Goal: Task Accomplishment & Management: Manage account settings

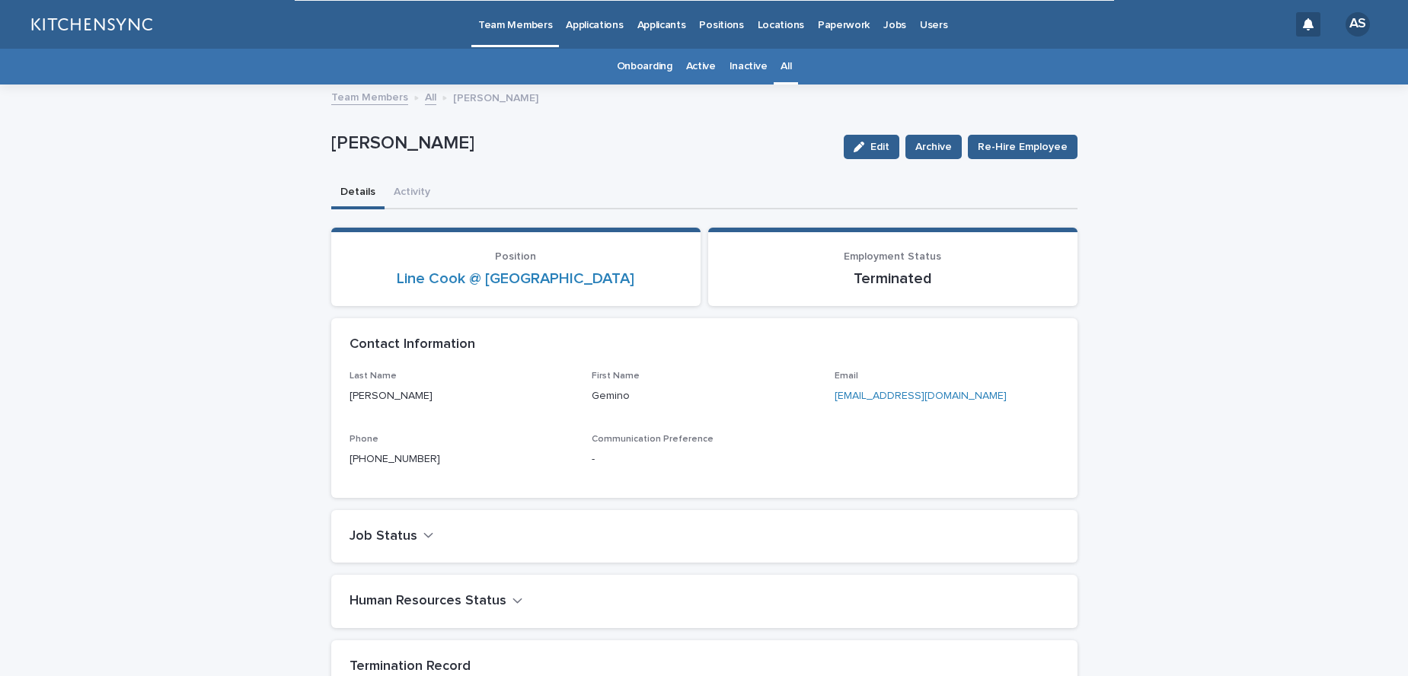
click at [785, 66] on link "All" at bounding box center [785, 67] width 11 height 36
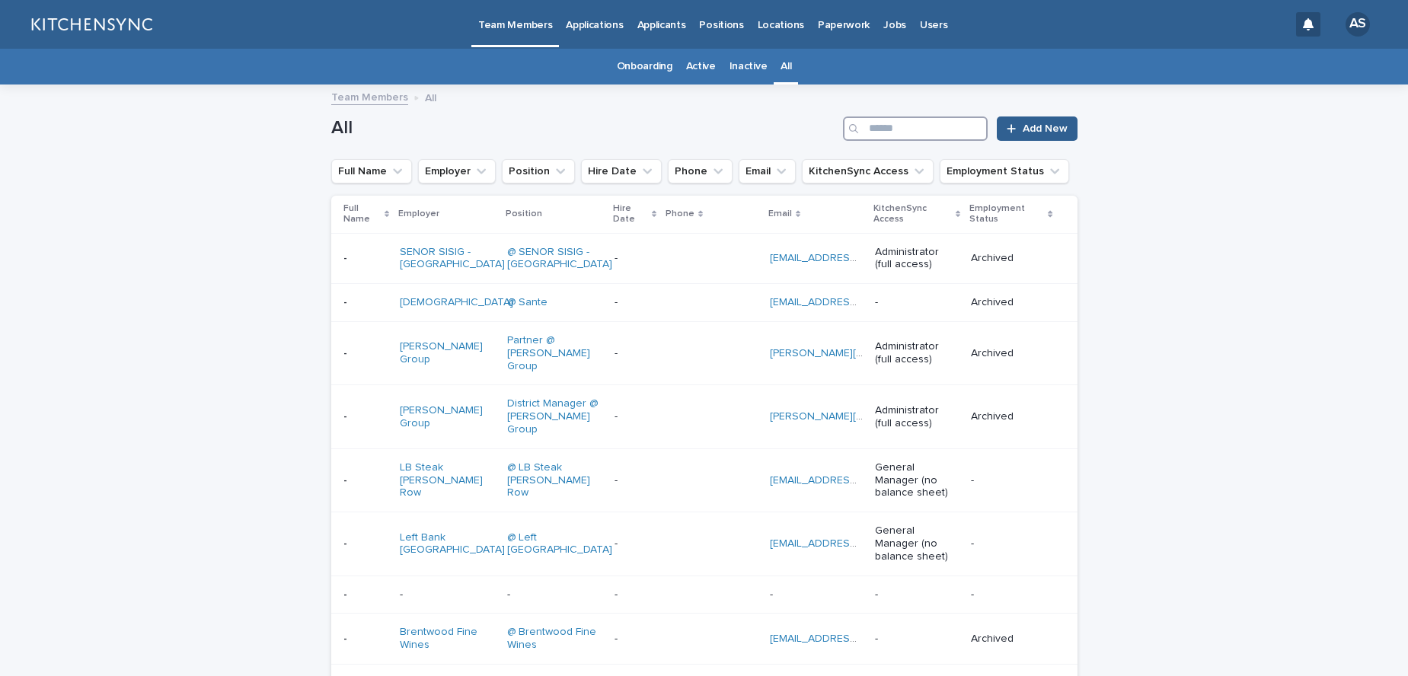
click at [927, 129] on input "Search" at bounding box center [915, 128] width 145 height 24
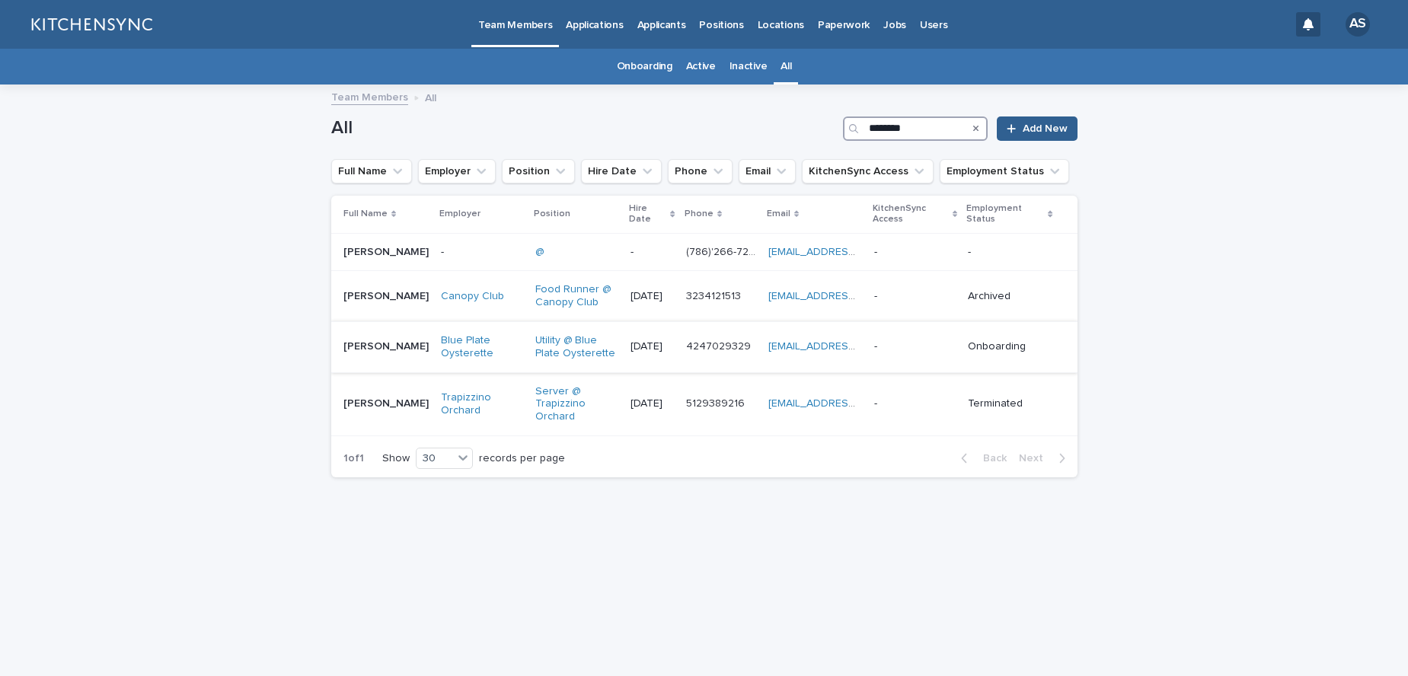
type input "********"
click at [372, 365] on td "[PERSON_NAME] [PERSON_NAME]" at bounding box center [383, 346] width 104 height 51
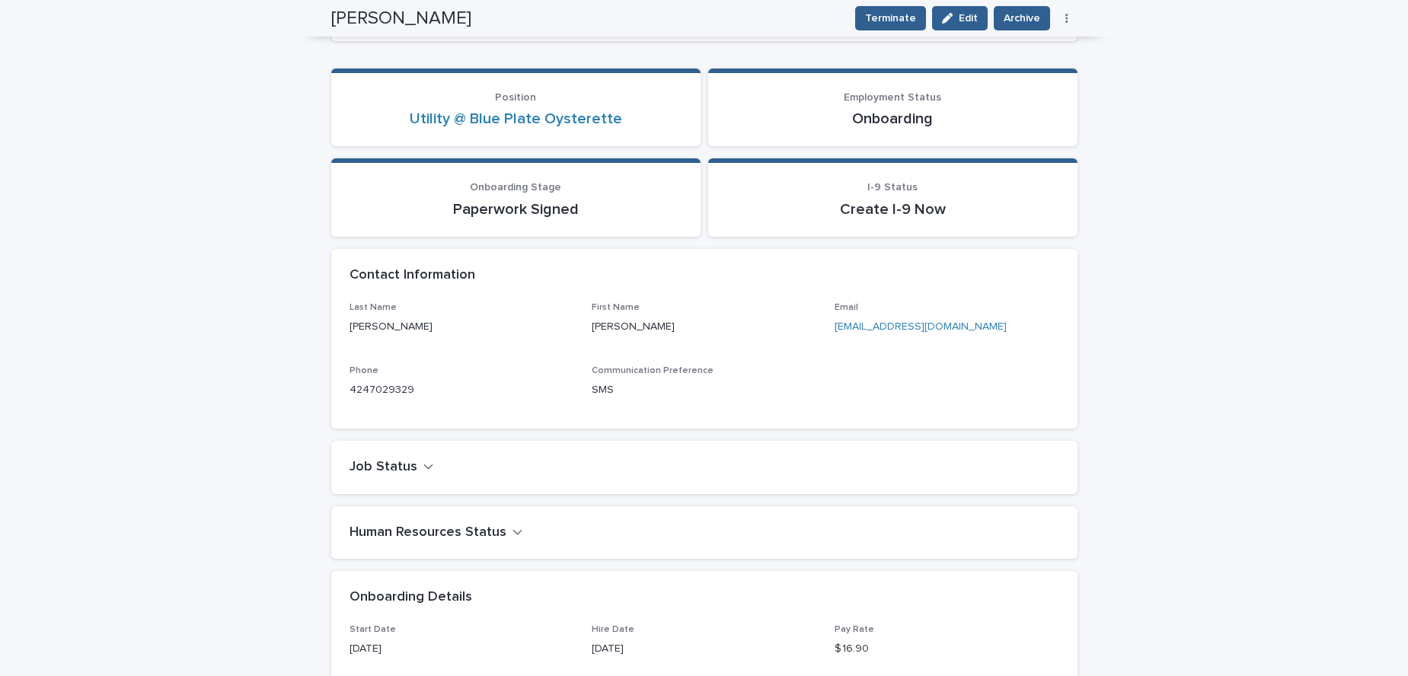
scroll to position [261, 0]
click at [901, 24] on span "Terminate" at bounding box center [890, 18] width 51 height 15
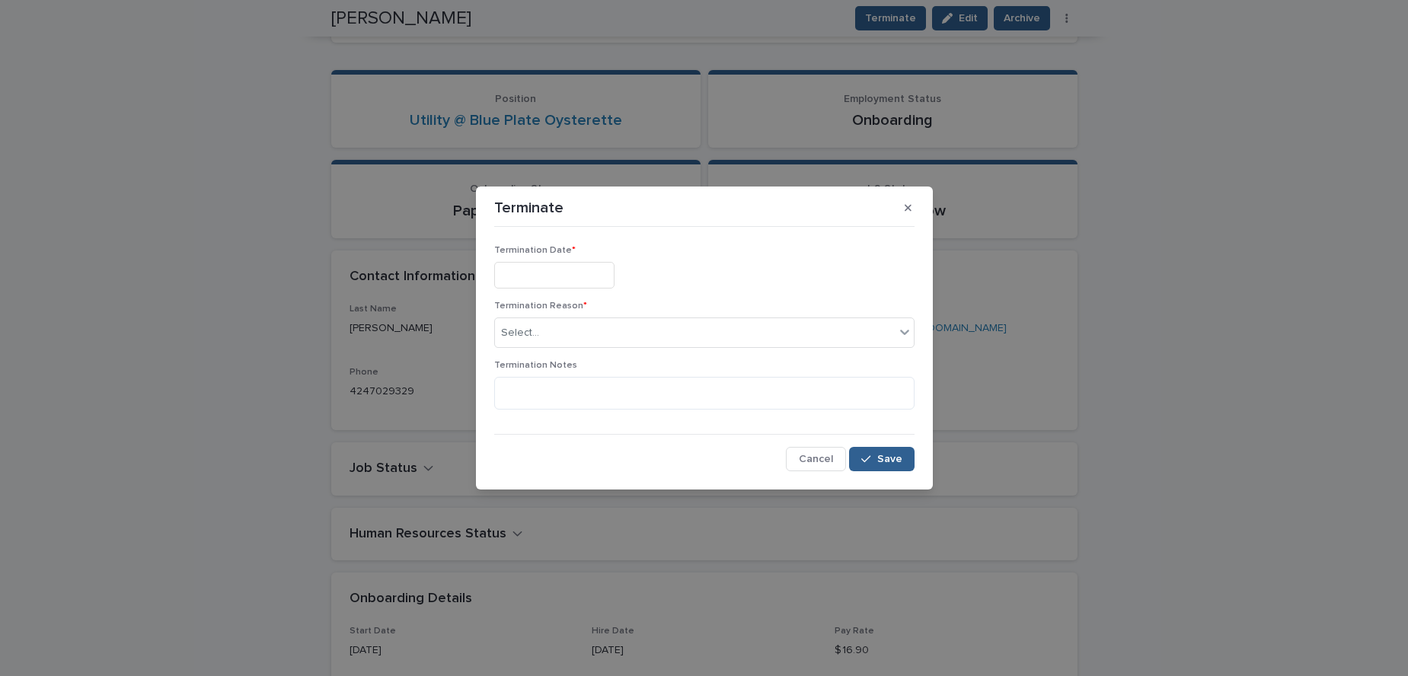
click at [572, 283] on input "text" at bounding box center [554, 275] width 120 height 27
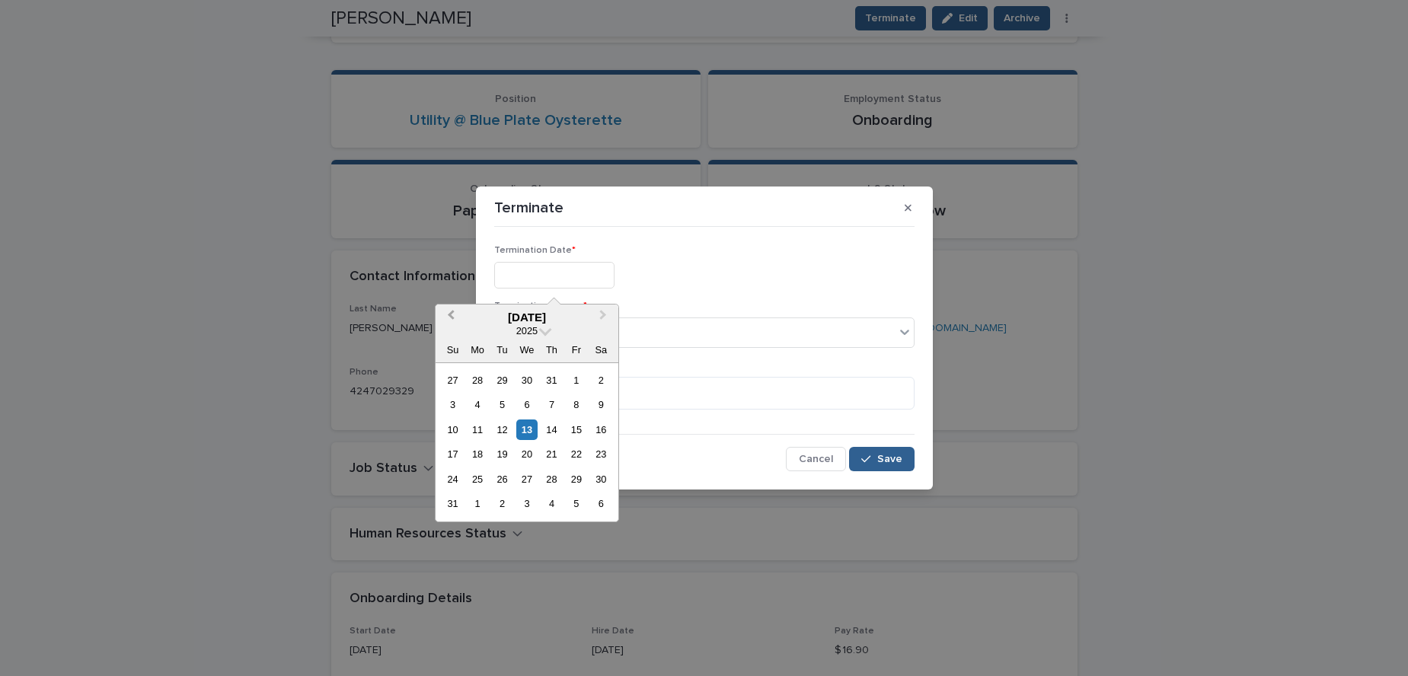
click at [451, 314] on span "Previous Month" at bounding box center [451, 317] width 0 height 21
click at [605, 433] on div "19" at bounding box center [601, 430] width 21 height 21
type input "**********"
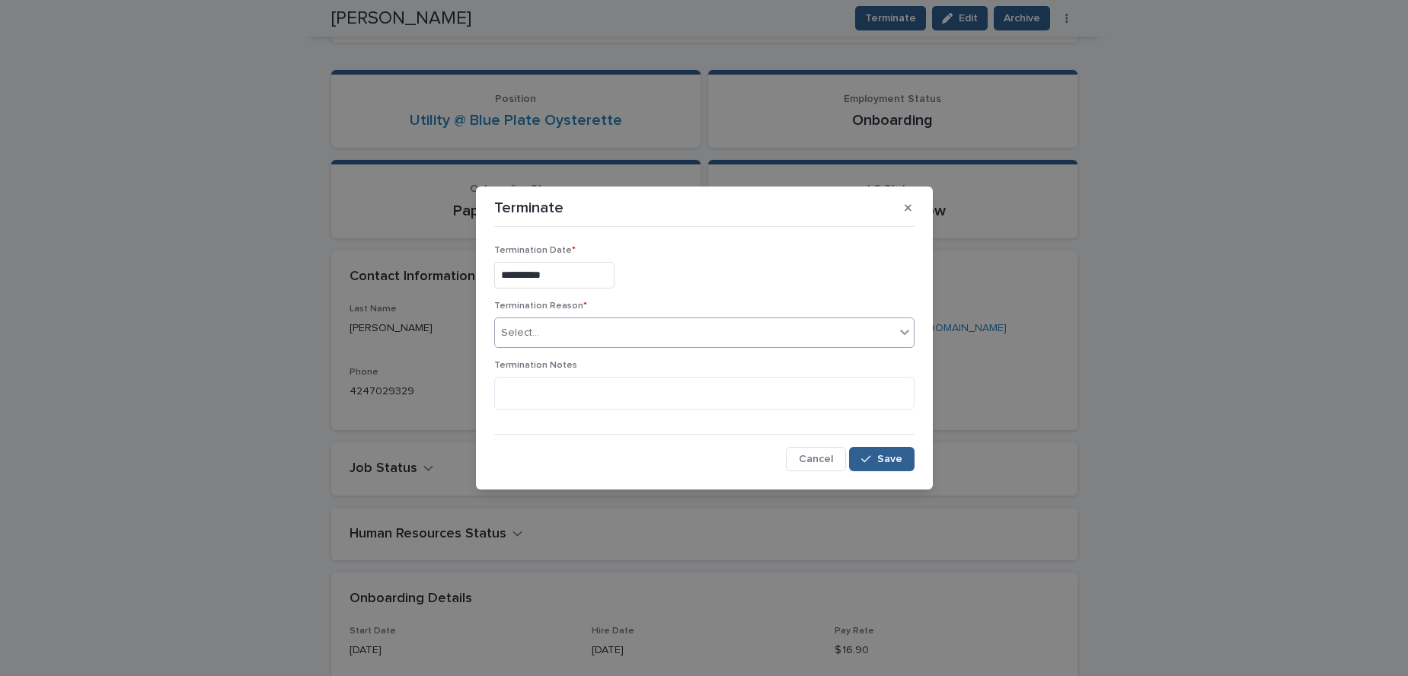
click at [571, 330] on div "Select..." at bounding box center [695, 333] width 400 height 25
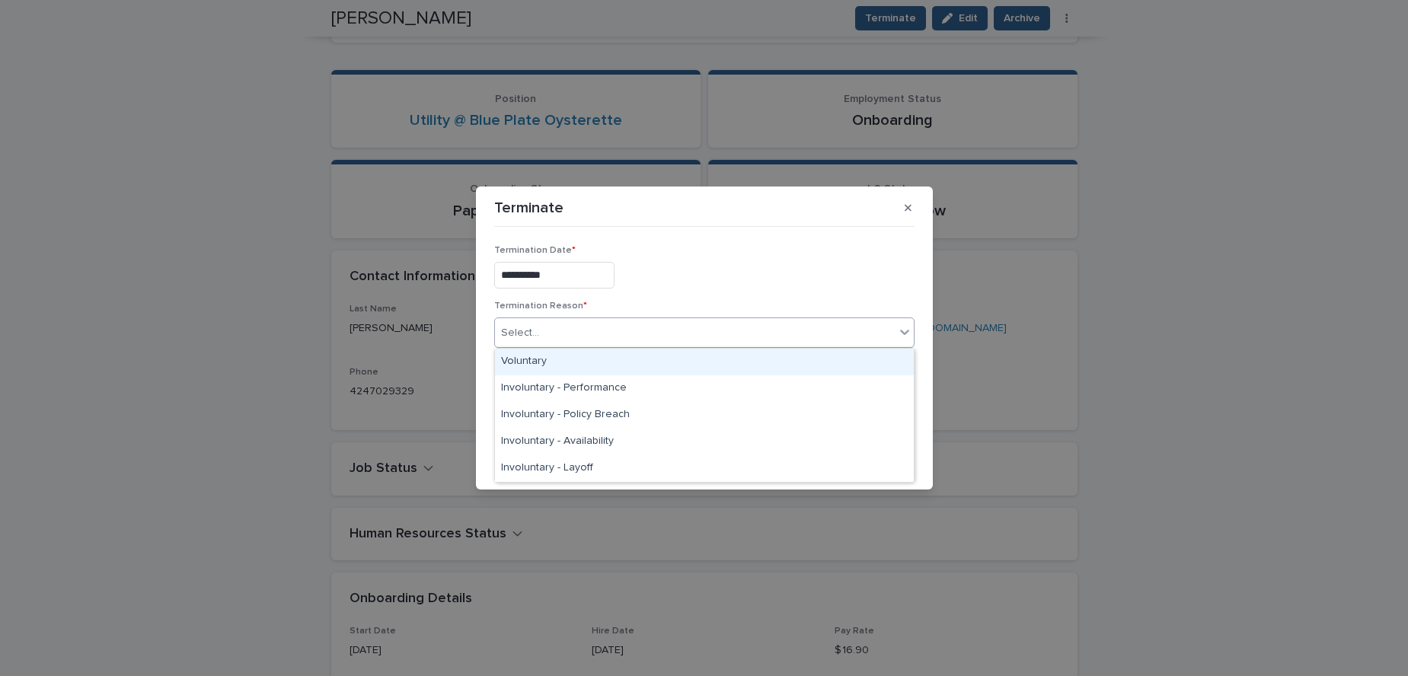
click at [567, 364] on div "Voluntary" at bounding box center [704, 362] width 419 height 27
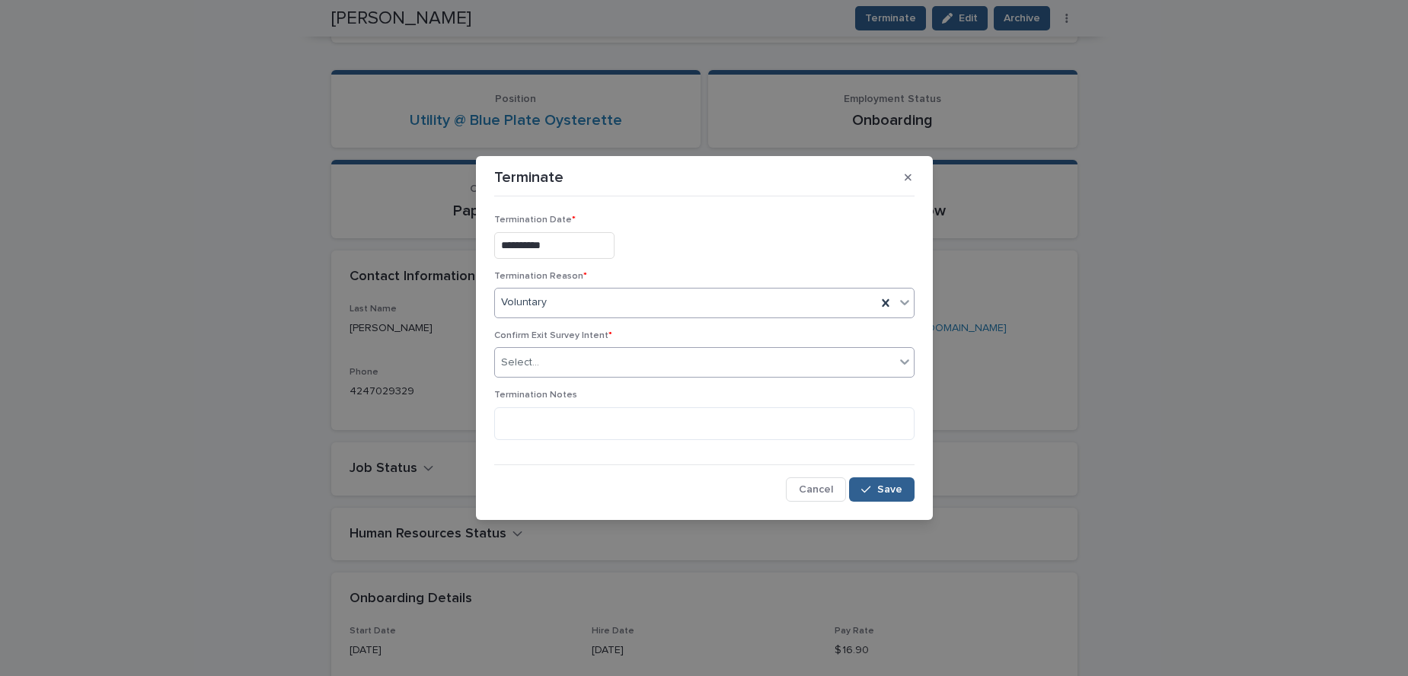
click at [569, 360] on div "Select..." at bounding box center [695, 362] width 400 height 25
click at [570, 414] on div "Do Not Send" at bounding box center [704, 418] width 419 height 27
click at [568, 426] on textarea at bounding box center [704, 423] width 420 height 33
click at [616, 418] on textarea "**********" at bounding box center [704, 423] width 420 height 33
type textarea "**********"
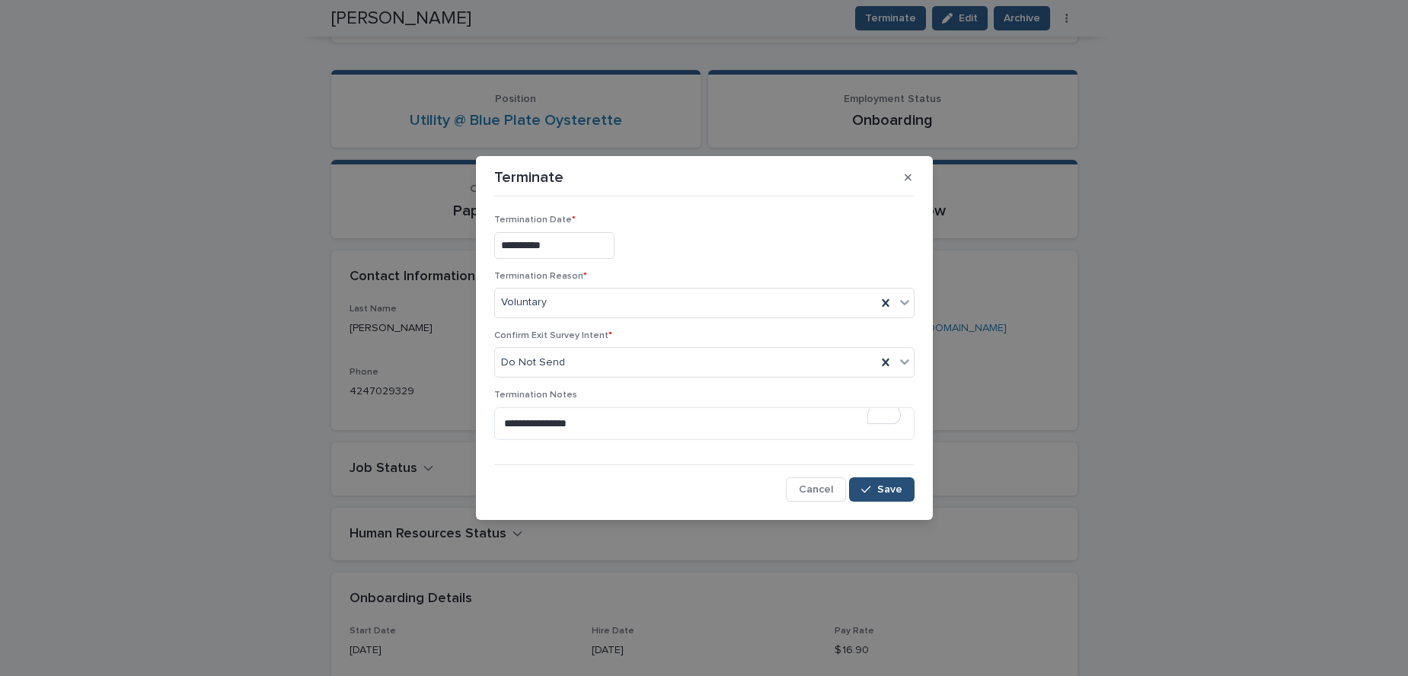
click at [893, 490] on span "Save" at bounding box center [889, 489] width 25 height 11
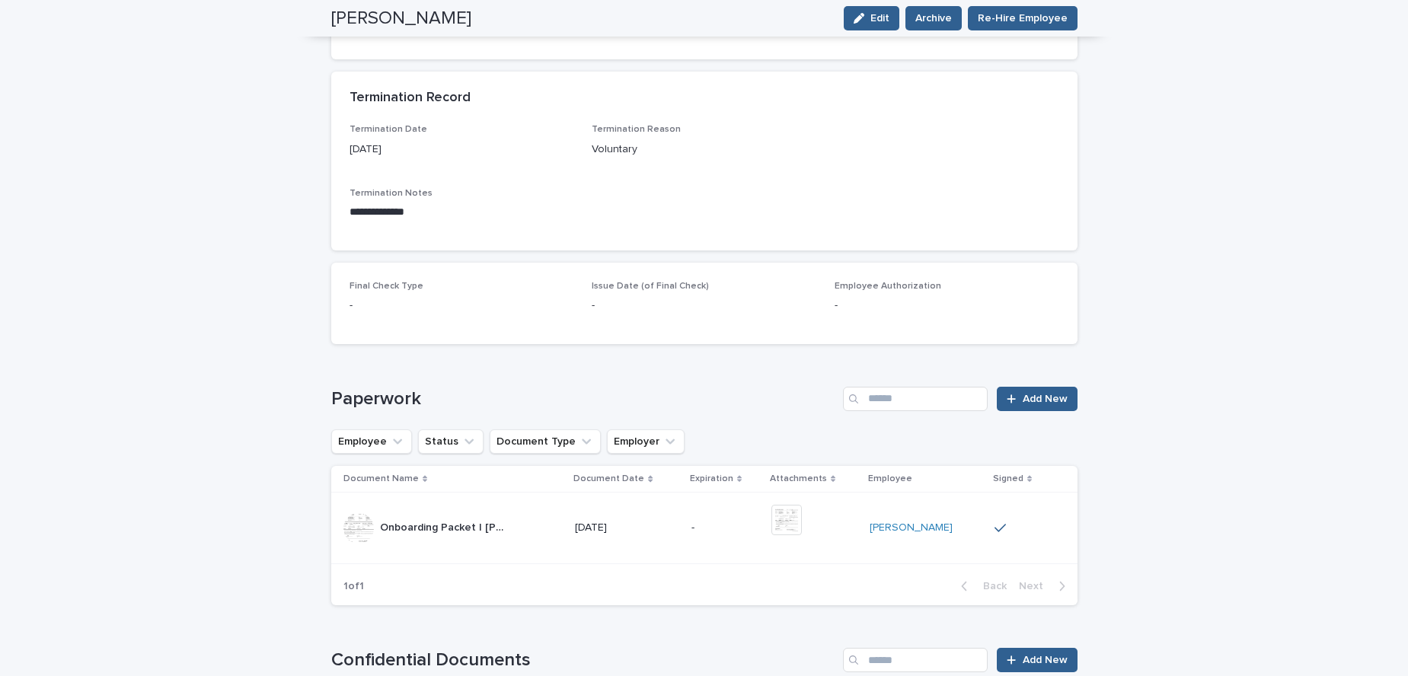
scroll to position [700, 0]
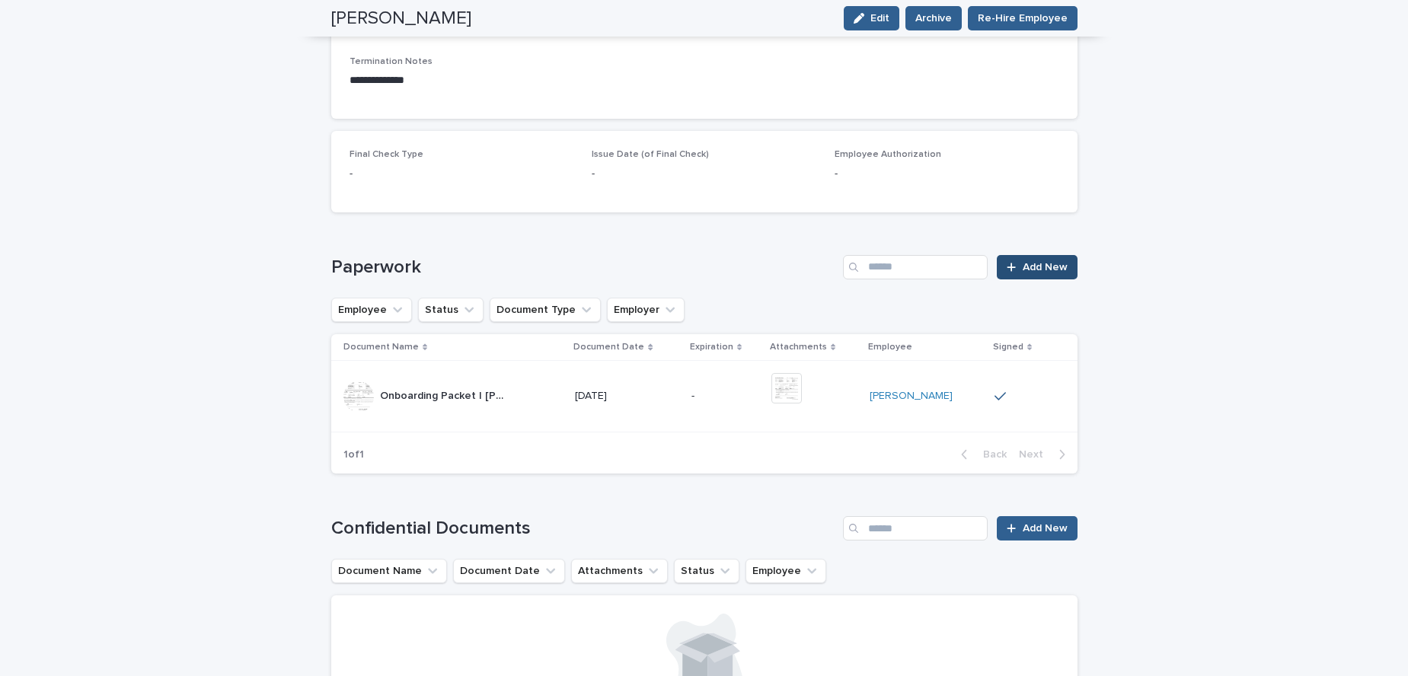
click at [1052, 273] on link "Add New" at bounding box center [1037, 267] width 80 height 24
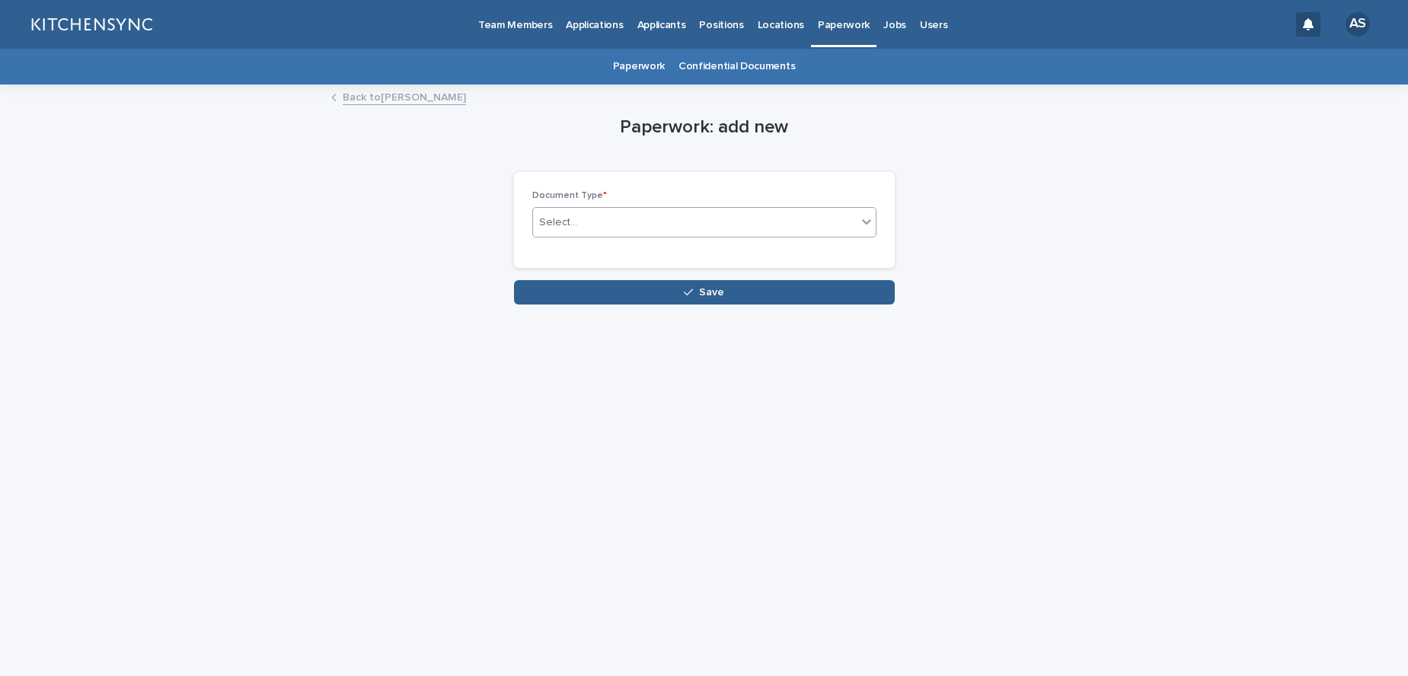
click at [735, 222] on div "Select..." at bounding box center [695, 222] width 324 height 25
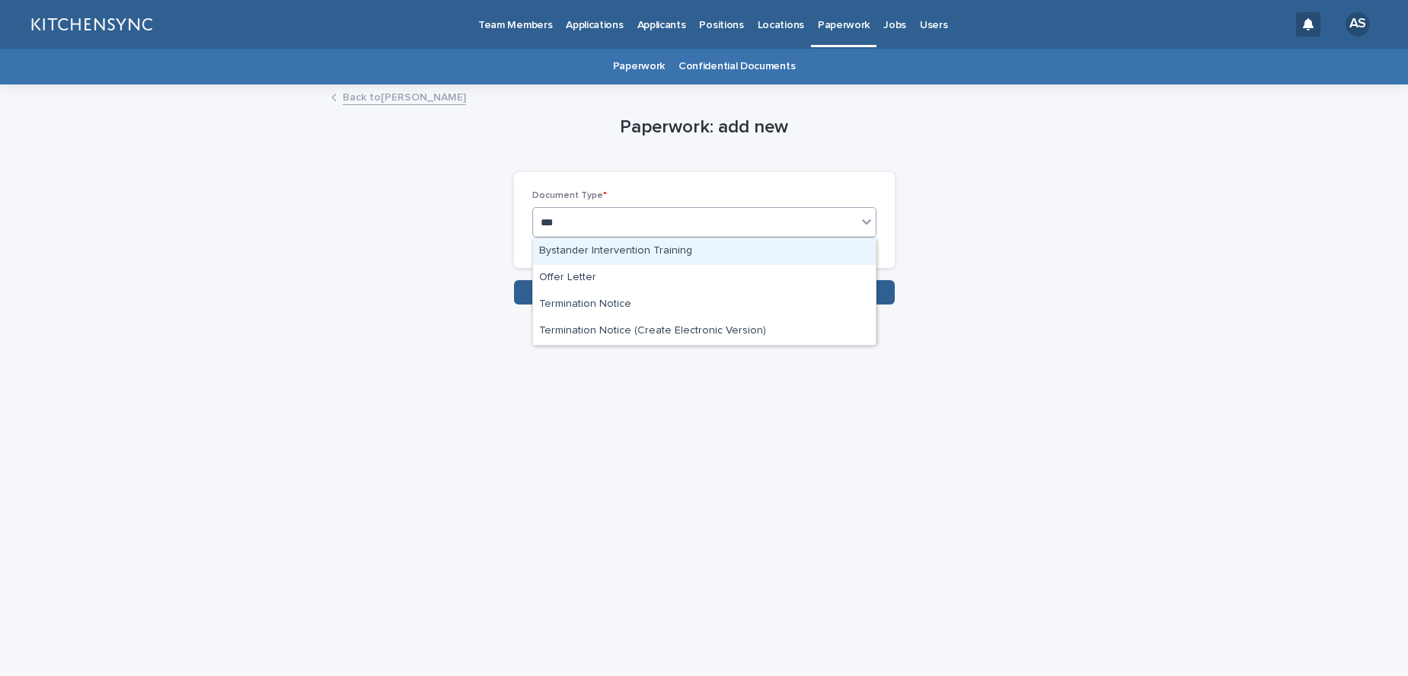
type input "****"
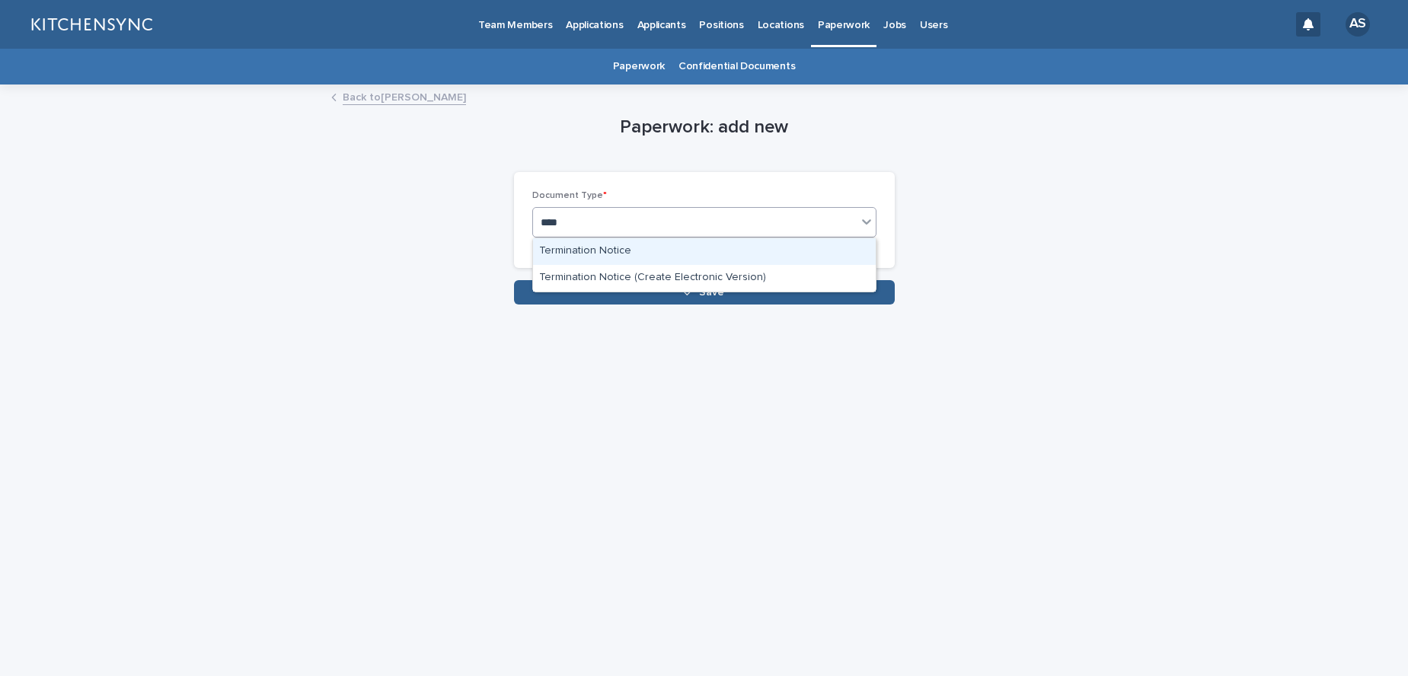
click at [704, 247] on div "Termination Notice" at bounding box center [704, 251] width 343 height 27
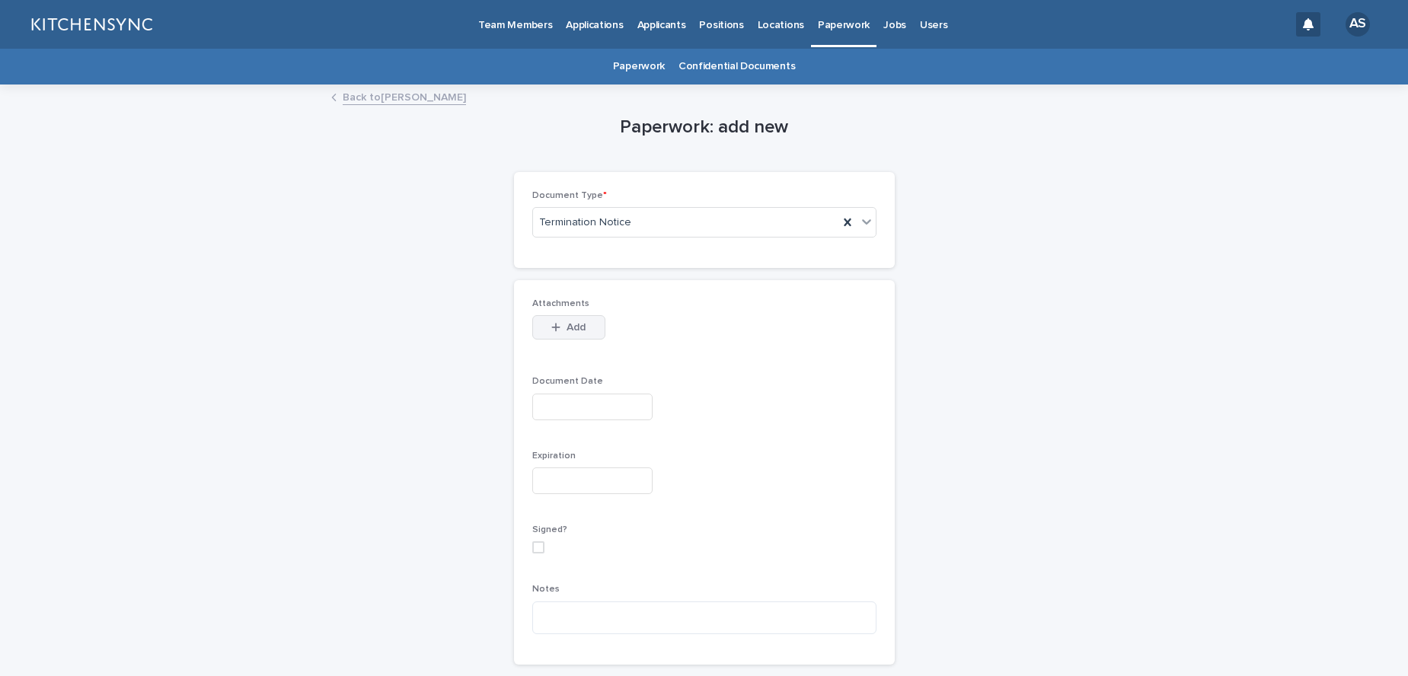
click at [574, 333] on button "Add" at bounding box center [568, 327] width 73 height 24
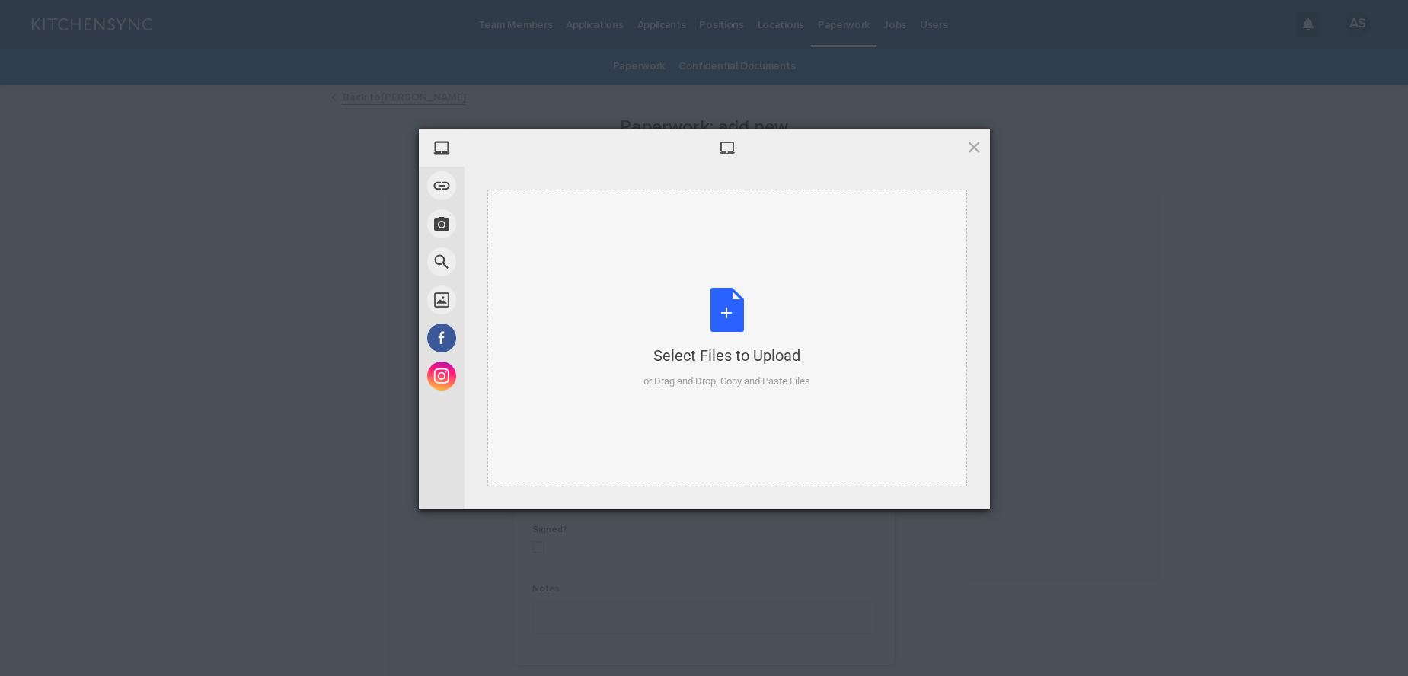
click at [733, 310] on div "Select Files to Upload or Drag and Drop, Copy and Paste Files" at bounding box center [726, 338] width 167 height 101
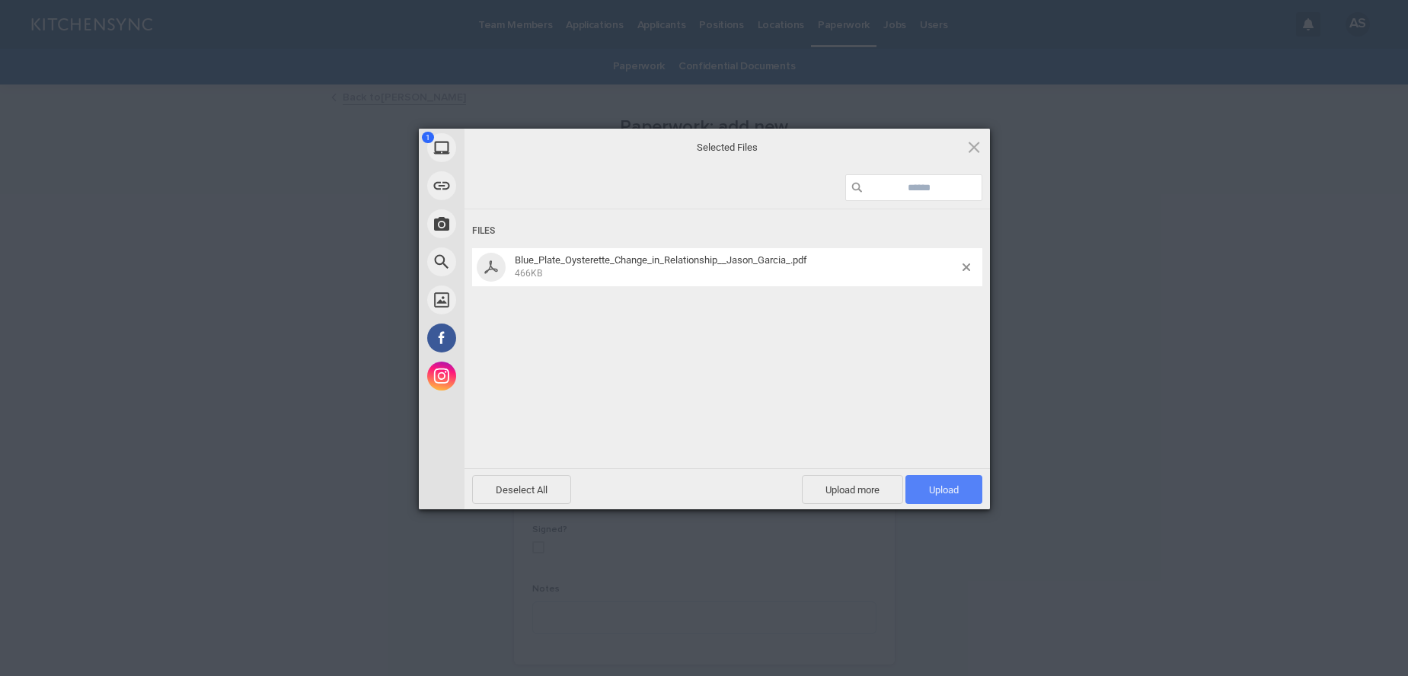
click at [952, 485] on span "Upload 1" at bounding box center [944, 489] width 30 height 11
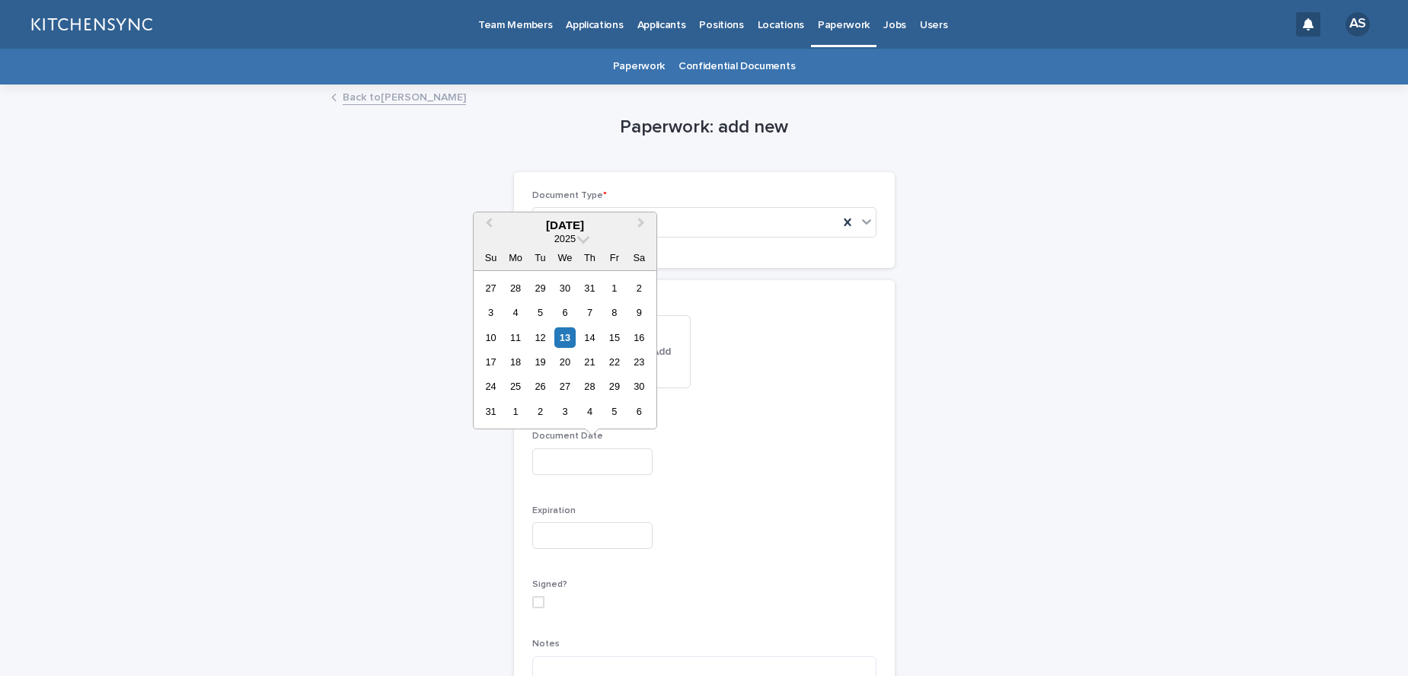
click at [598, 469] on input "text" at bounding box center [592, 461] width 120 height 27
click at [567, 337] on div "13" at bounding box center [564, 337] width 21 height 21
type input "**********"
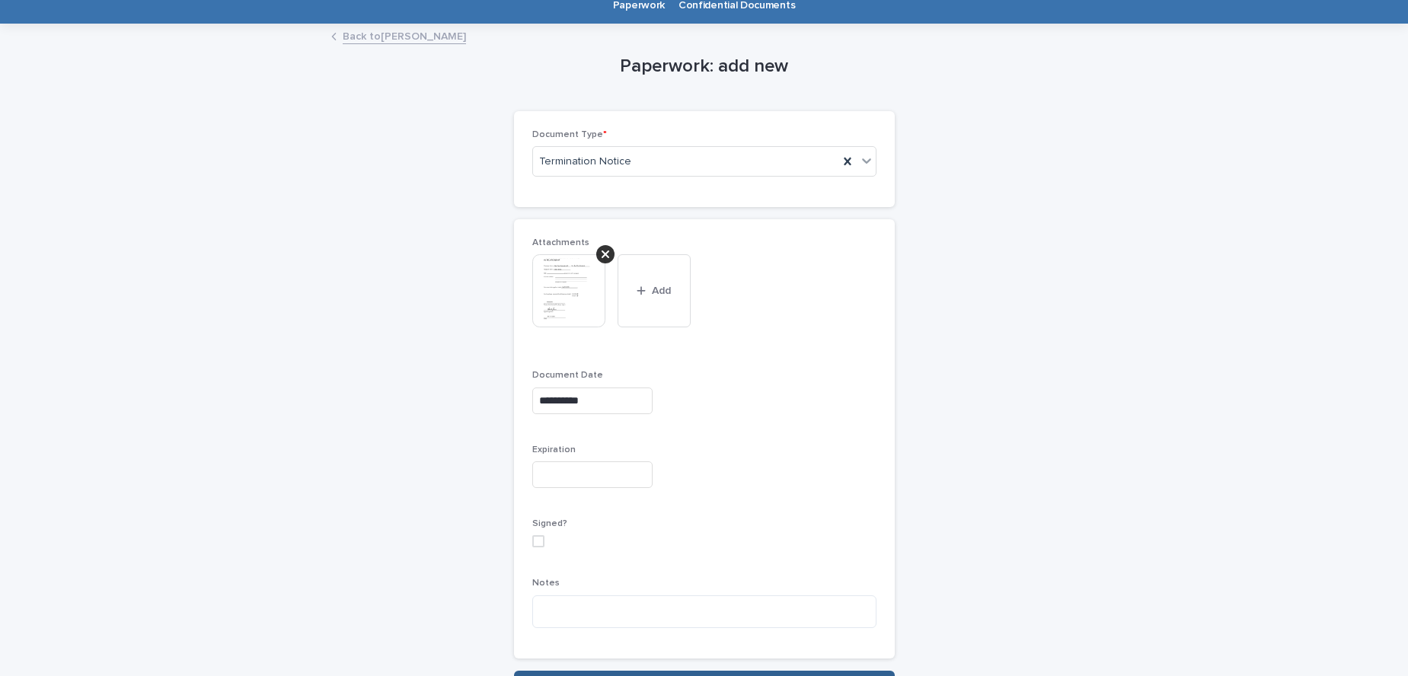
scroll to position [72, 0]
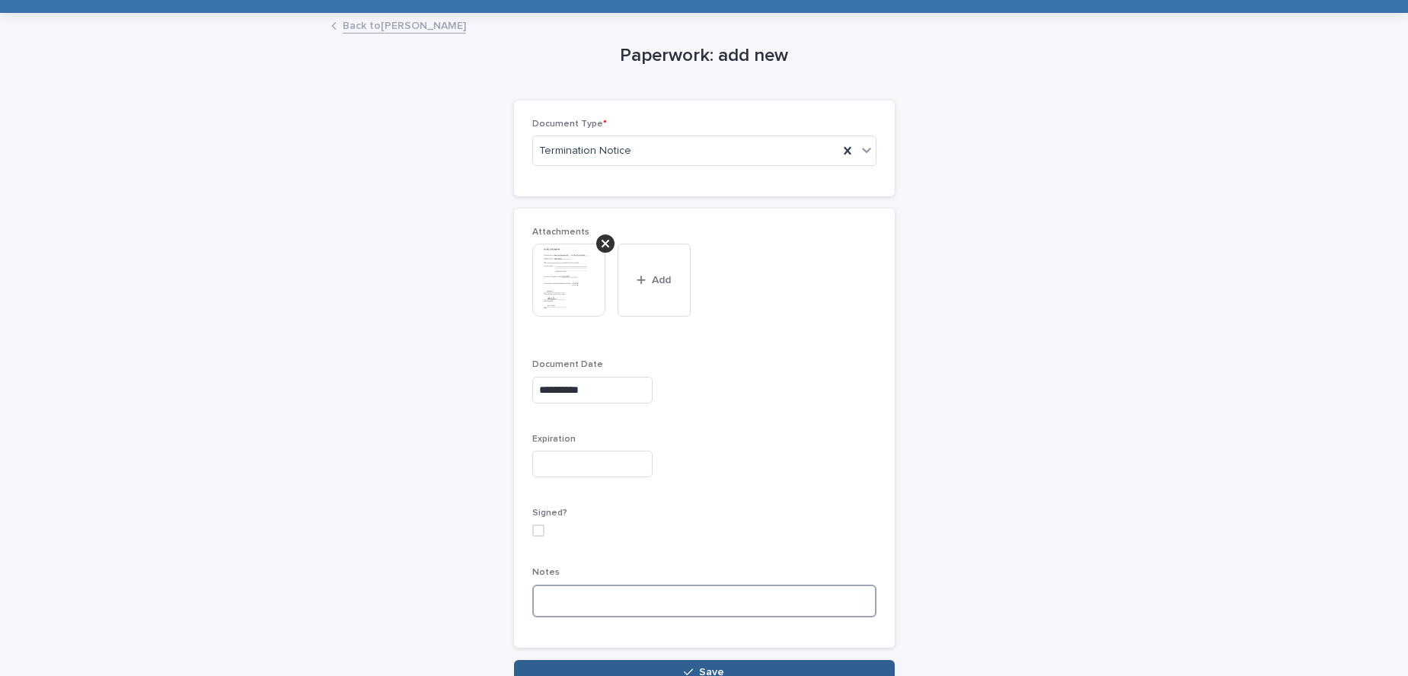
click at [612, 601] on textarea at bounding box center [704, 601] width 344 height 33
paste textarea "**********"
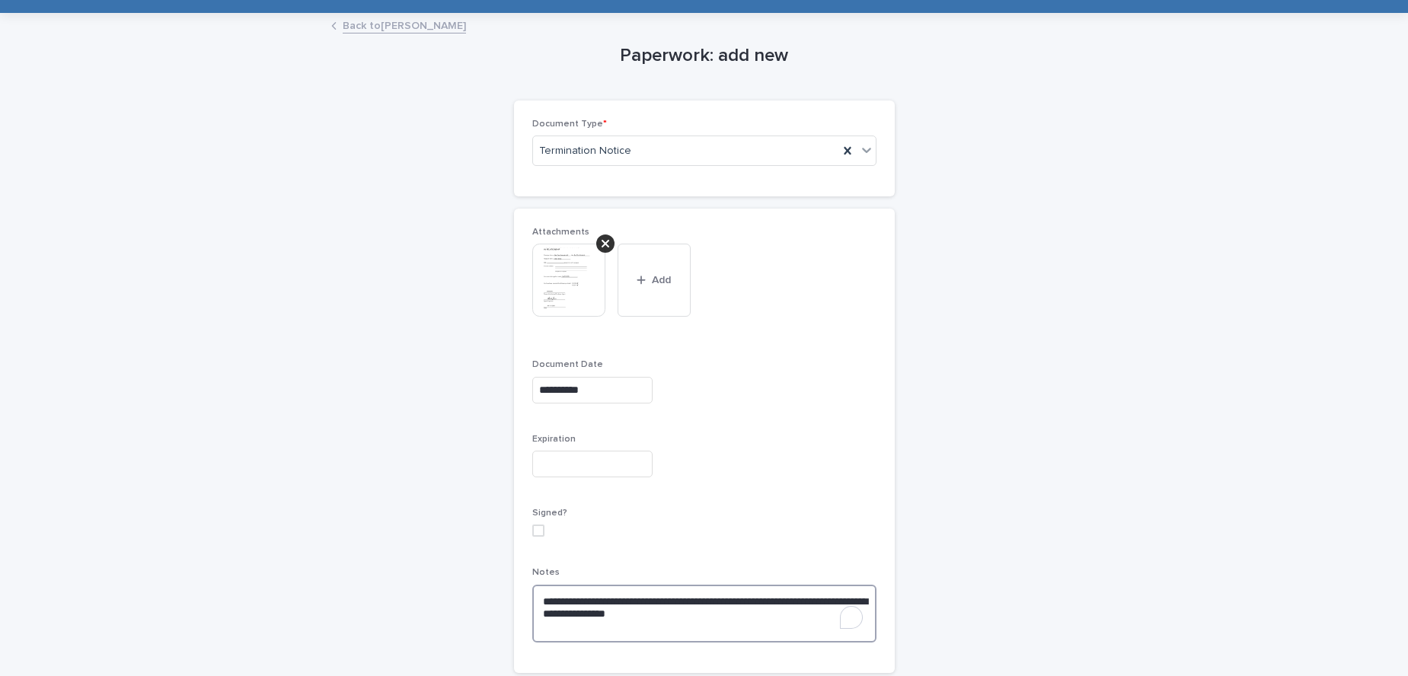
type textarea "**********"
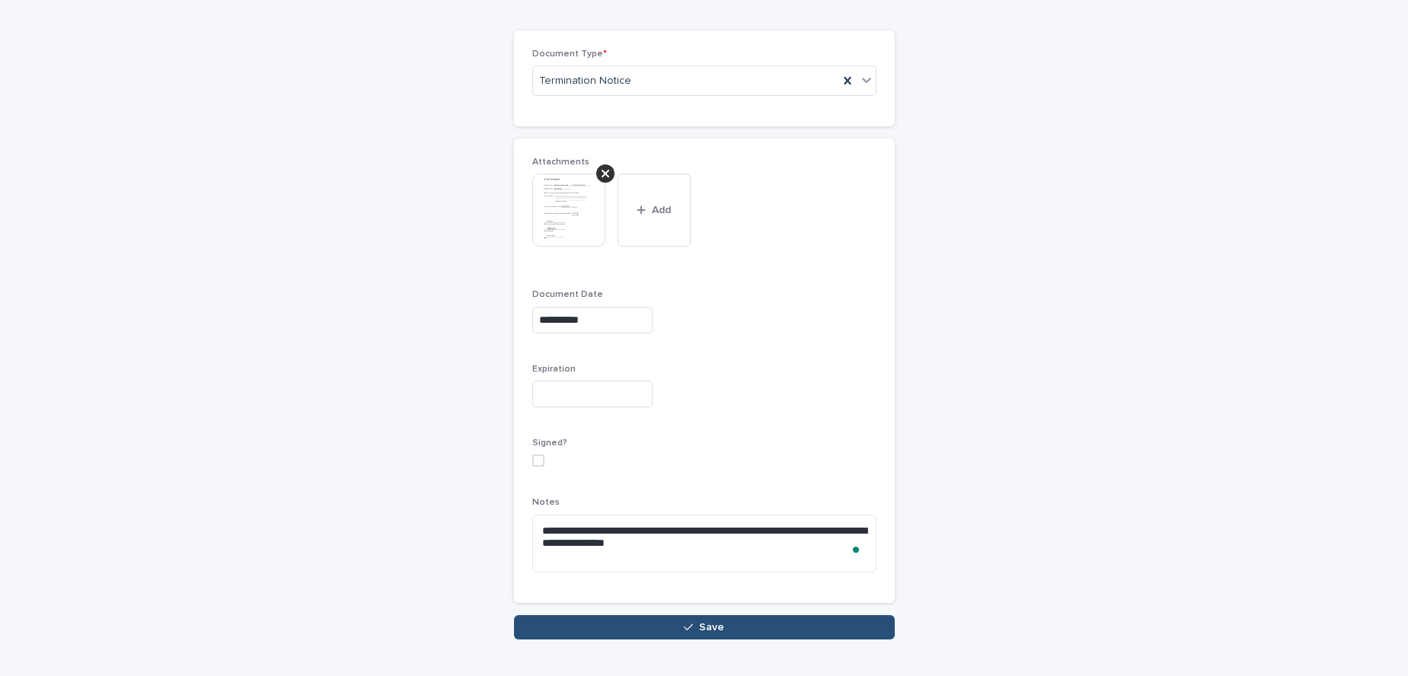
click at [668, 634] on button "Save" at bounding box center [704, 627] width 381 height 24
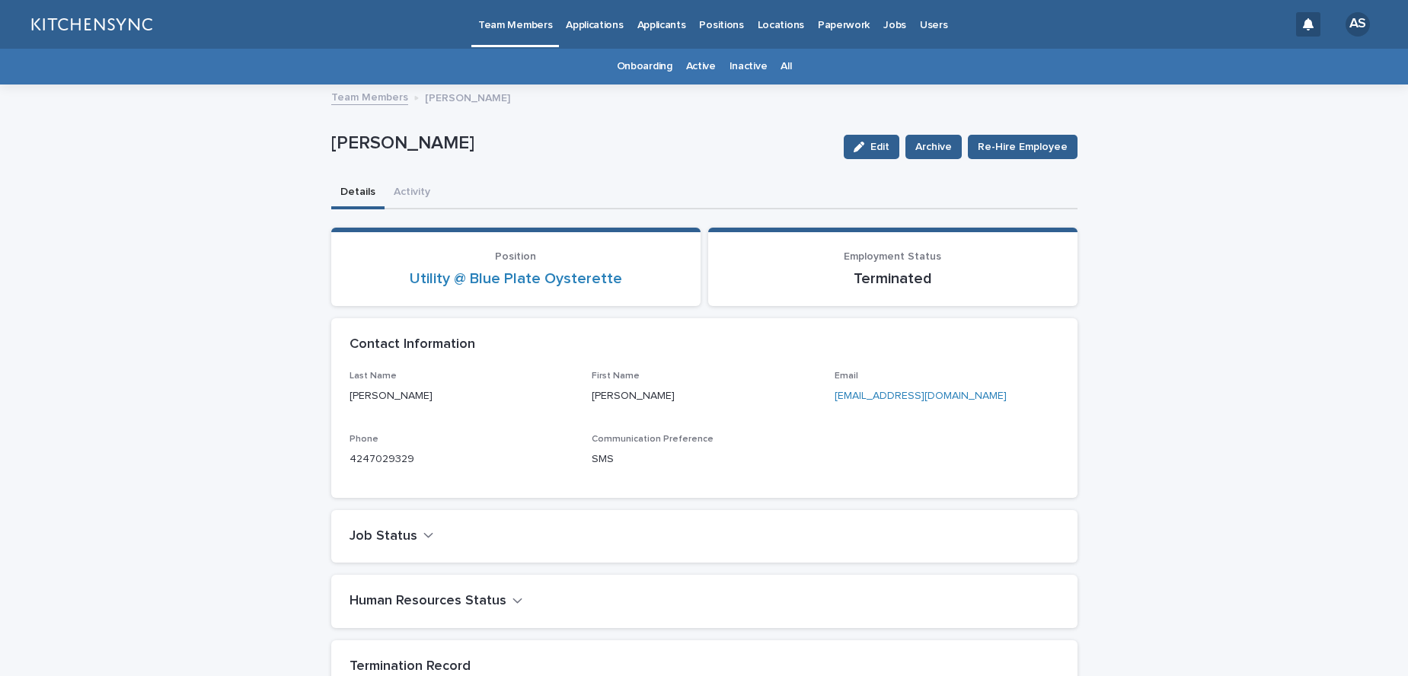
click at [786, 64] on link "All" at bounding box center [785, 67] width 11 height 36
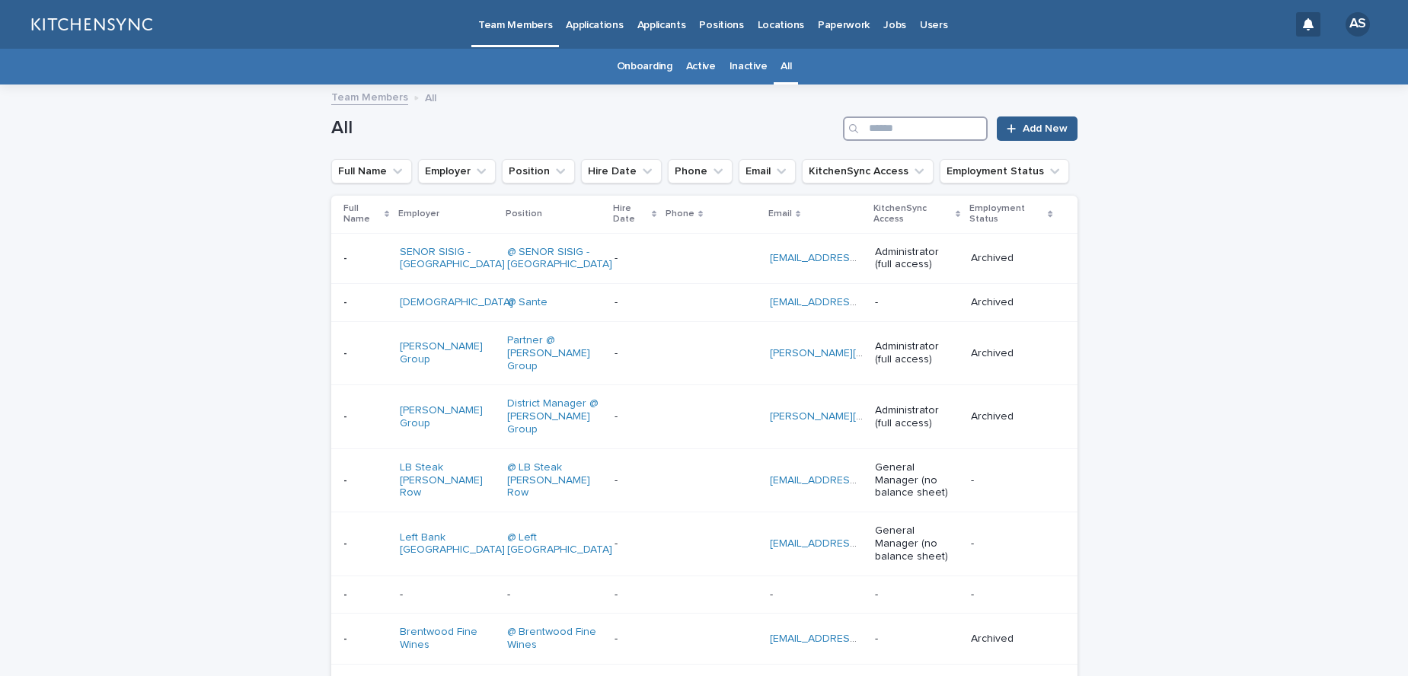
click at [889, 128] on input "Search" at bounding box center [915, 128] width 145 height 24
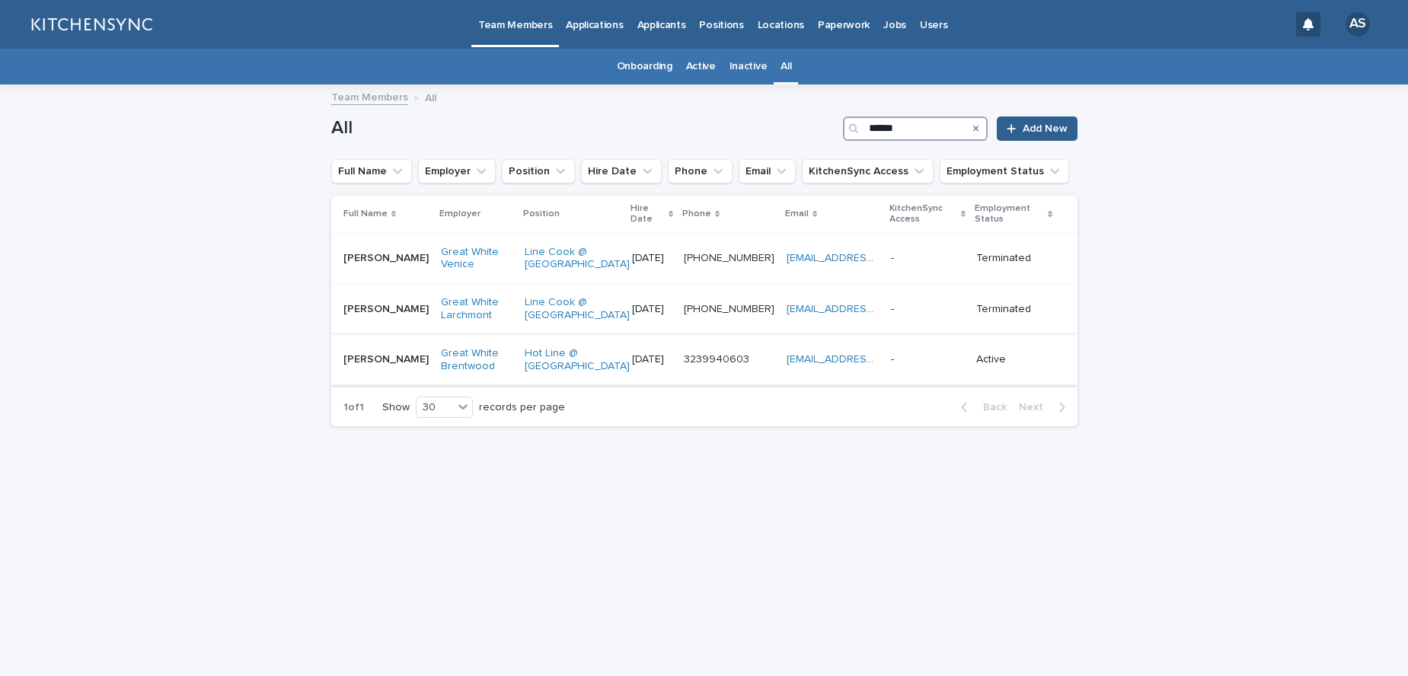
type input "******"
click at [400, 385] on td "[PERSON_NAME] [PERSON_NAME]" at bounding box center [383, 359] width 104 height 51
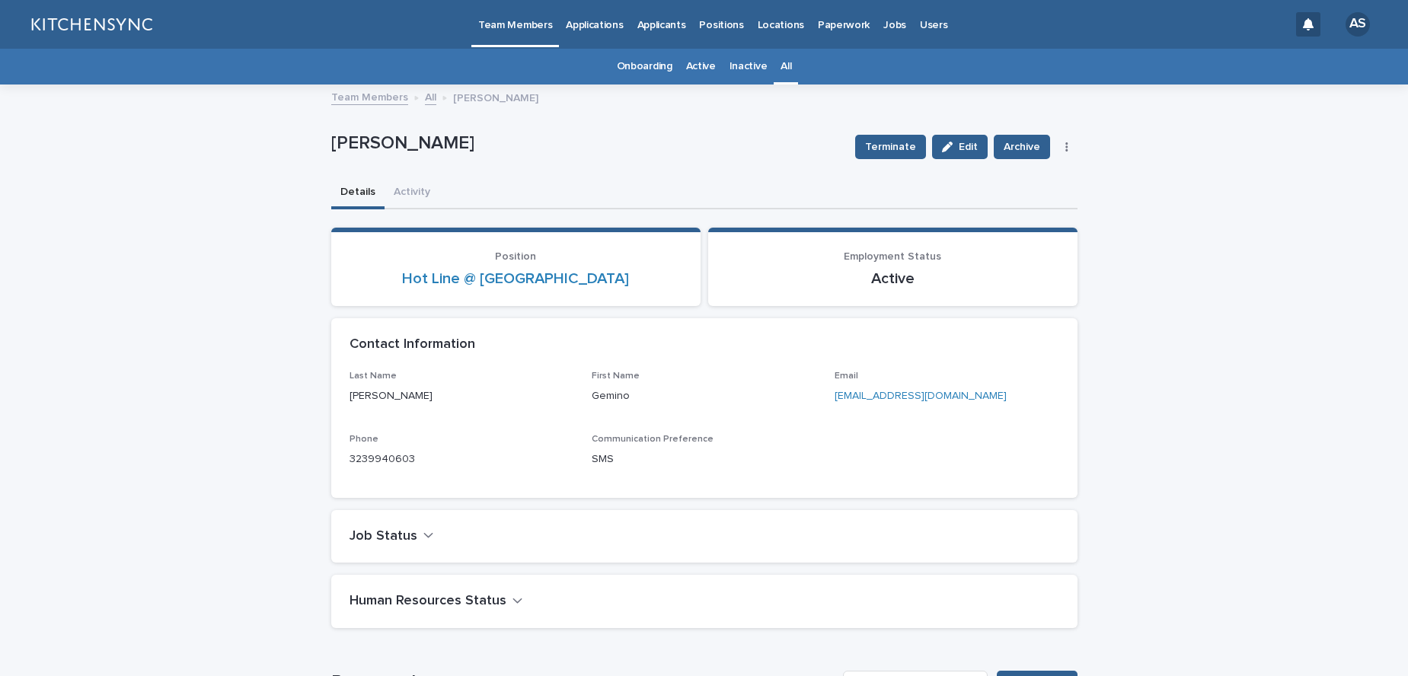
scroll to position [741, 0]
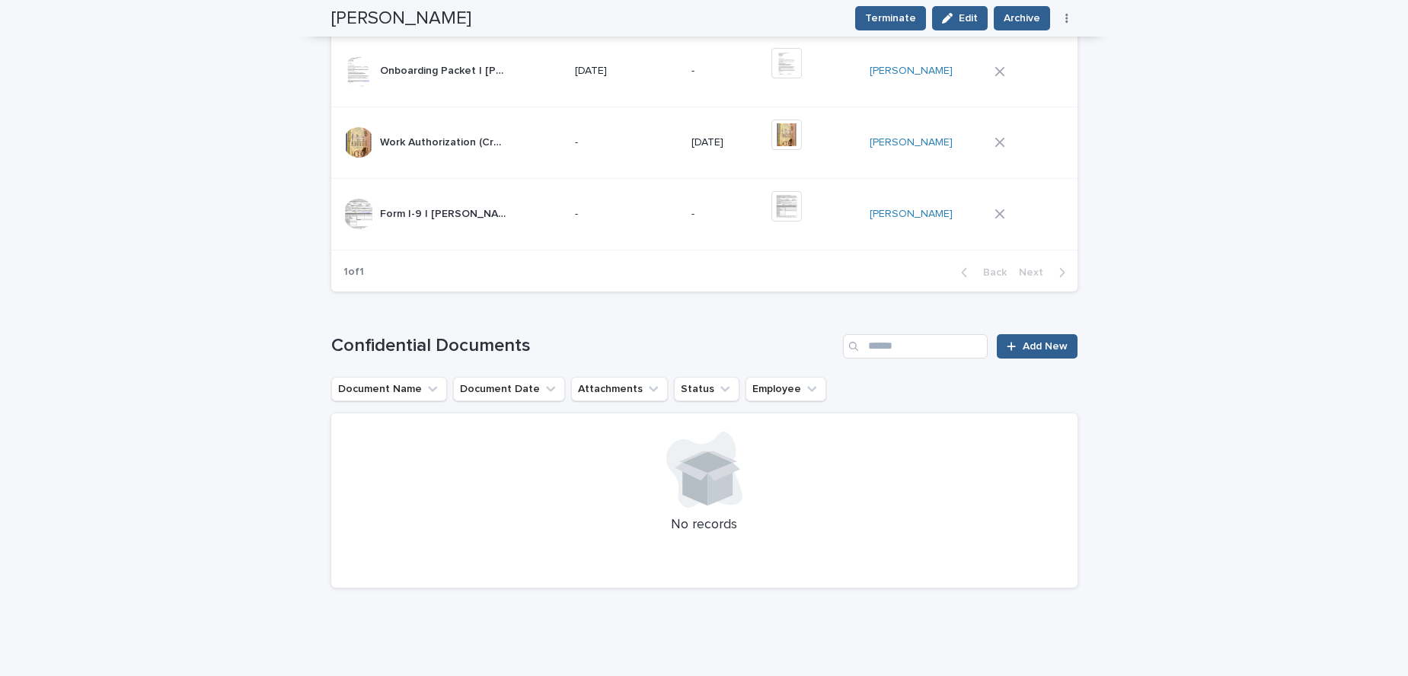
click at [691, 222] on div "-" at bounding box center [725, 214] width 68 height 25
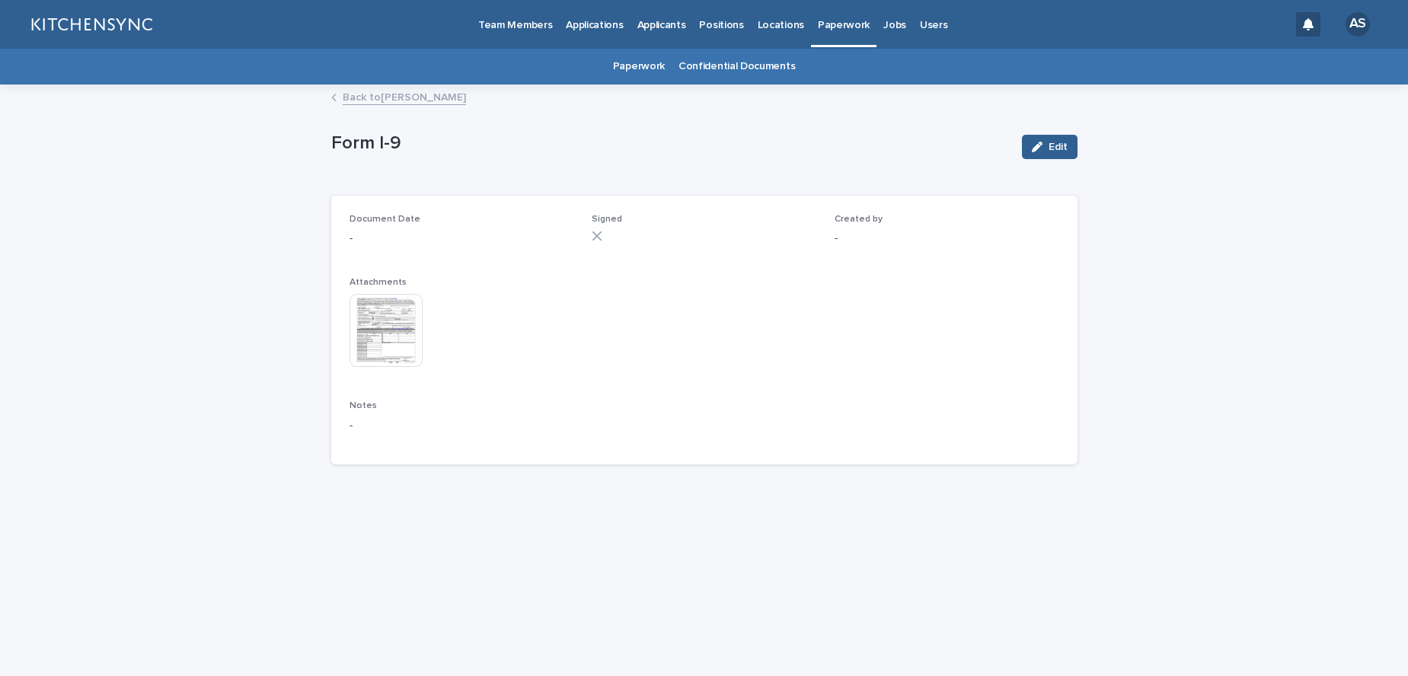
click at [397, 96] on link "Back to [PERSON_NAME]" at bounding box center [404, 97] width 123 height 18
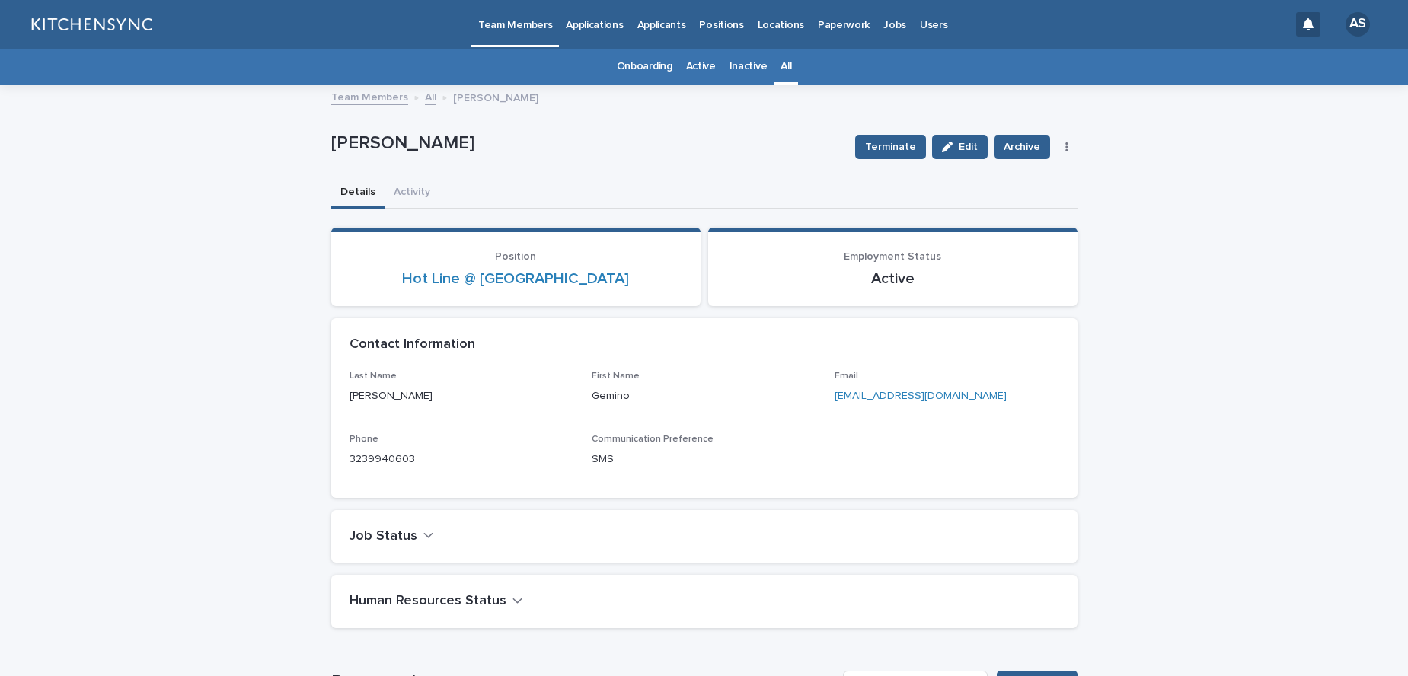
scroll to position [49, 0]
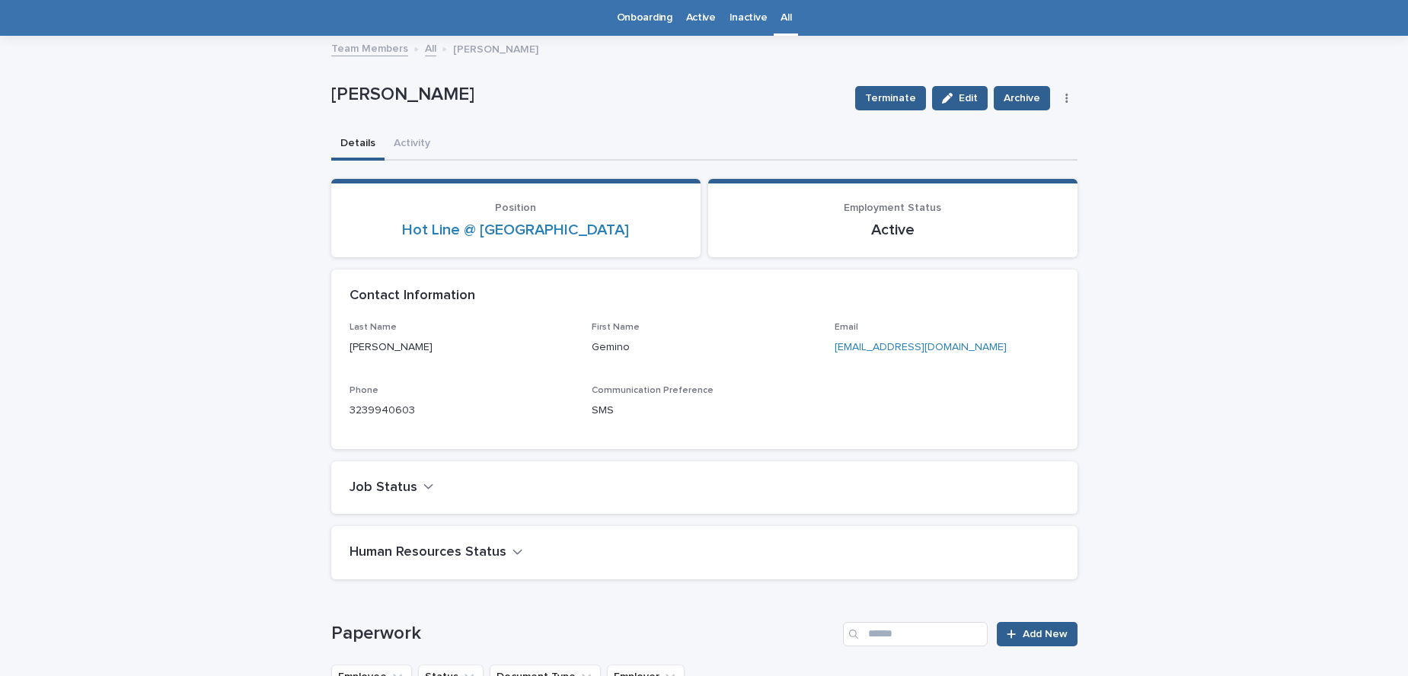
click at [429, 48] on link "All" at bounding box center [430, 48] width 11 height 18
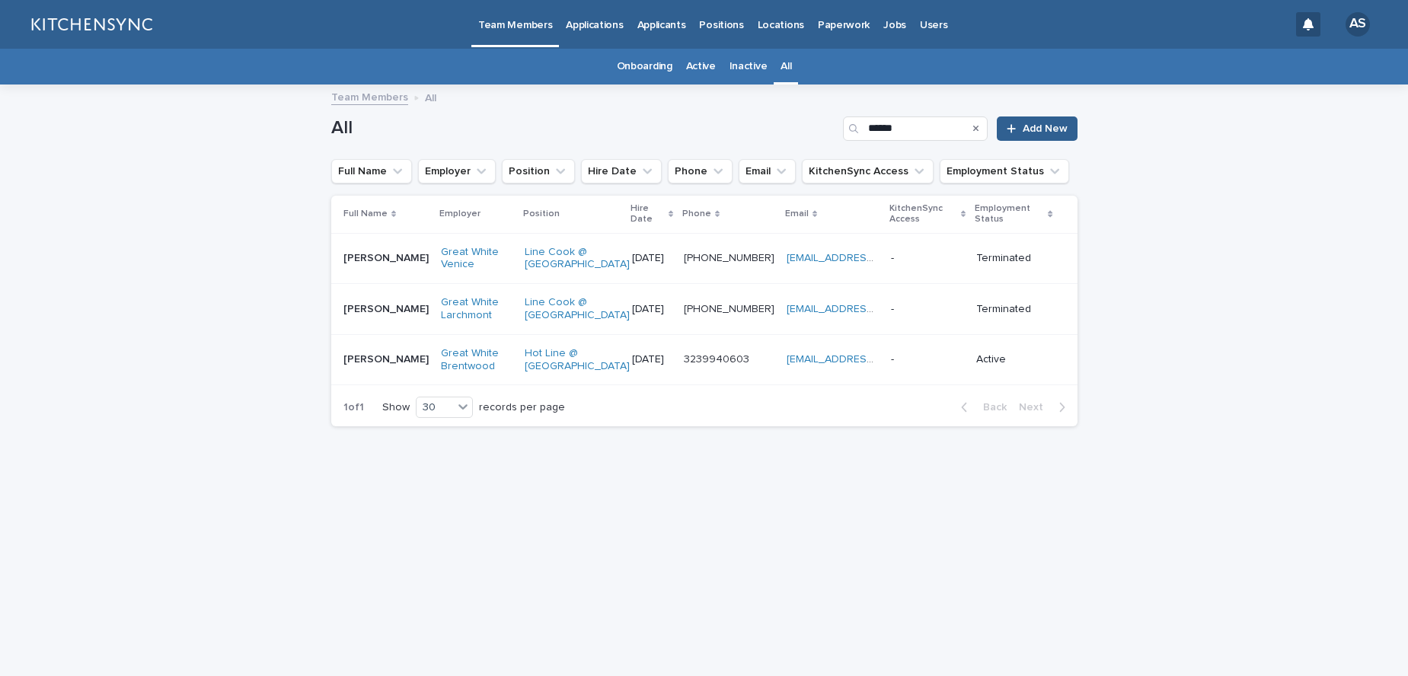
click at [414, 335] on td "[PERSON_NAME] [PERSON_NAME]" at bounding box center [383, 309] width 104 height 51
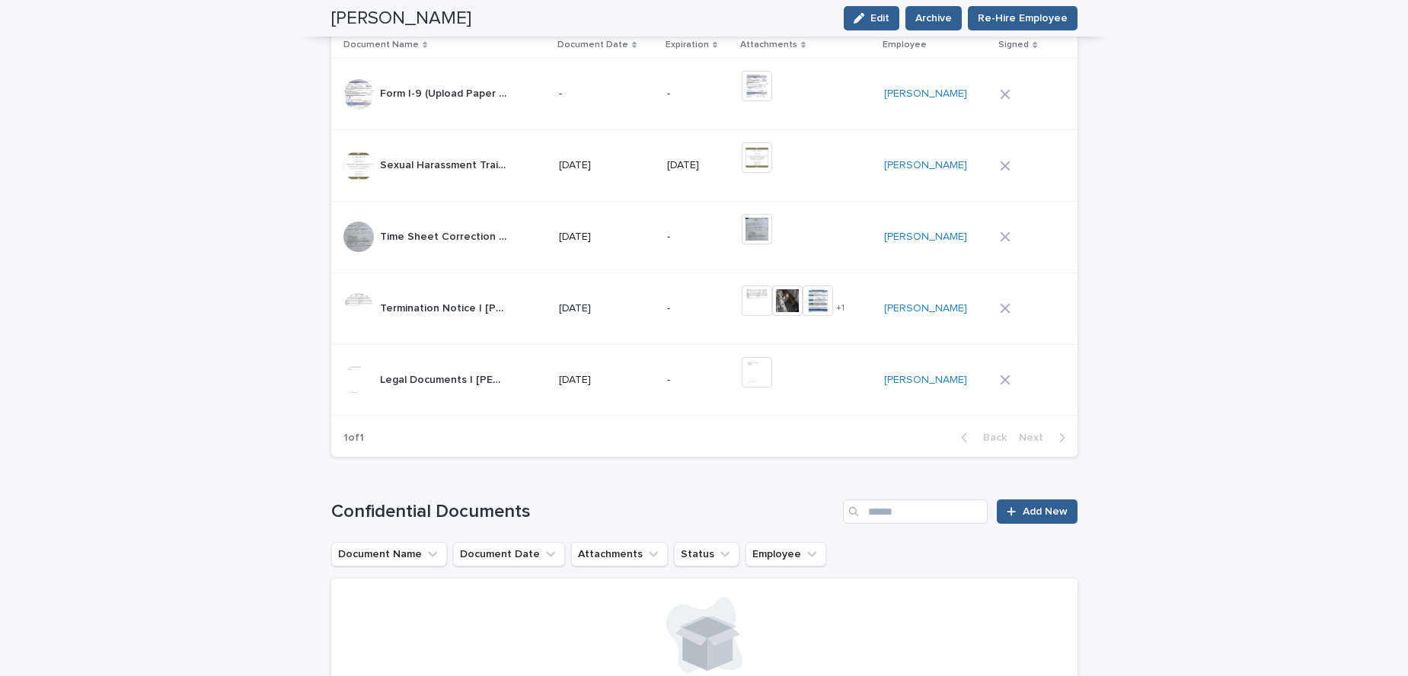
scroll to position [1016, 0]
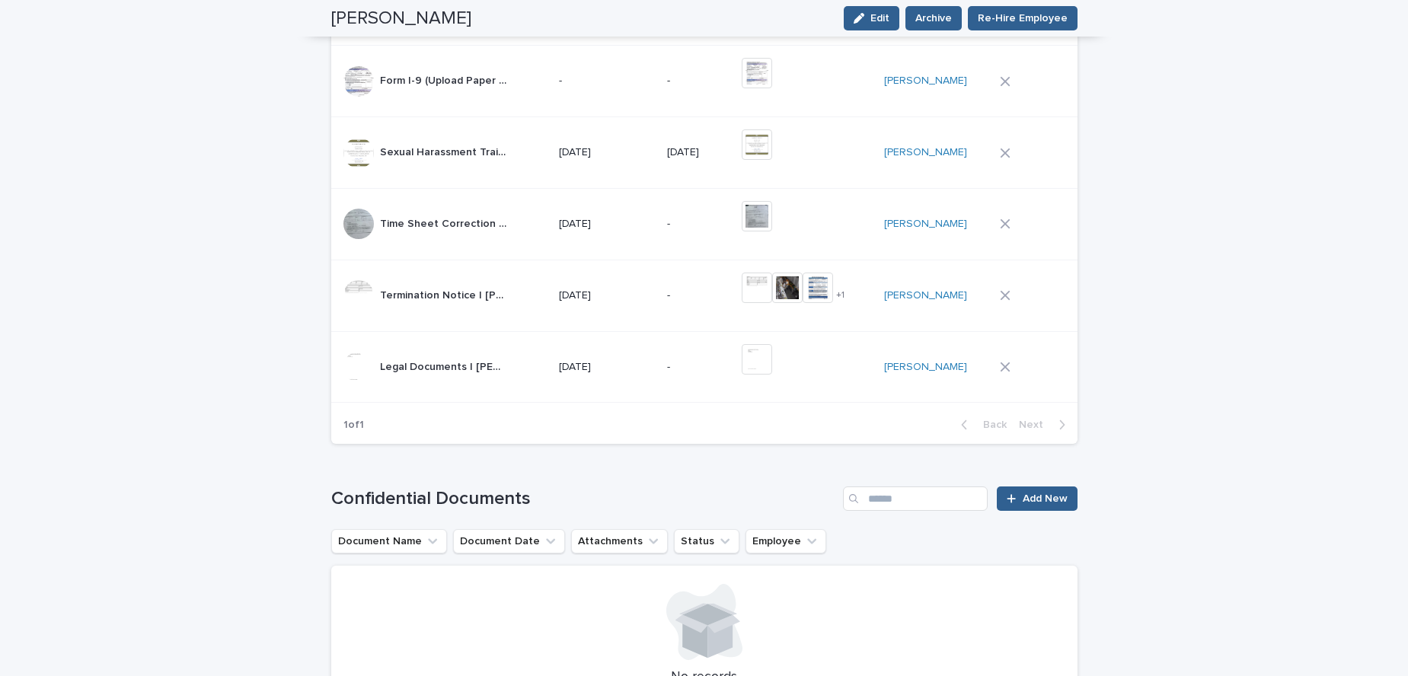
click at [680, 370] on p "-" at bounding box center [698, 367] width 62 height 13
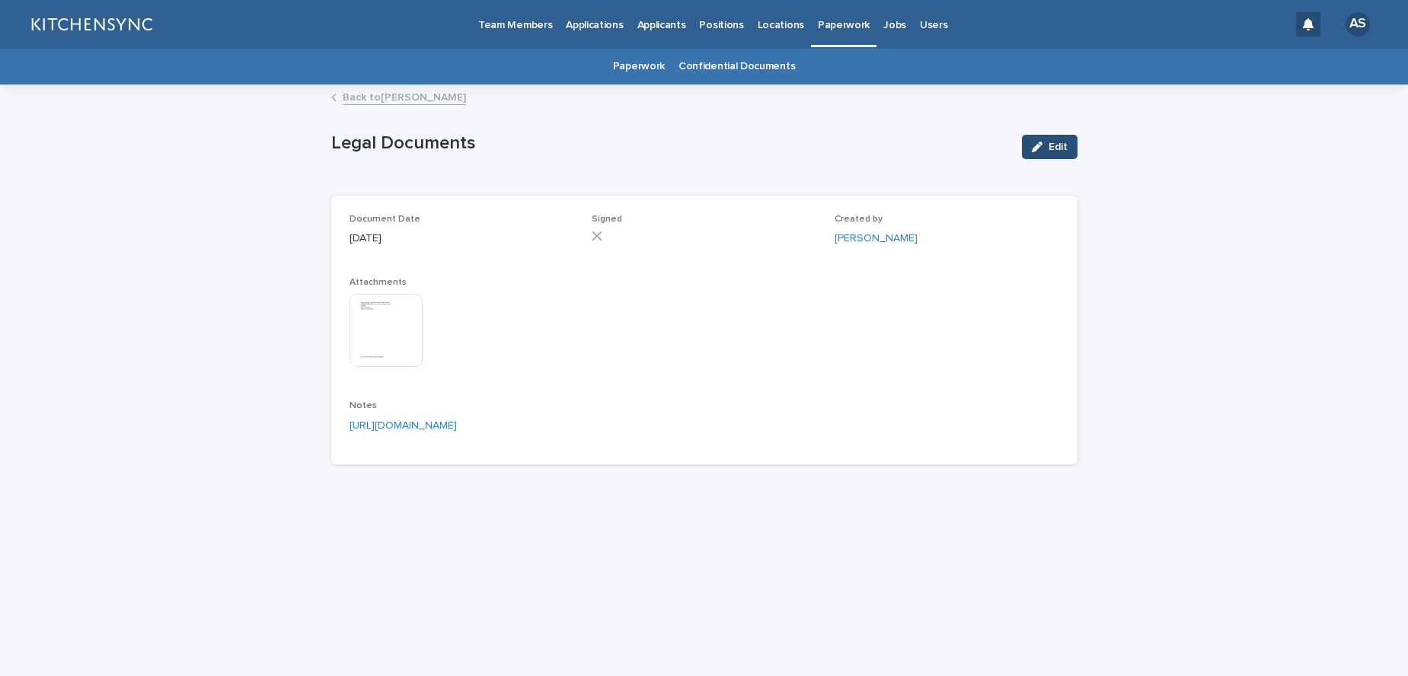
click at [1049, 148] on span "Edit" at bounding box center [1057, 147] width 19 height 11
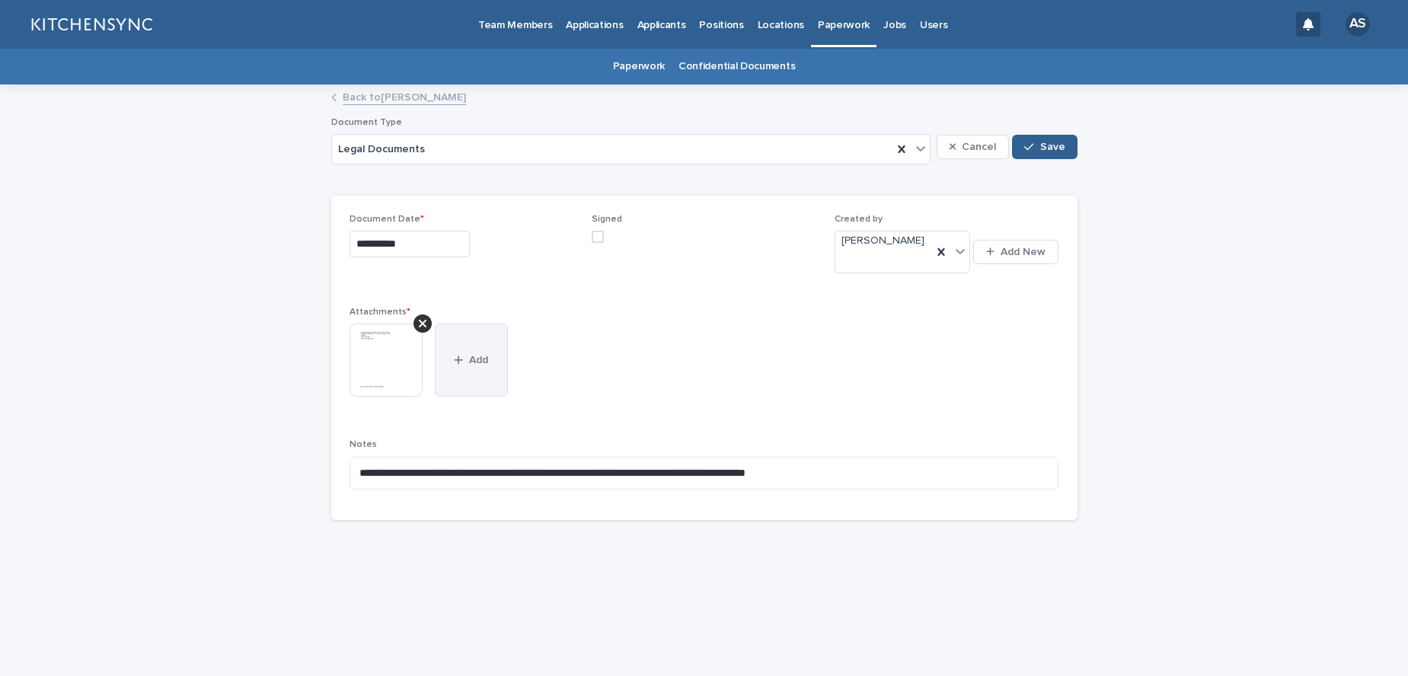
click at [477, 359] on button "Add" at bounding box center [471, 360] width 73 height 73
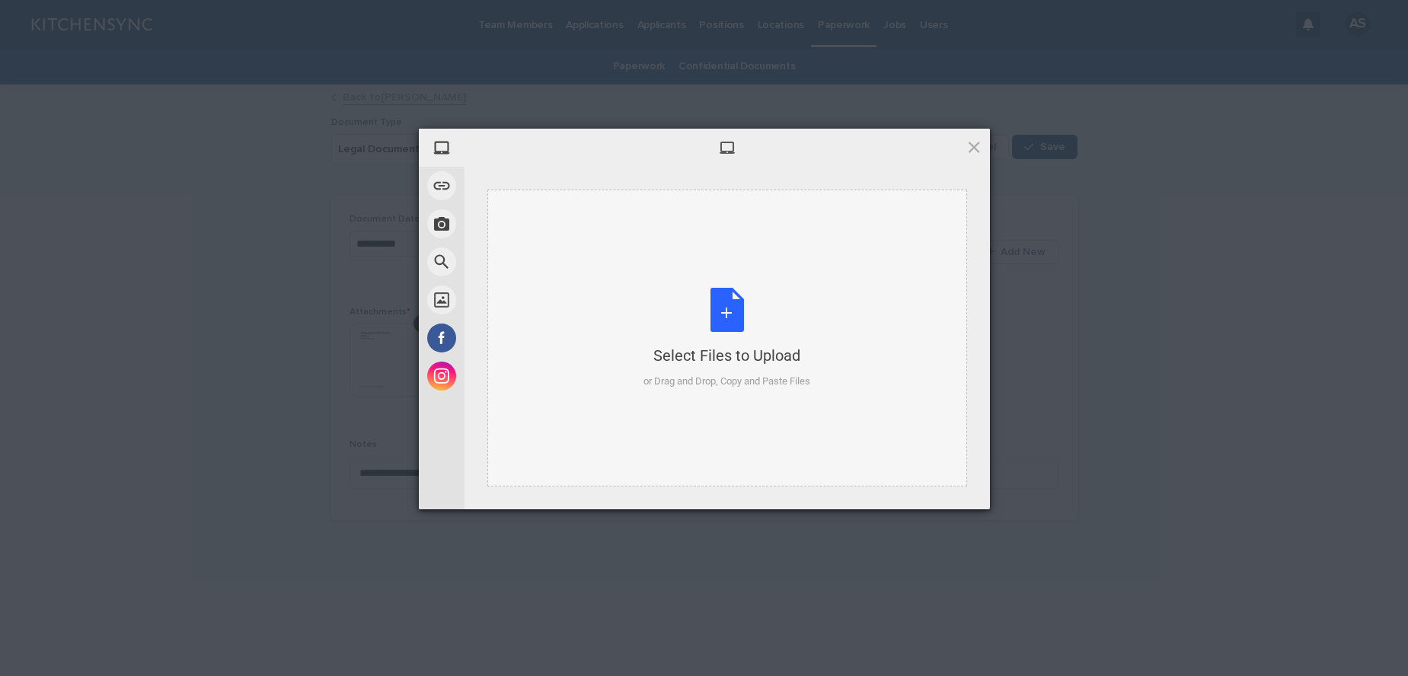
click at [730, 300] on div "Select Files to Upload or Drag and Drop, Copy and Paste Files" at bounding box center [726, 338] width 167 height 101
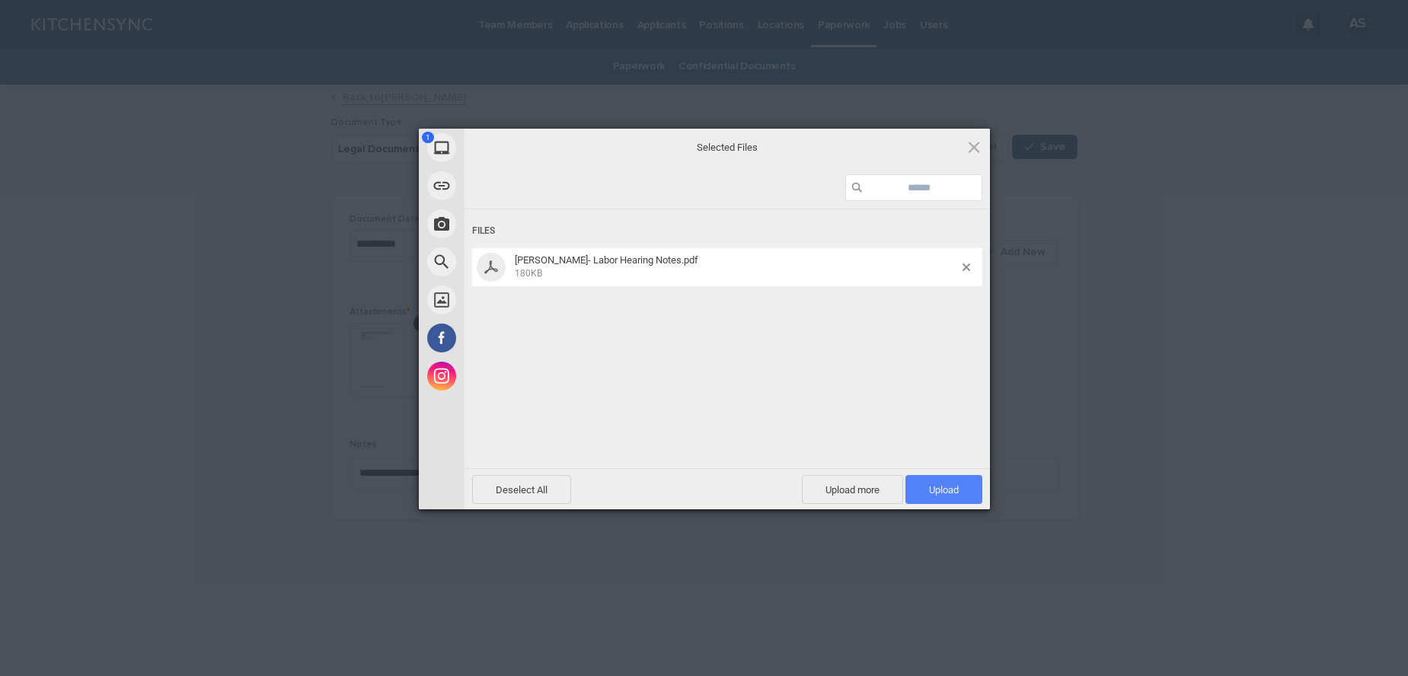
click at [946, 496] on span "Upload 1" at bounding box center [943, 489] width 77 height 29
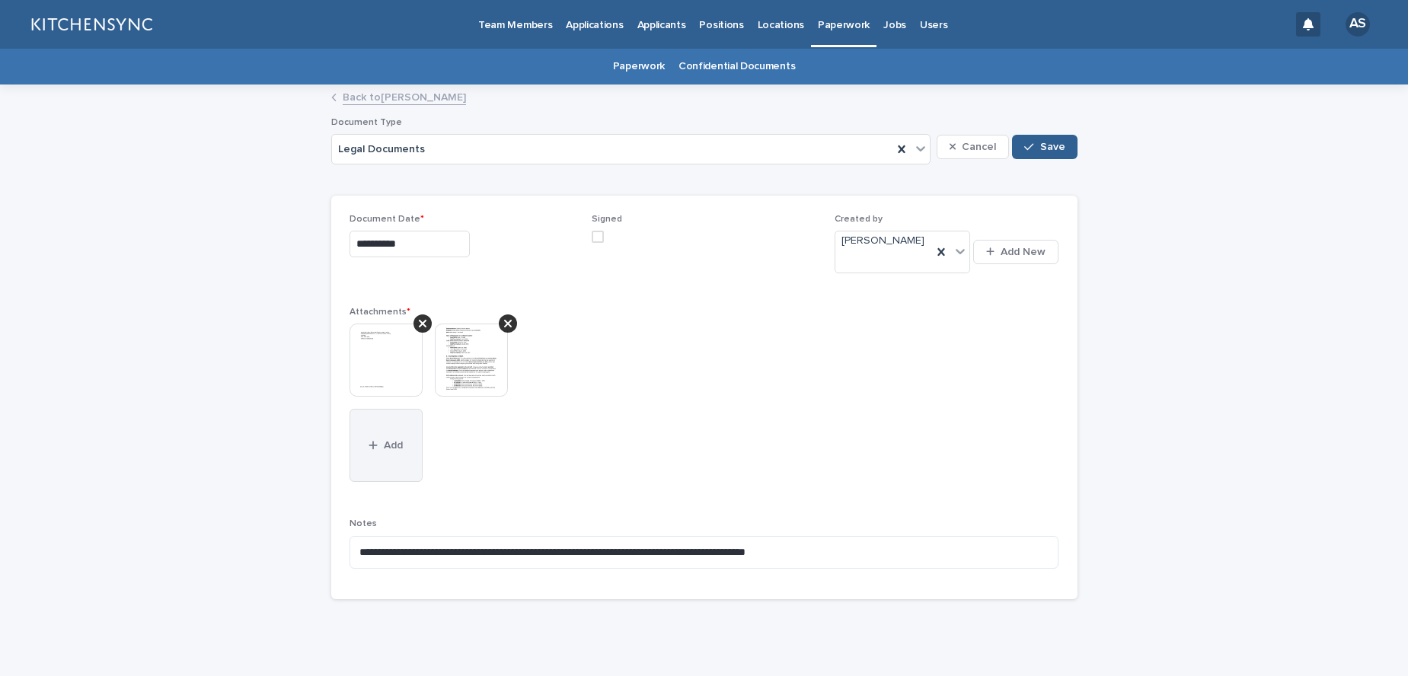
click at [400, 421] on button "Add" at bounding box center [385, 445] width 73 height 73
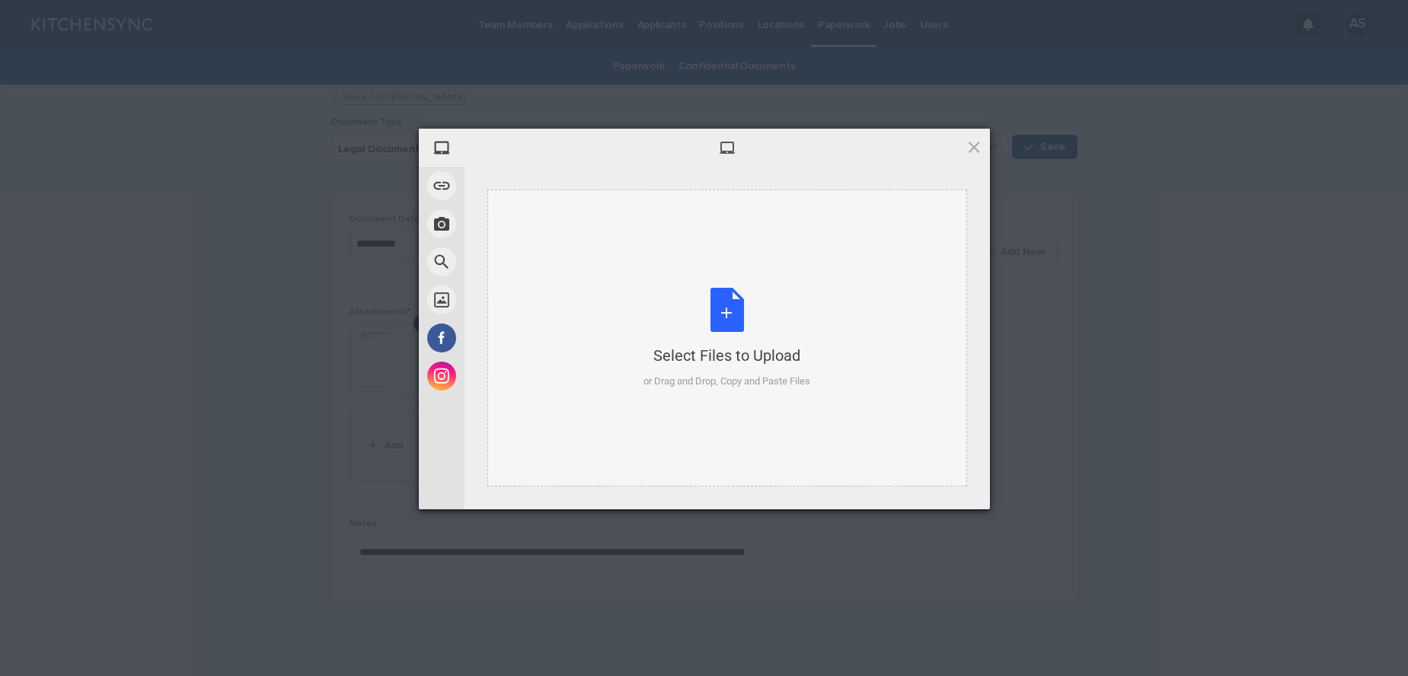
click at [735, 322] on div "Select Files to Upload or Drag and Drop, Copy and Paste Files" at bounding box center [726, 338] width 167 height 101
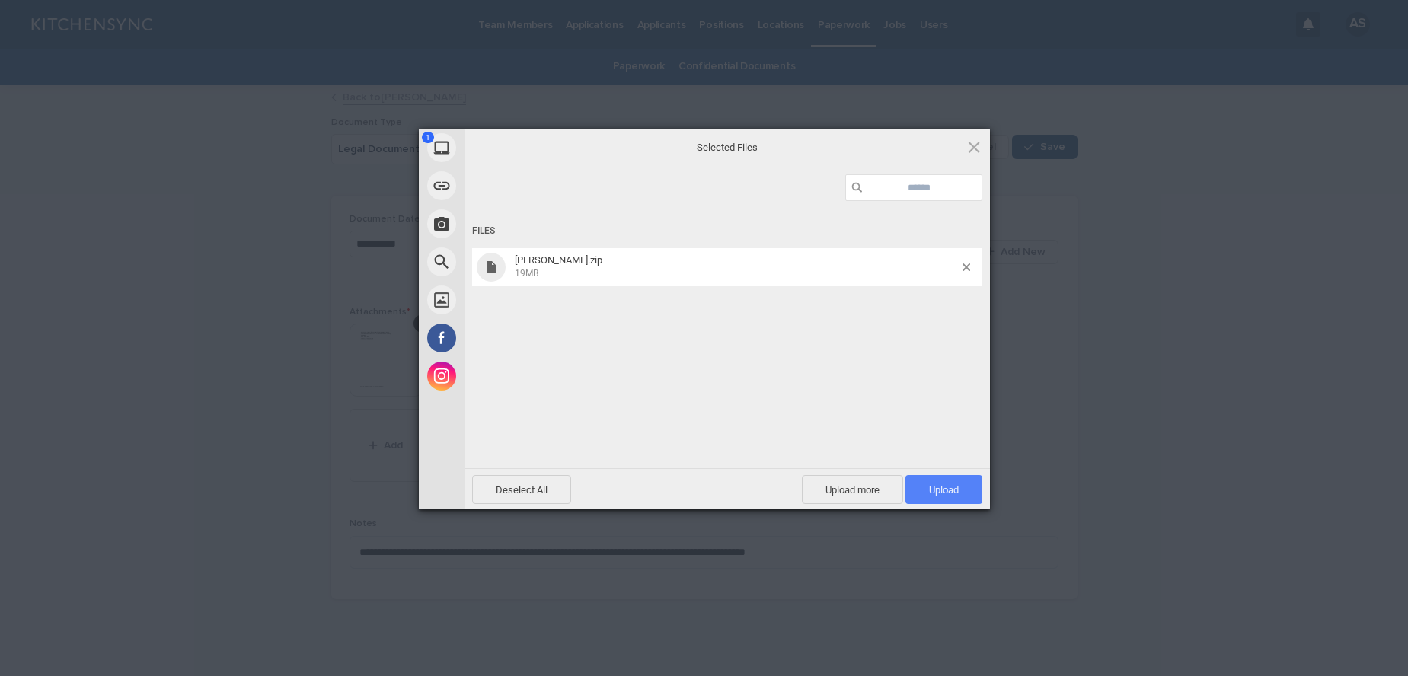
click at [951, 491] on span "Upload 1" at bounding box center [944, 489] width 30 height 11
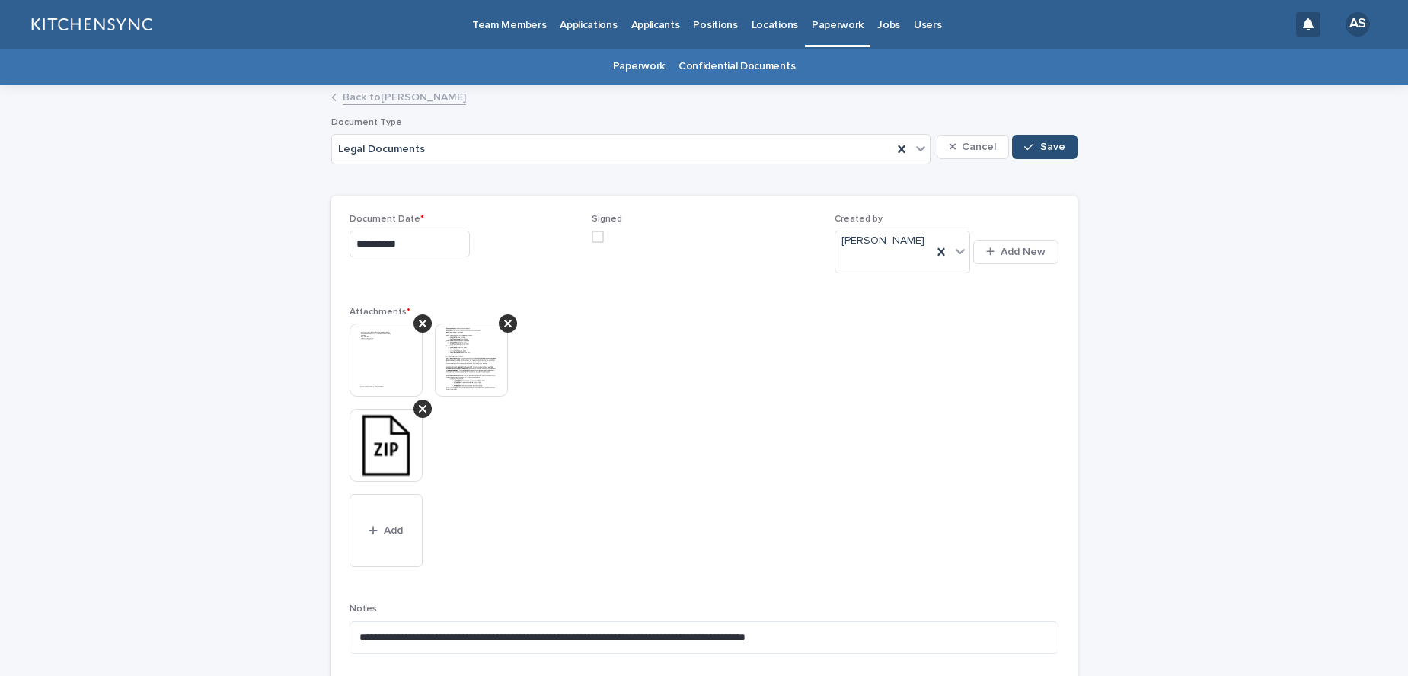
click at [1045, 151] on span "Save" at bounding box center [1052, 147] width 25 height 11
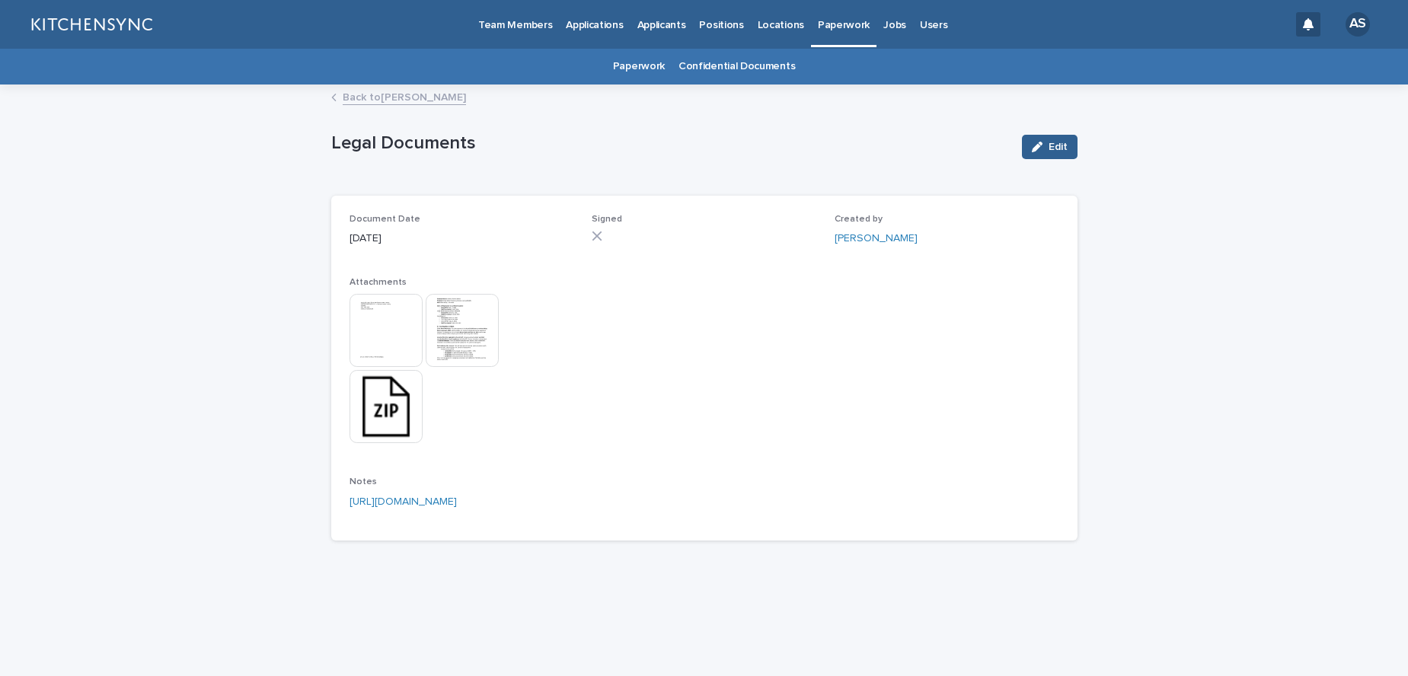
click at [431, 104] on link "Back to [PERSON_NAME]" at bounding box center [404, 97] width 123 height 18
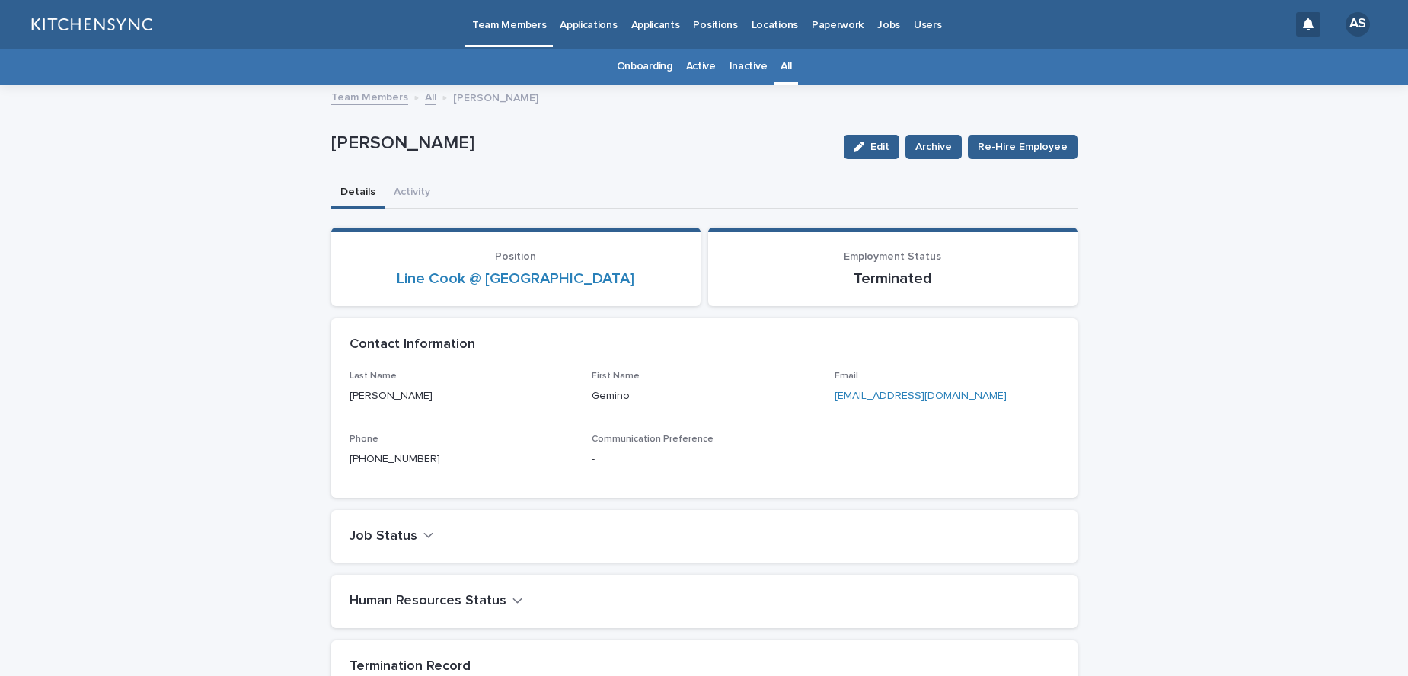
scroll to position [49, 0]
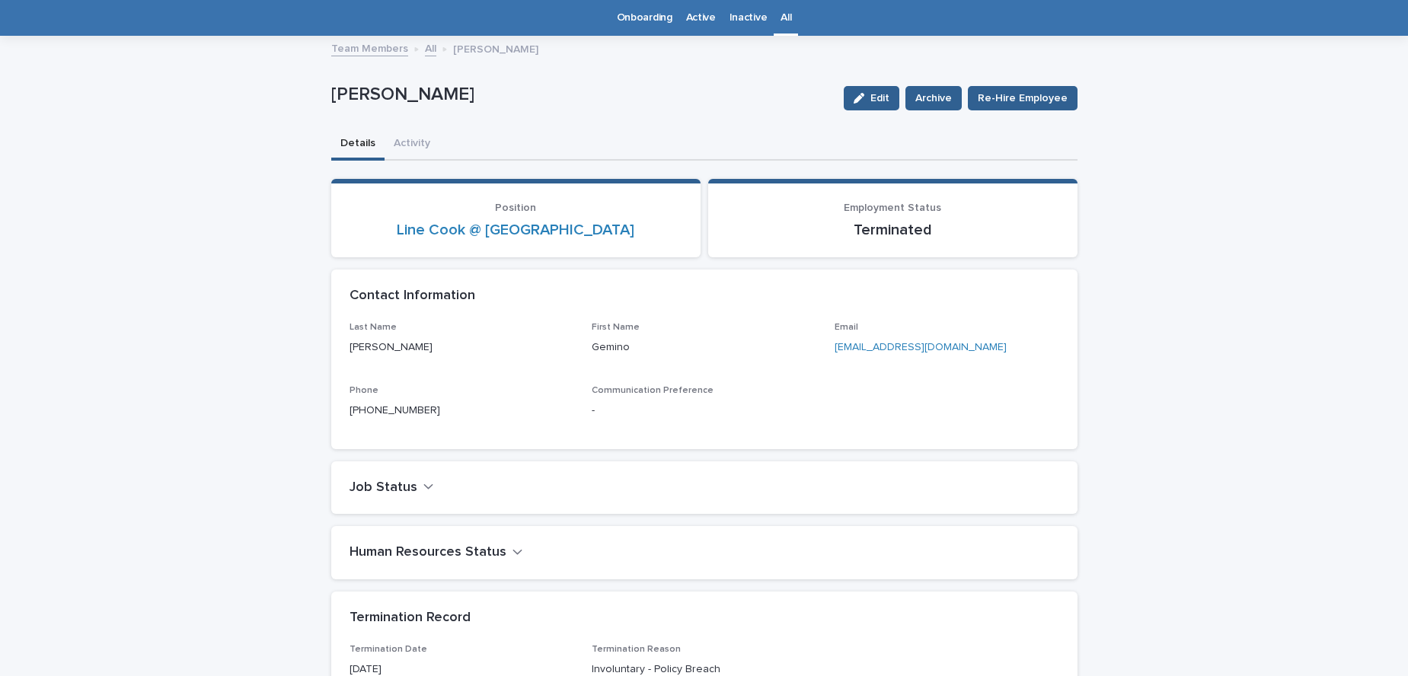
click at [782, 18] on link "All" at bounding box center [785, 18] width 11 height 36
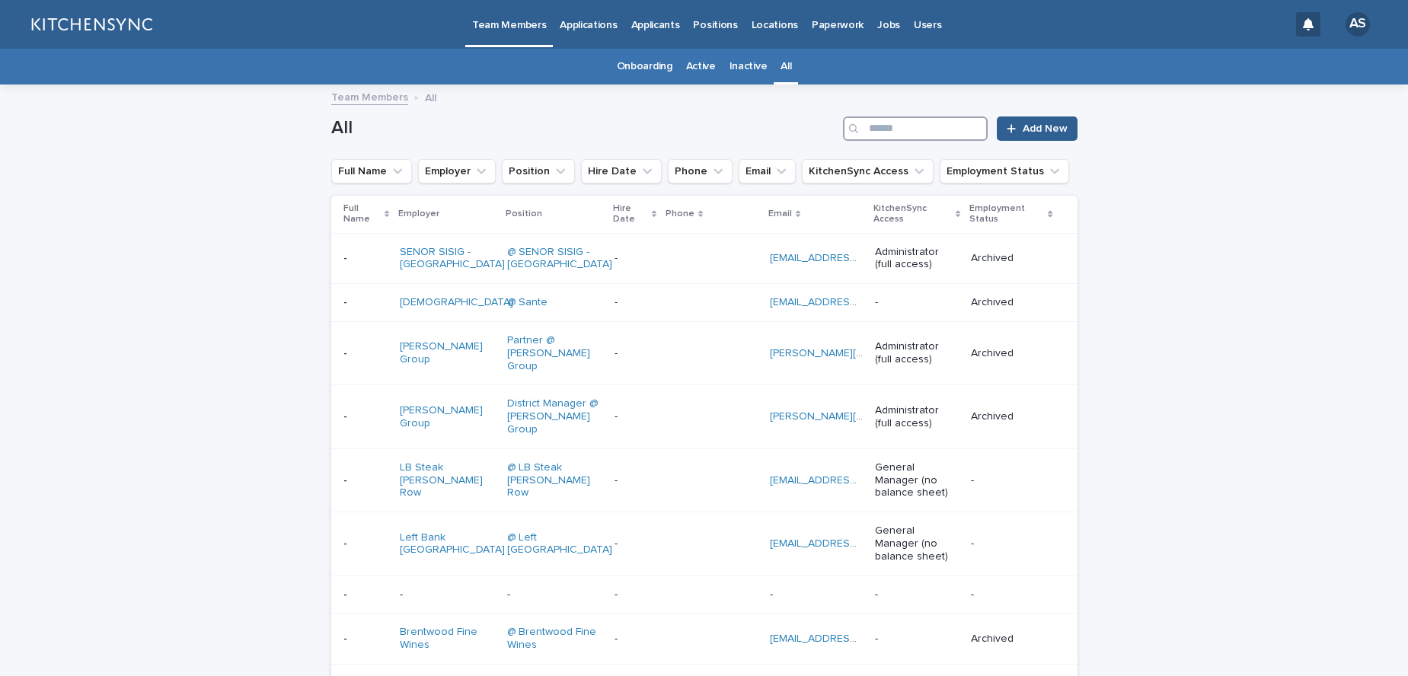
click at [932, 126] on input "Search" at bounding box center [915, 128] width 145 height 24
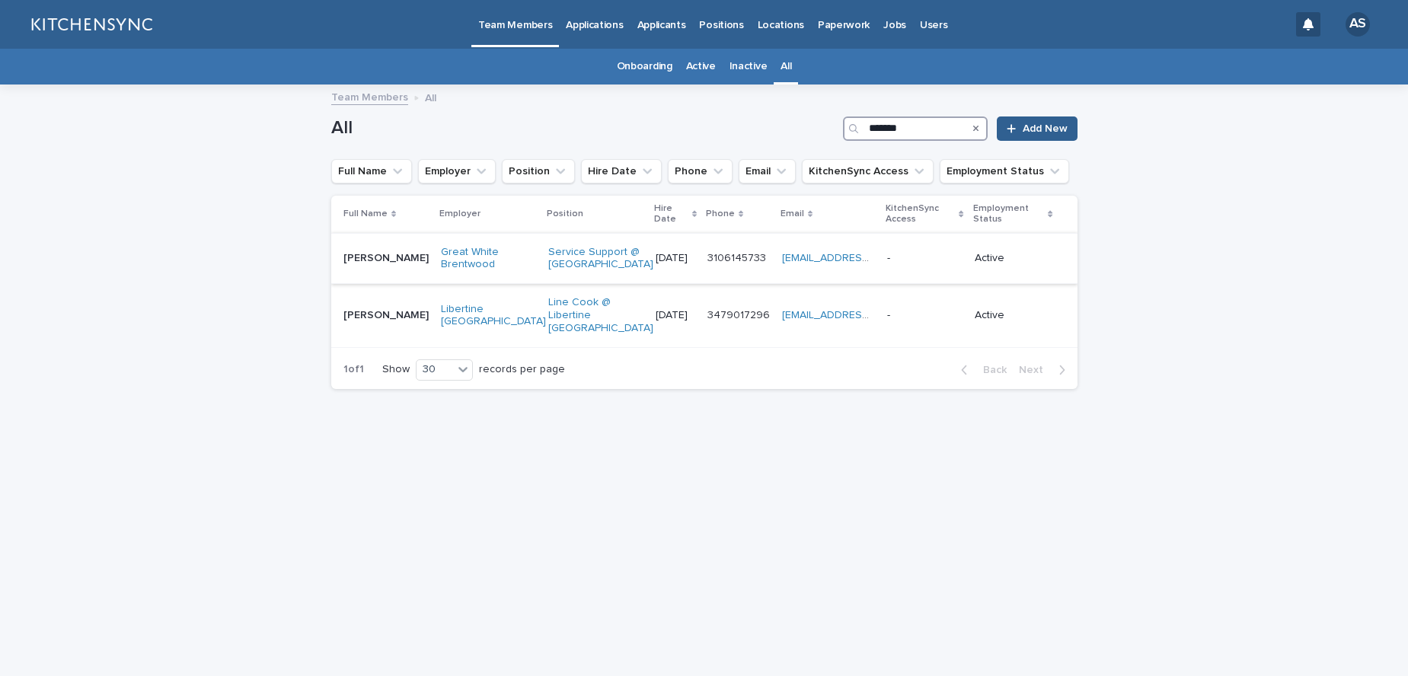
type input "*******"
click at [381, 271] on div "[PERSON_NAME] [PERSON_NAME]" at bounding box center [385, 258] width 85 height 25
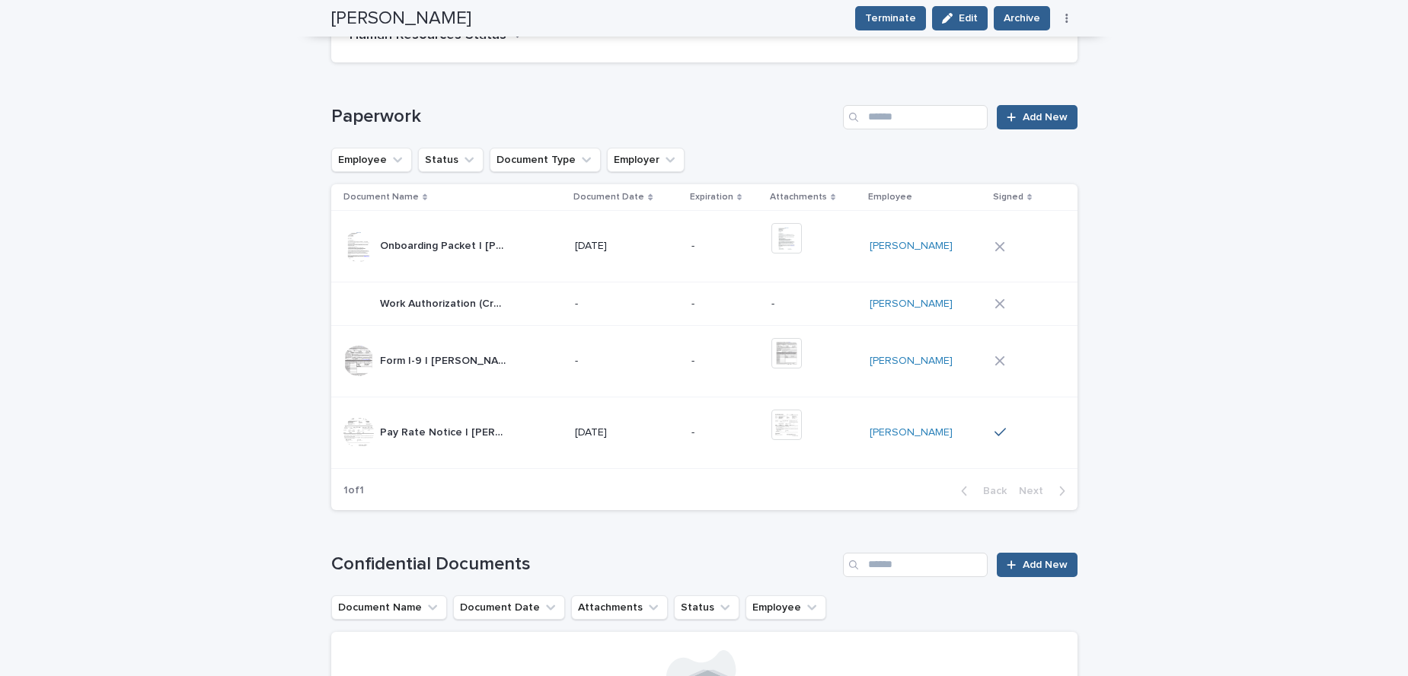
scroll to position [554, 0]
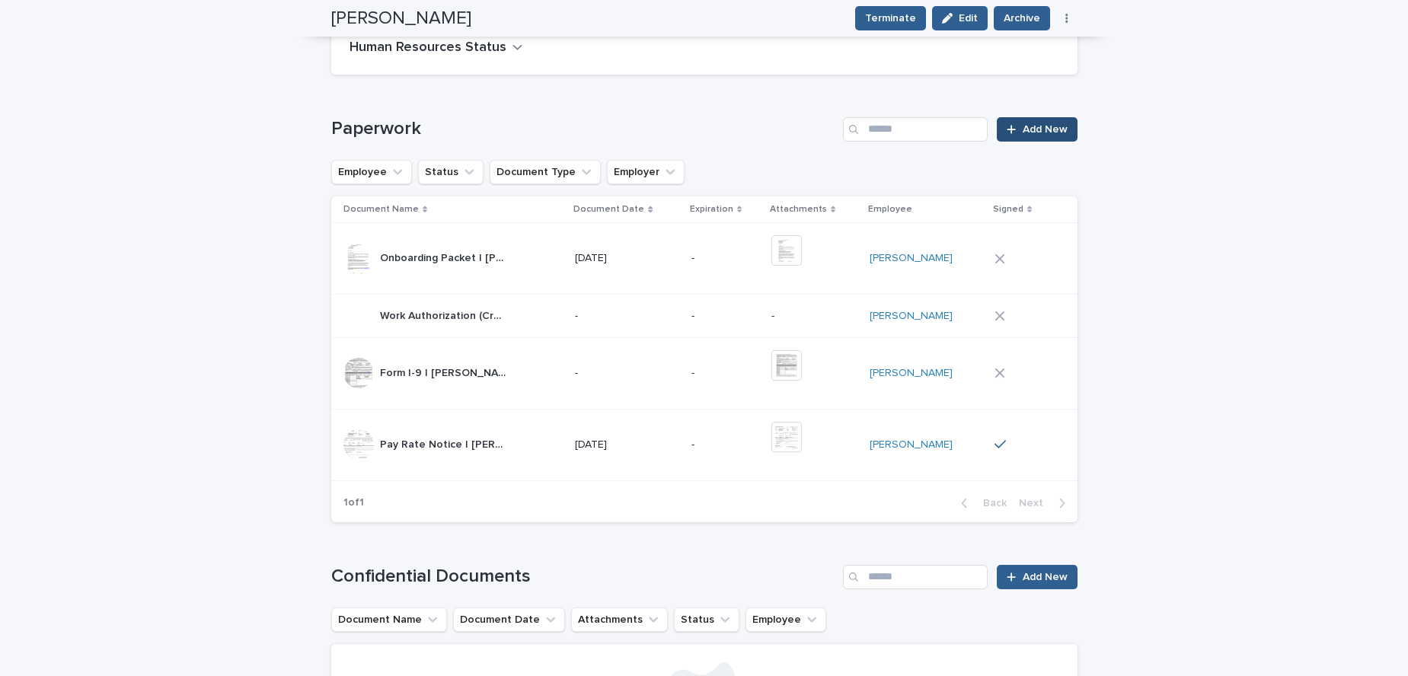
click at [1023, 135] on link "Add New" at bounding box center [1037, 129] width 80 height 24
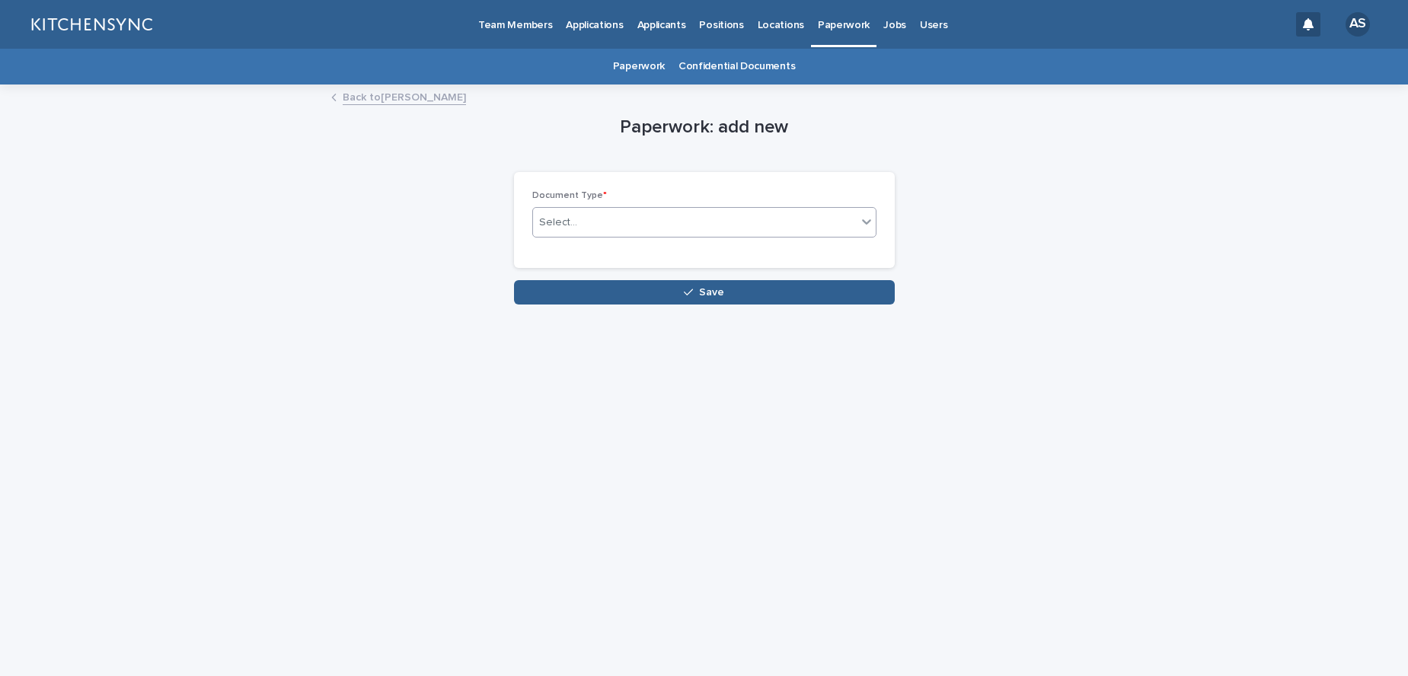
click at [711, 213] on div "Select..." at bounding box center [695, 222] width 324 height 25
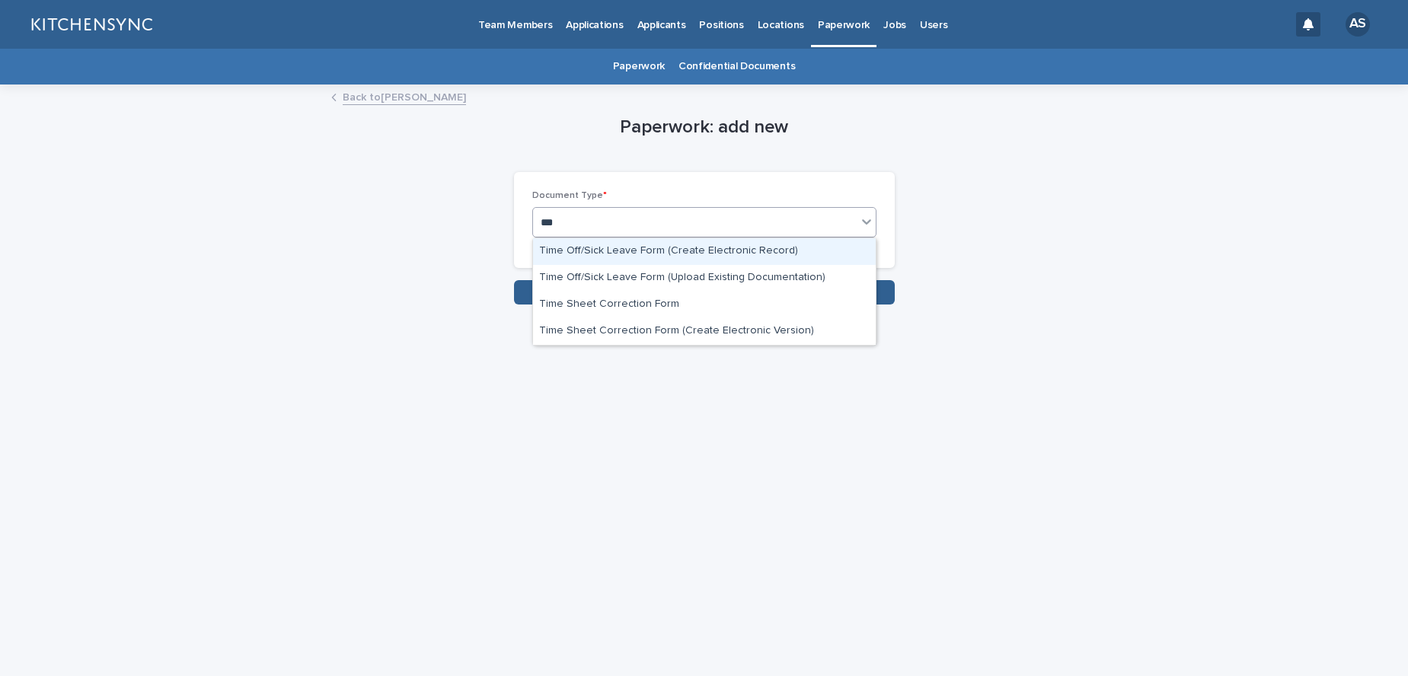
type input "****"
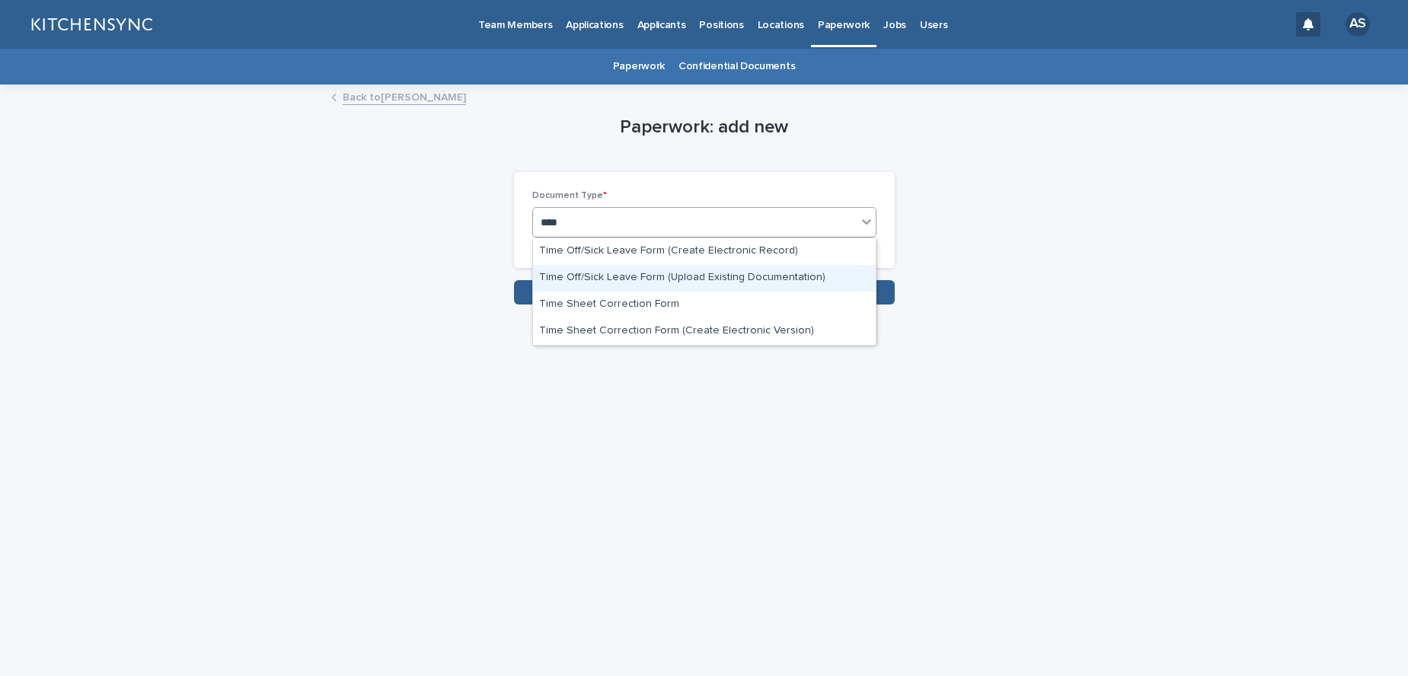
click at [729, 275] on div "Time Off/Sick Leave Form (Upload Existing Documentation)" at bounding box center [704, 278] width 343 height 27
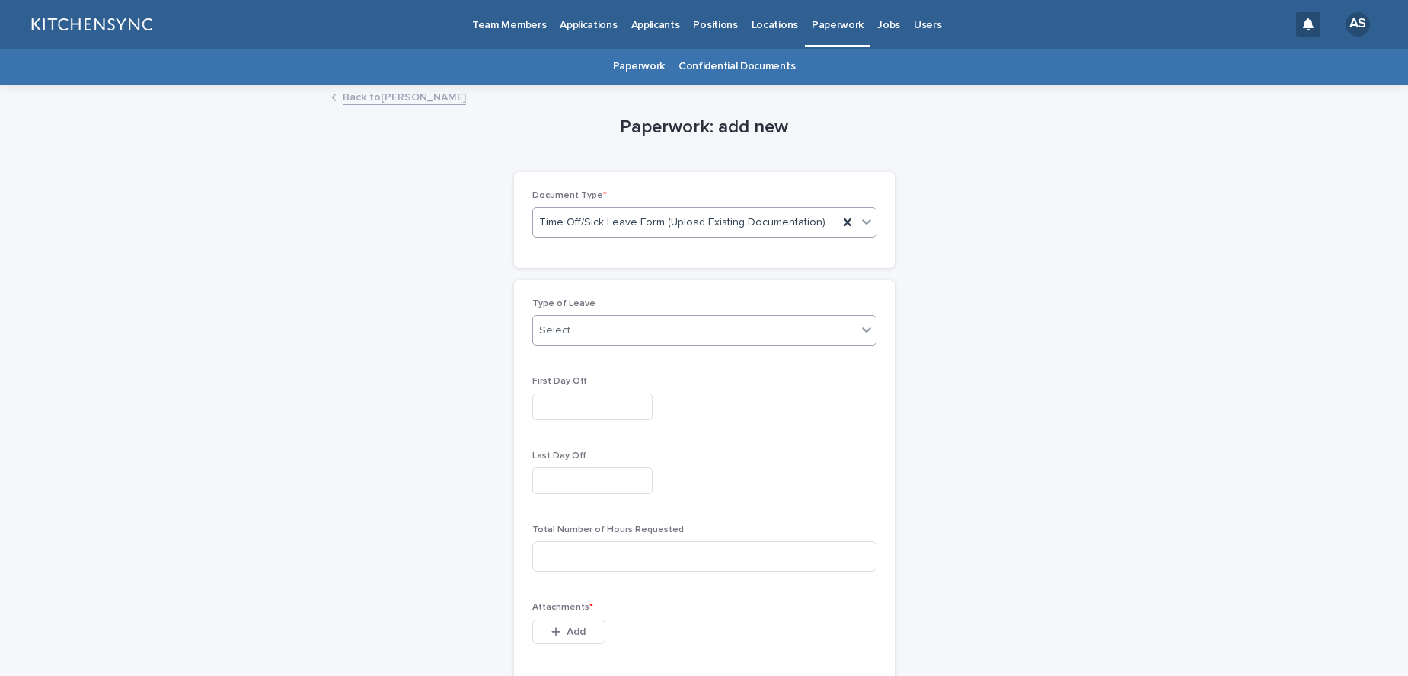
click at [576, 337] on div "Select..." at bounding box center [695, 330] width 324 height 25
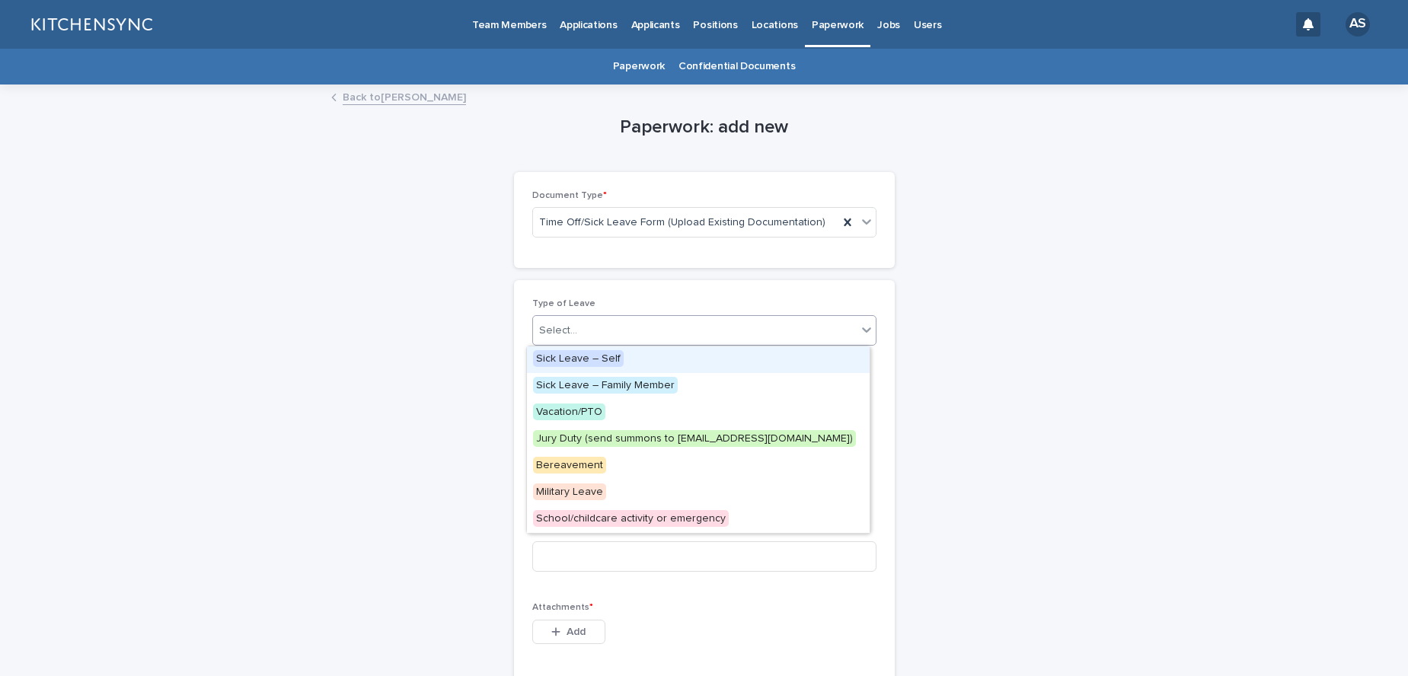
click at [588, 362] on span "Sick Leave – Self" at bounding box center [578, 358] width 91 height 17
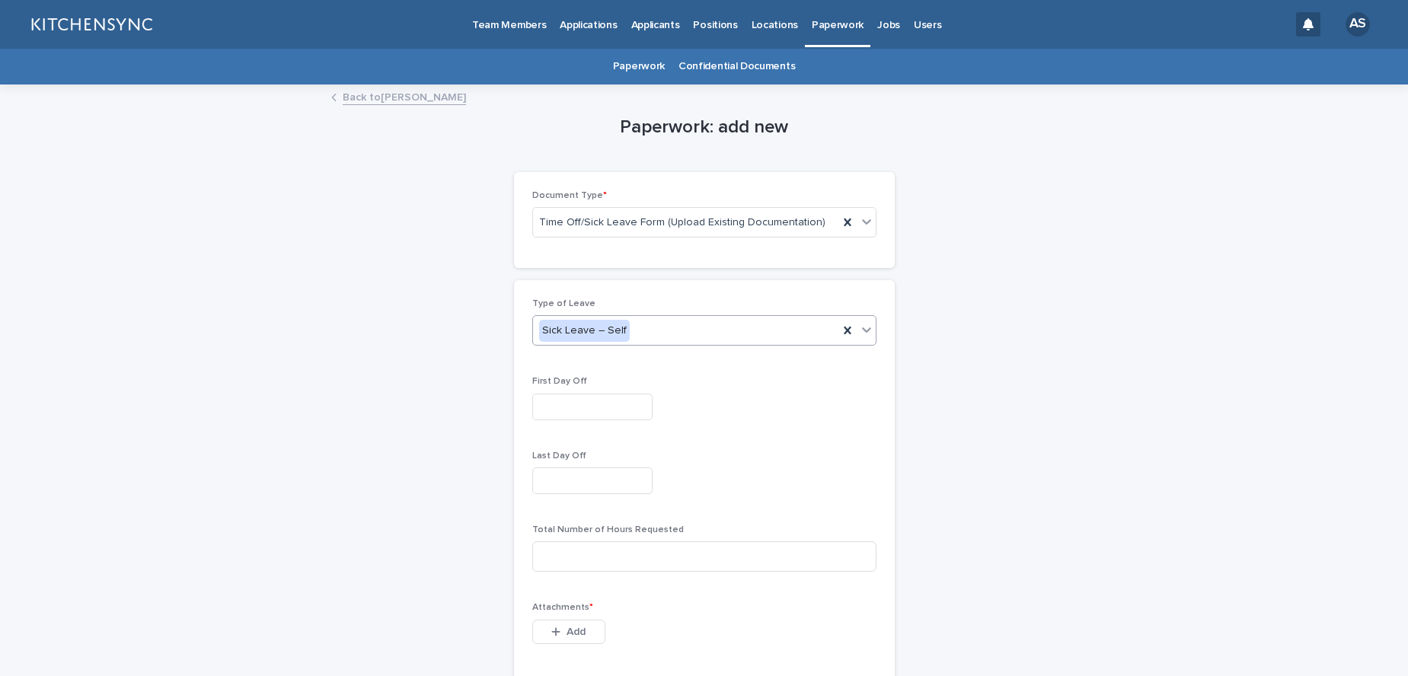
click at [579, 411] on input "text" at bounding box center [592, 407] width 120 height 27
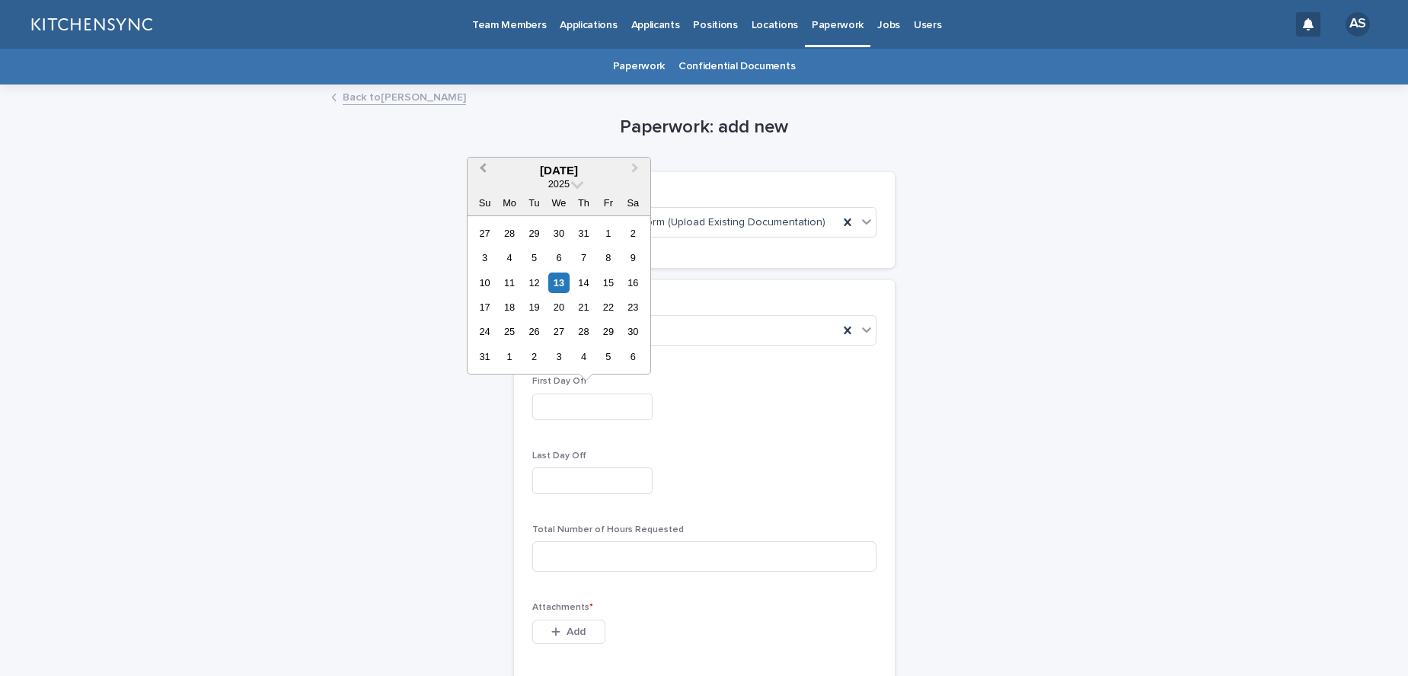
click at [483, 173] on button "Previous Month" at bounding box center [481, 171] width 24 height 24
click at [630, 308] on div "26" at bounding box center [633, 307] width 21 height 21
type input "**********"
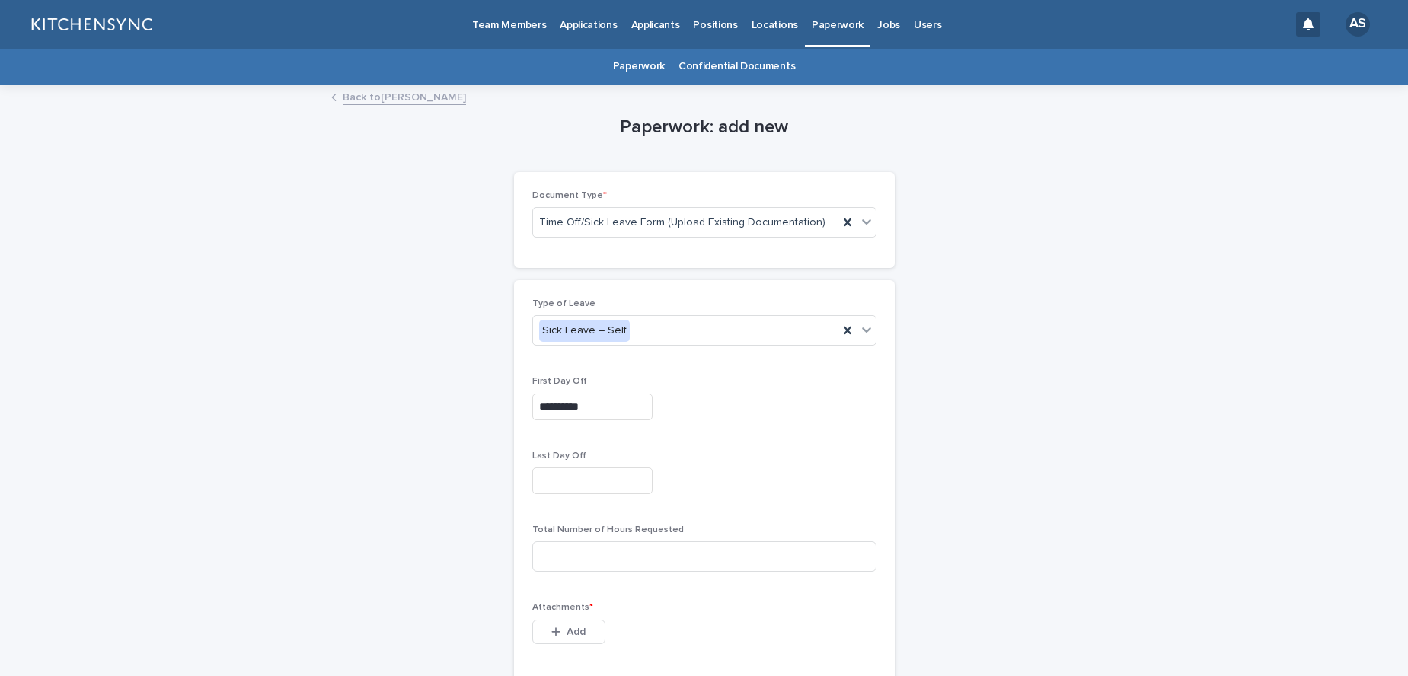
click at [620, 484] on input "text" at bounding box center [592, 480] width 120 height 27
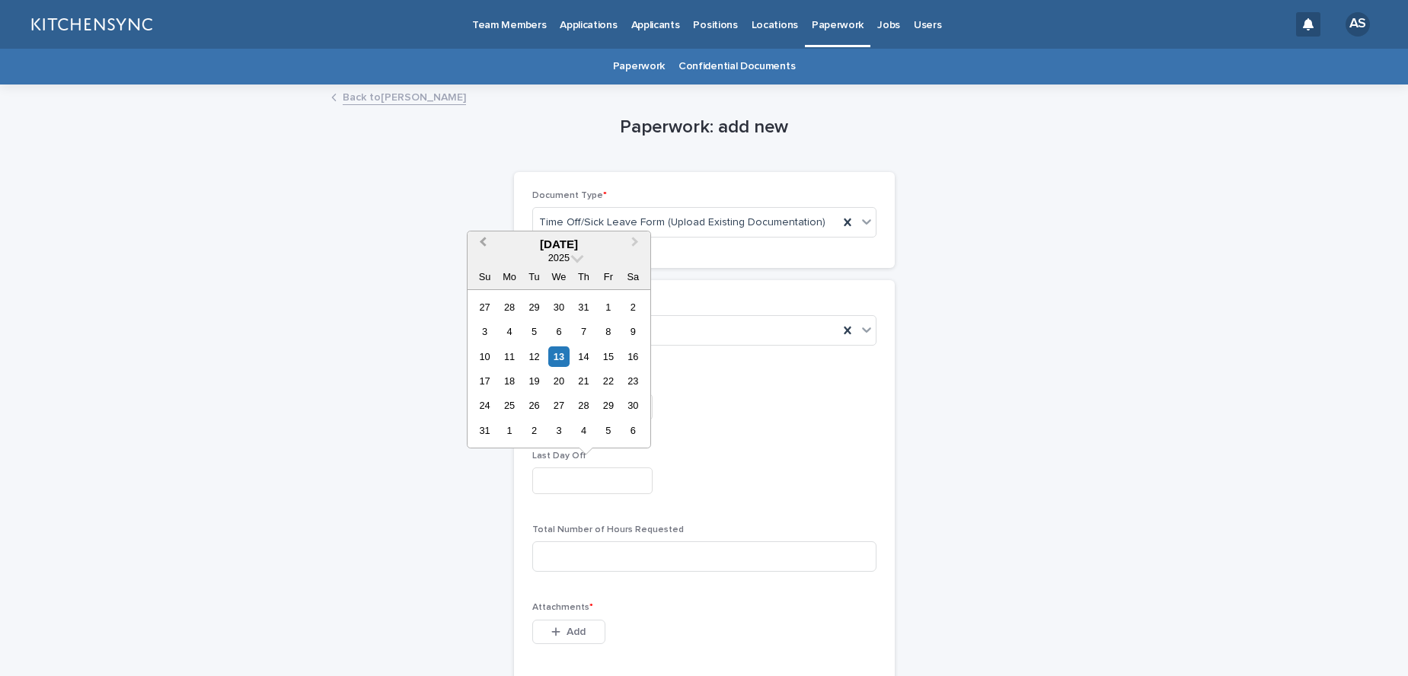
click at [487, 244] on button "Previous Month" at bounding box center [481, 245] width 24 height 24
click at [638, 388] on div "26" at bounding box center [633, 381] width 21 height 21
type input "**********"
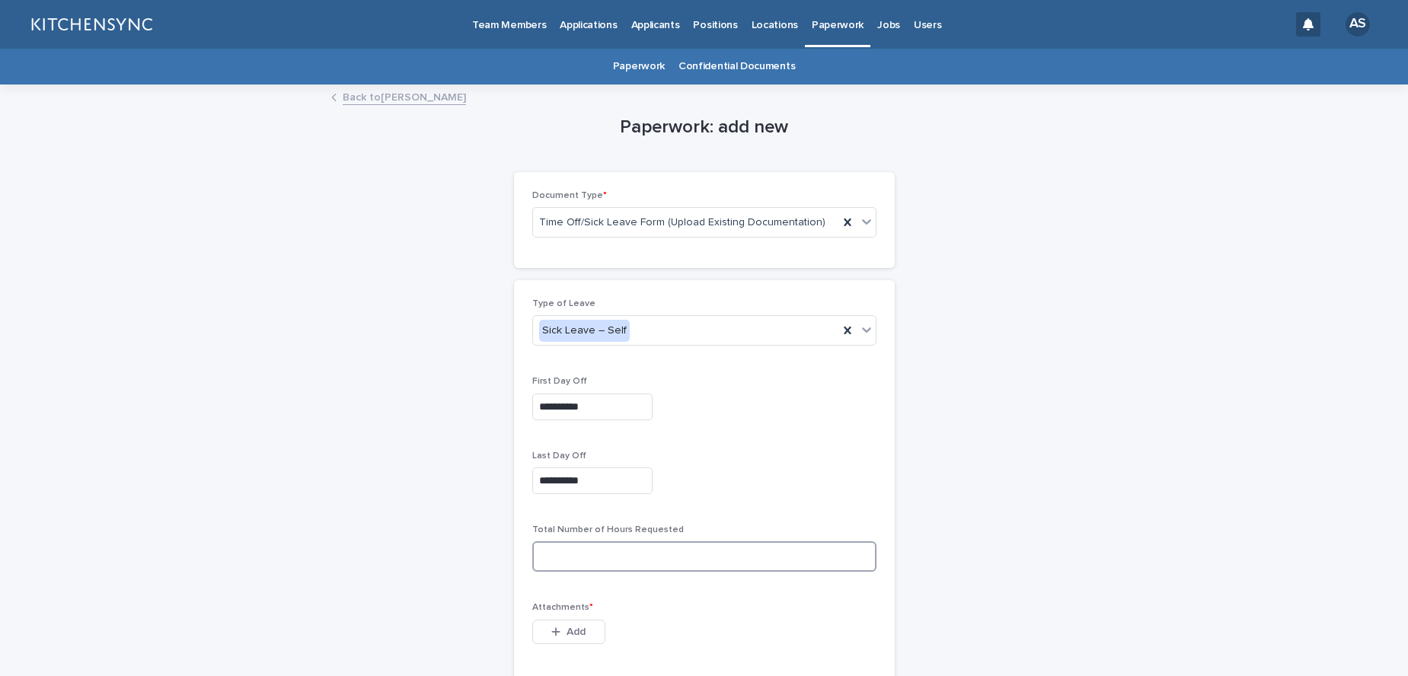
click at [637, 560] on input at bounding box center [704, 556] width 344 height 30
type input "*"
click at [710, 607] on p "Attachments *" at bounding box center [704, 607] width 344 height 11
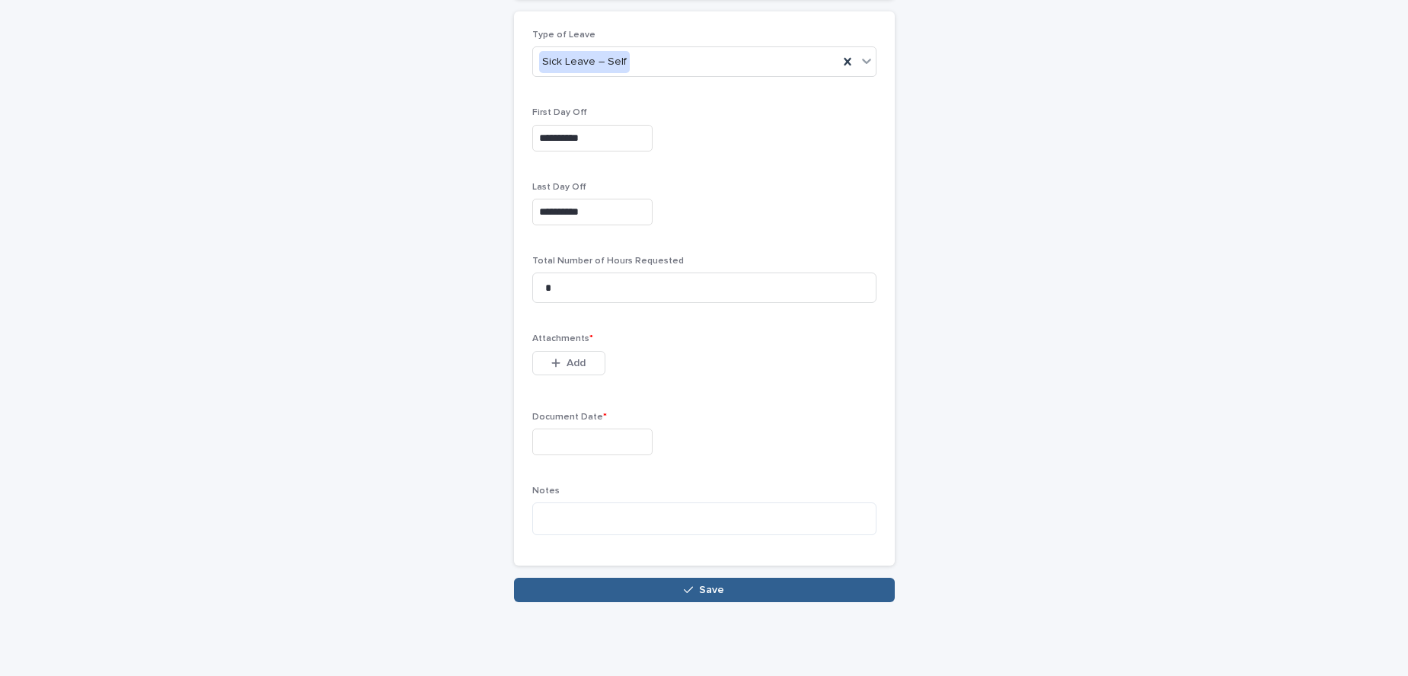
scroll to position [271, 0]
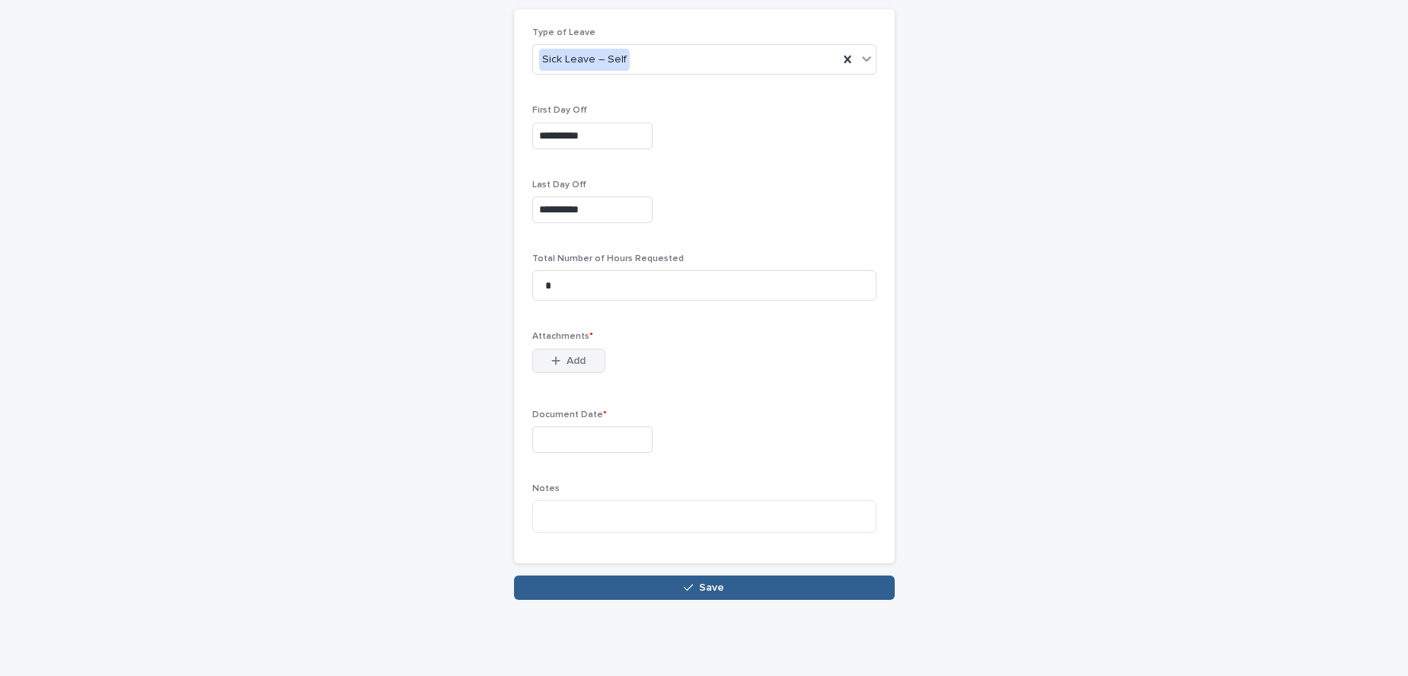
click at [566, 364] on span "Add" at bounding box center [575, 361] width 19 height 11
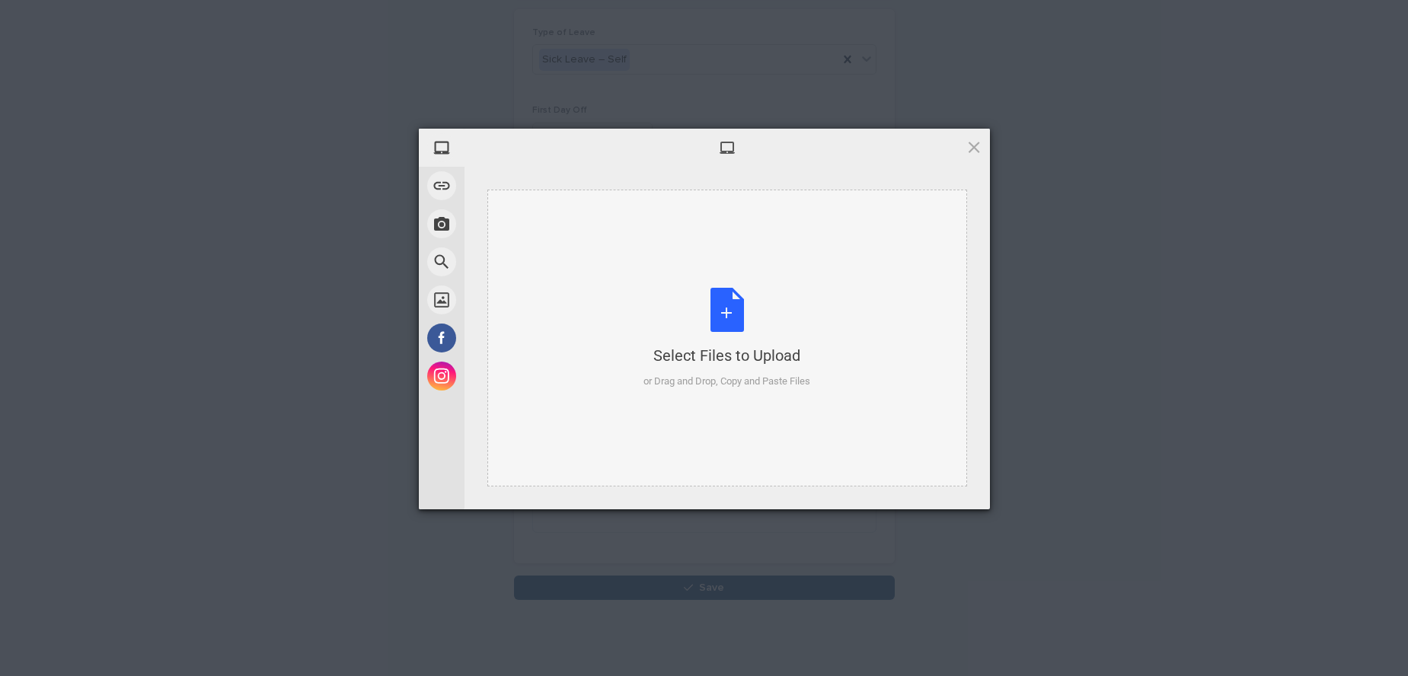
click at [739, 315] on div "Select Files to Upload or Drag and Drop, Copy and Paste Files" at bounding box center [726, 338] width 167 height 101
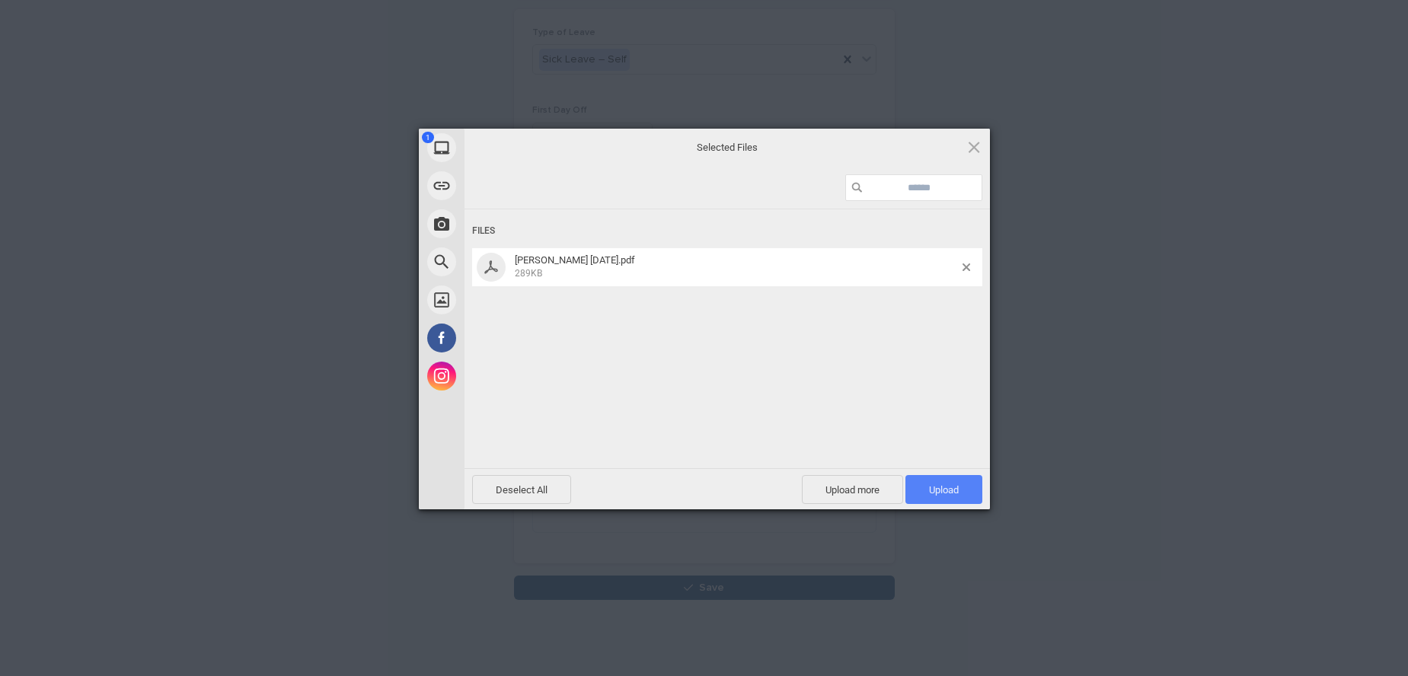
click at [943, 484] on span "Upload 1" at bounding box center [944, 489] width 30 height 11
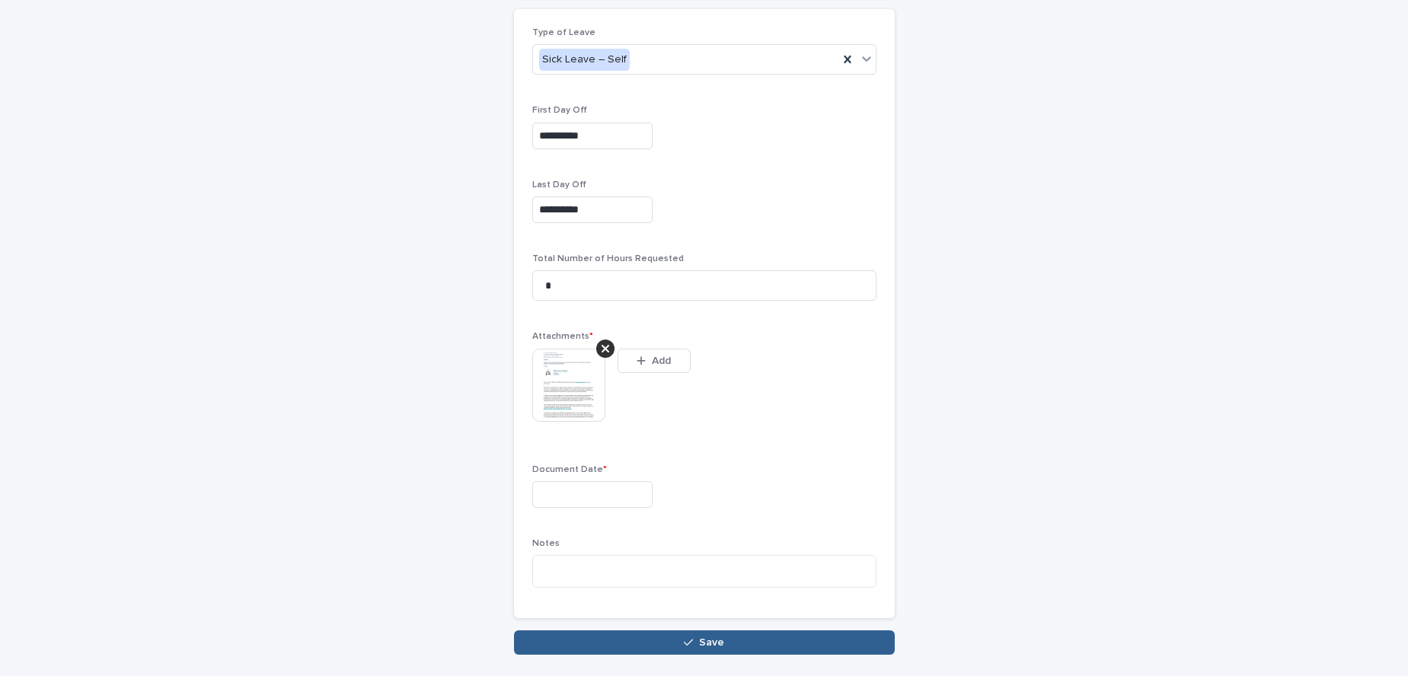
scroll to position [298, 0]
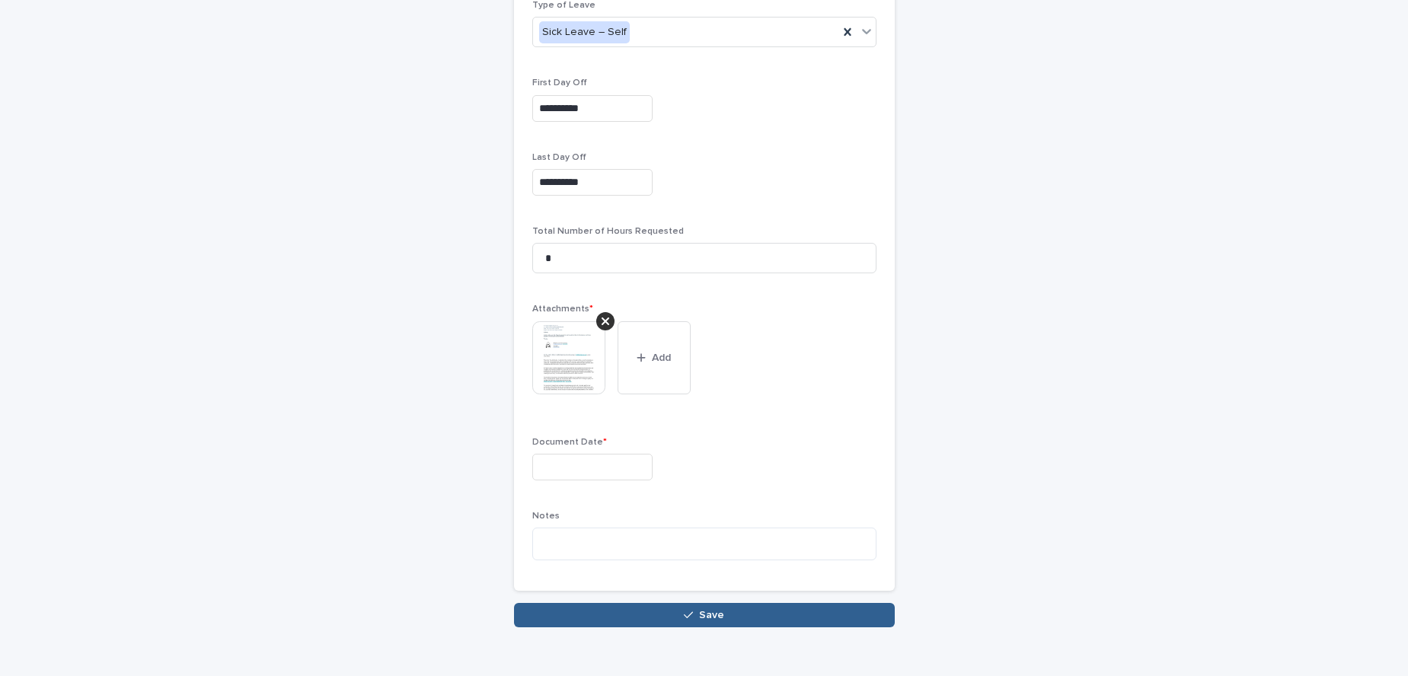
click at [569, 462] on input "text" at bounding box center [592, 467] width 120 height 27
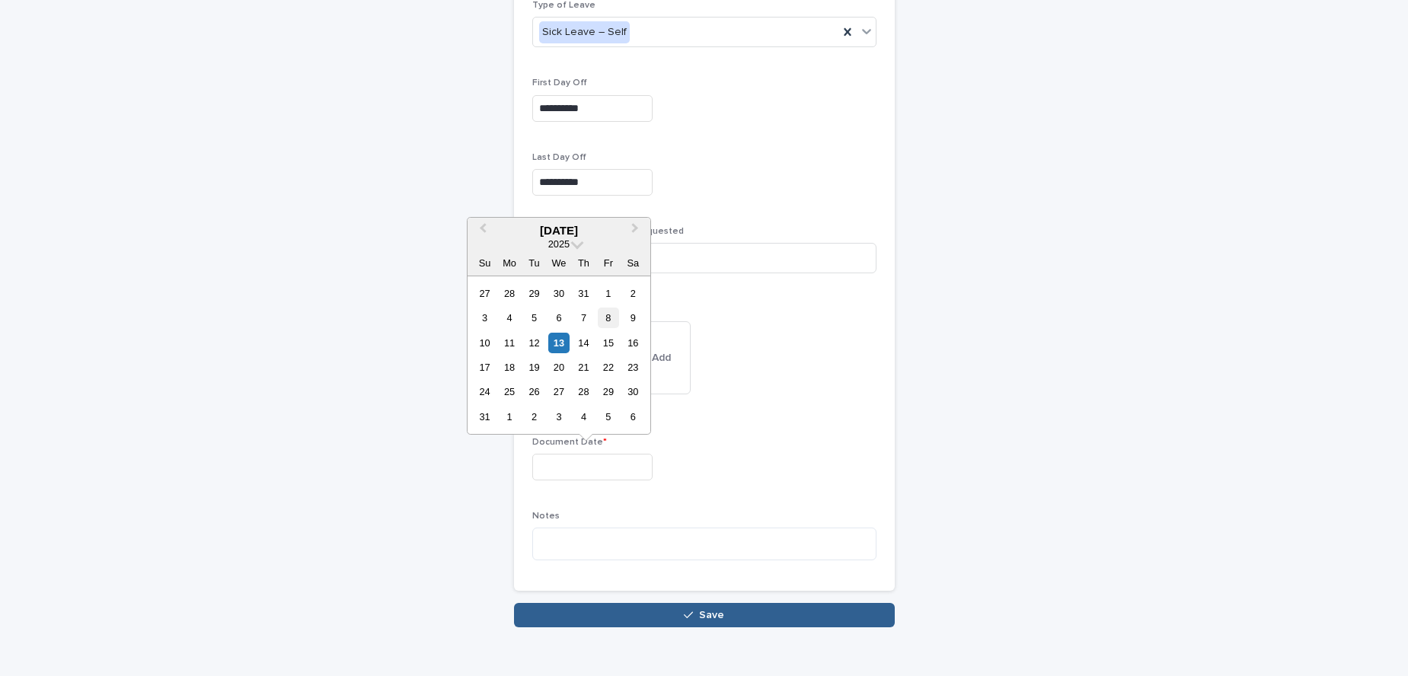
click at [608, 316] on div "8" at bounding box center [608, 318] width 21 height 21
type input "**********"
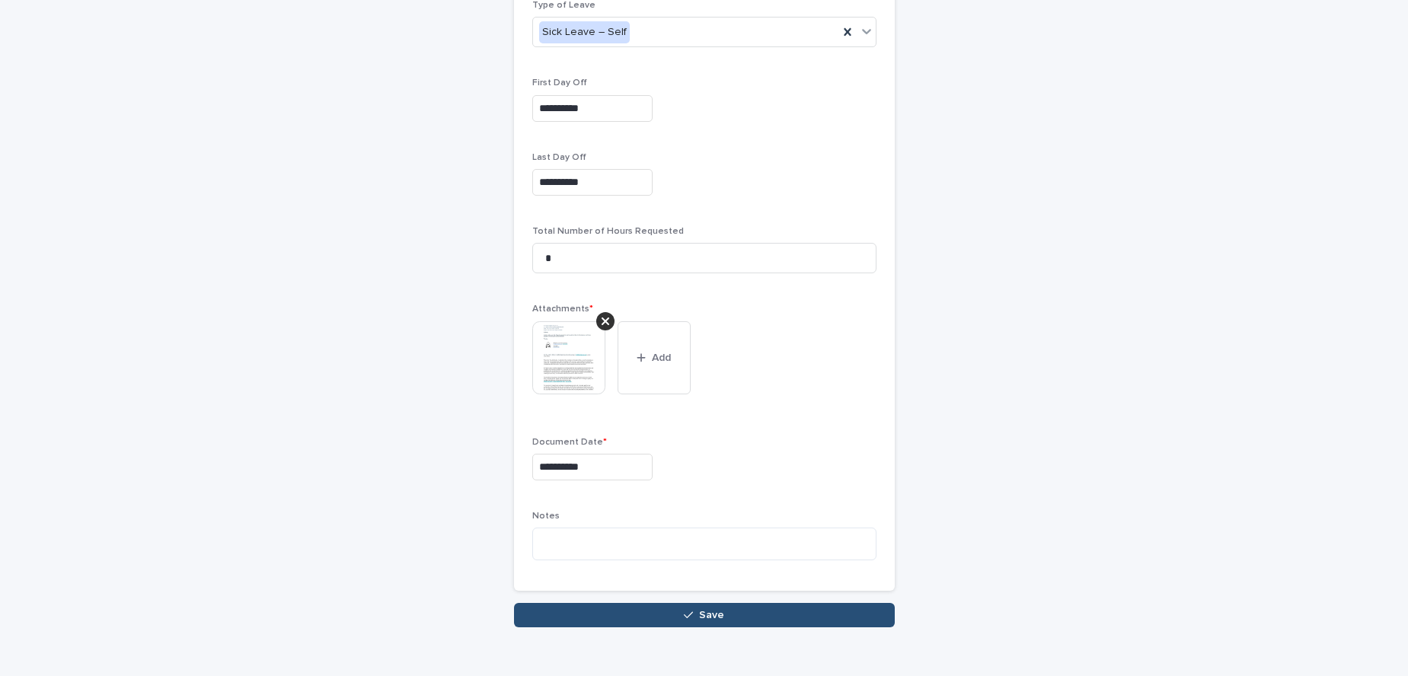
click at [657, 612] on button "Save" at bounding box center [704, 615] width 381 height 24
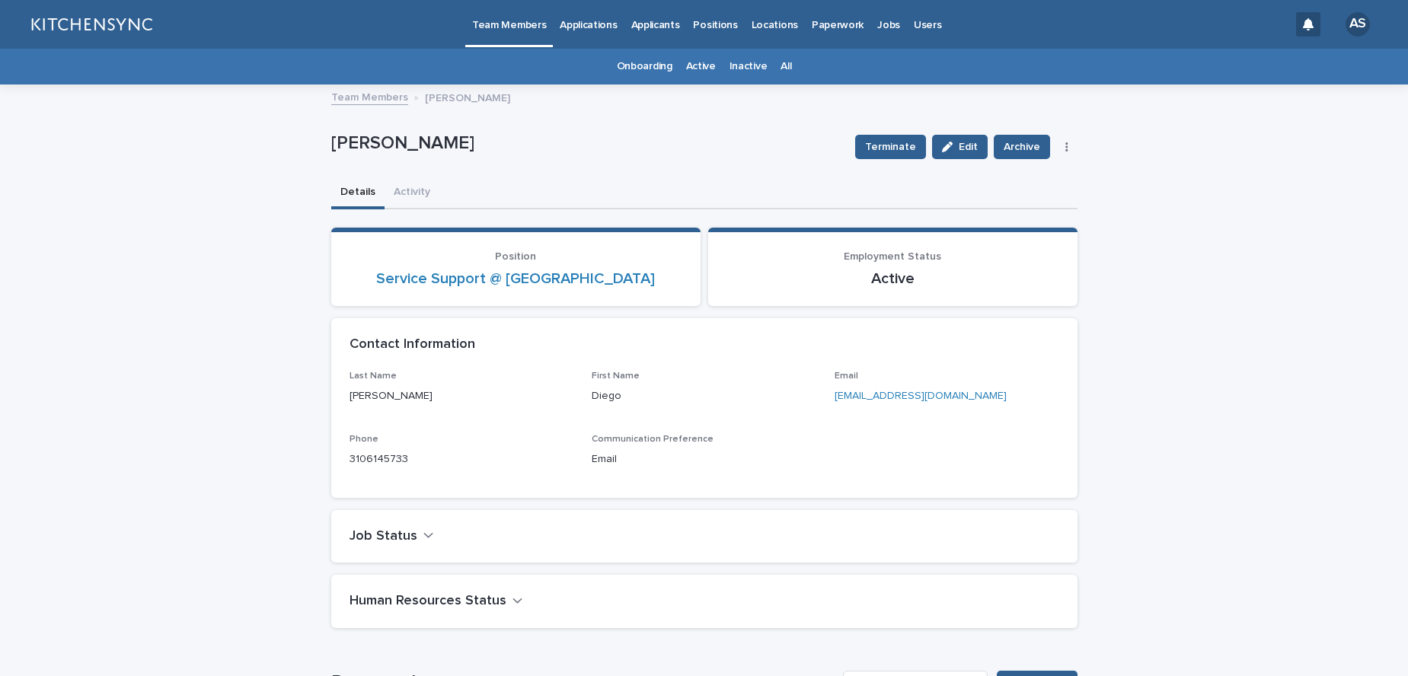
click at [780, 75] on link "All" at bounding box center [785, 67] width 11 height 36
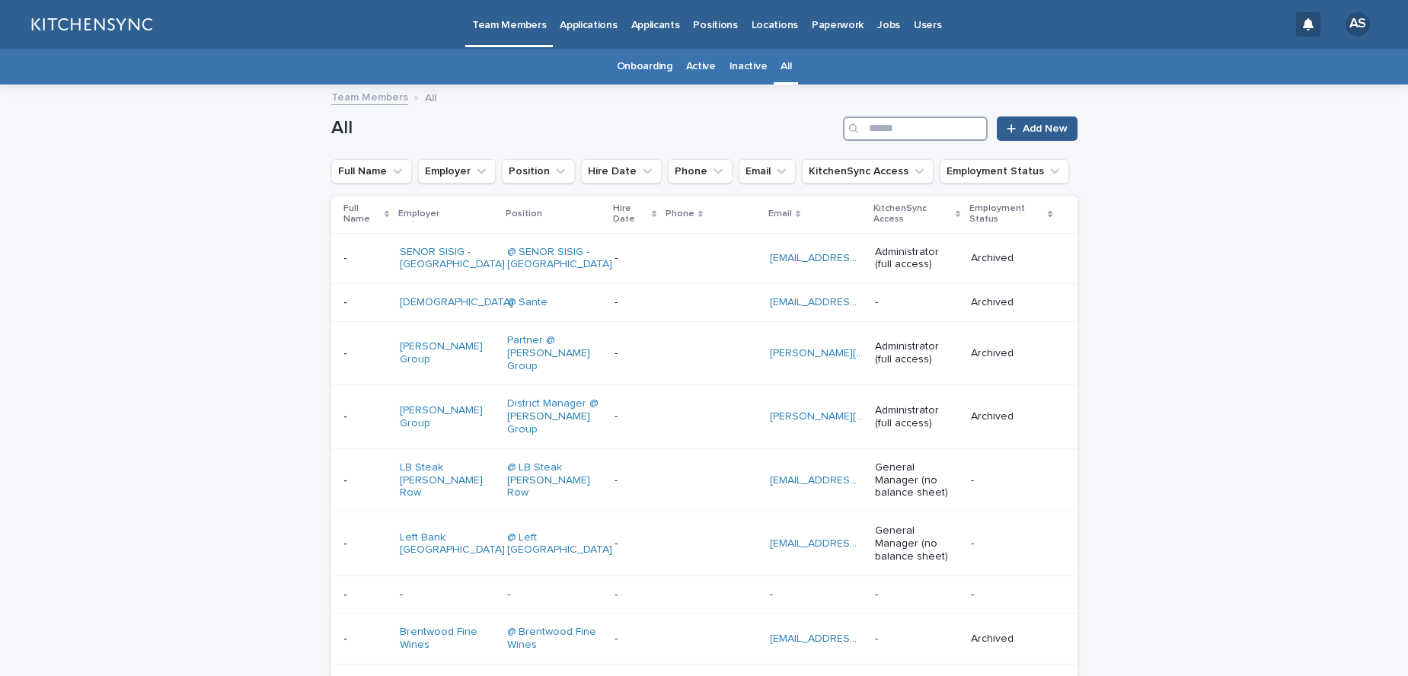
click at [940, 132] on input "Search" at bounding box center [915, 128] width 145 height 24
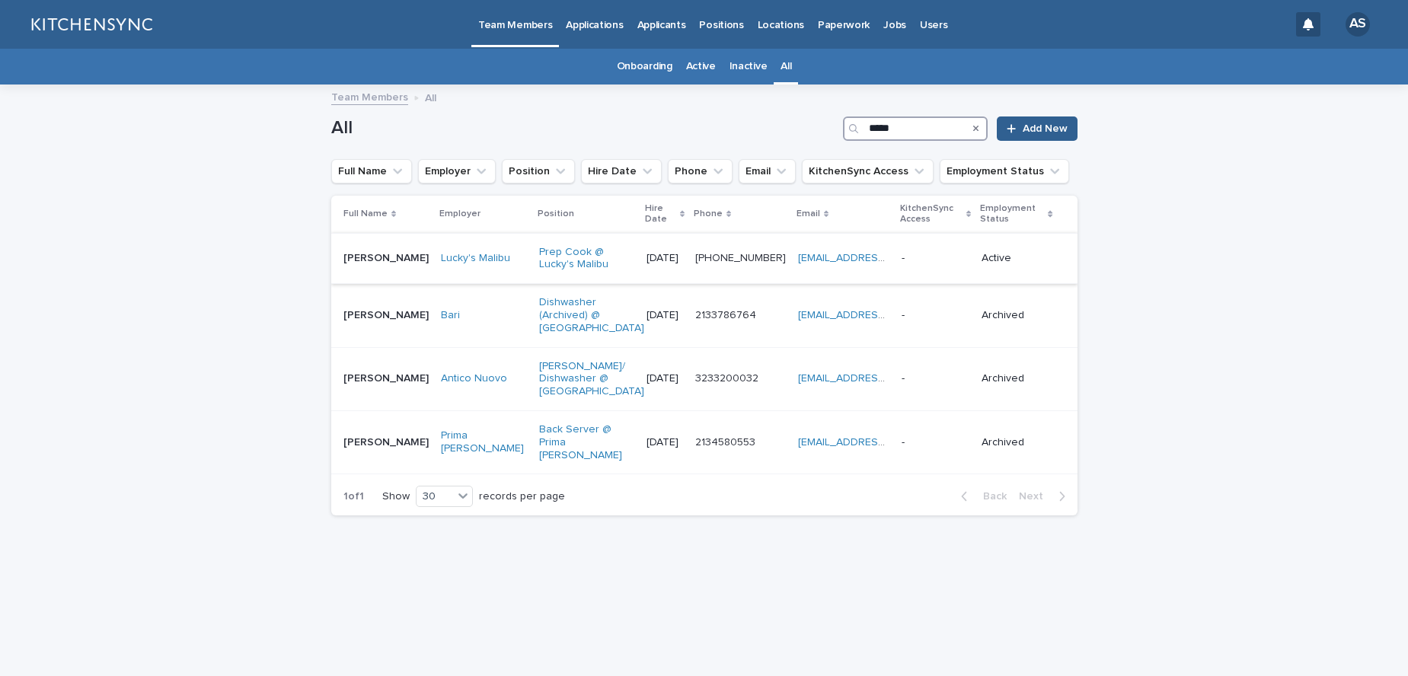
type input "*****"
click at [388, 265] on div "[PERSON_NAME] [PERSON_NAME]" at bounding box center [385, 258] width 85 height 25
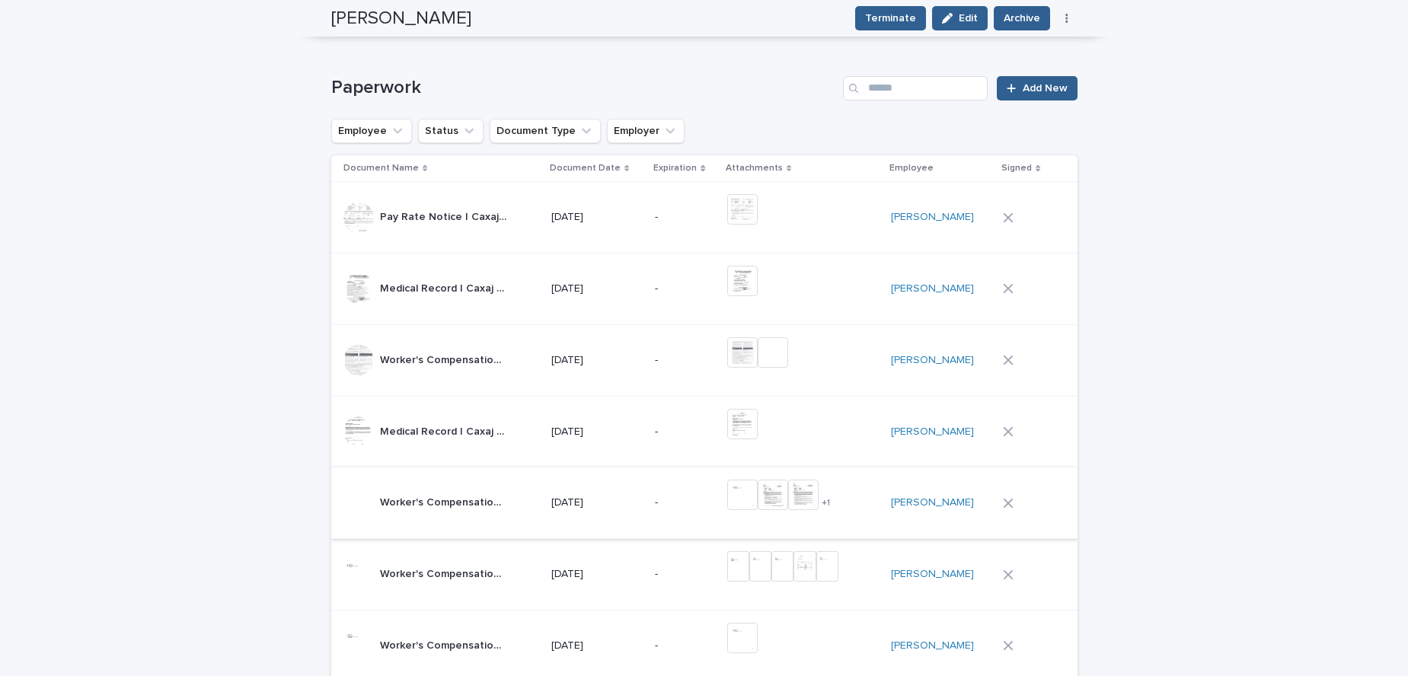
scroll to position [957, 0]
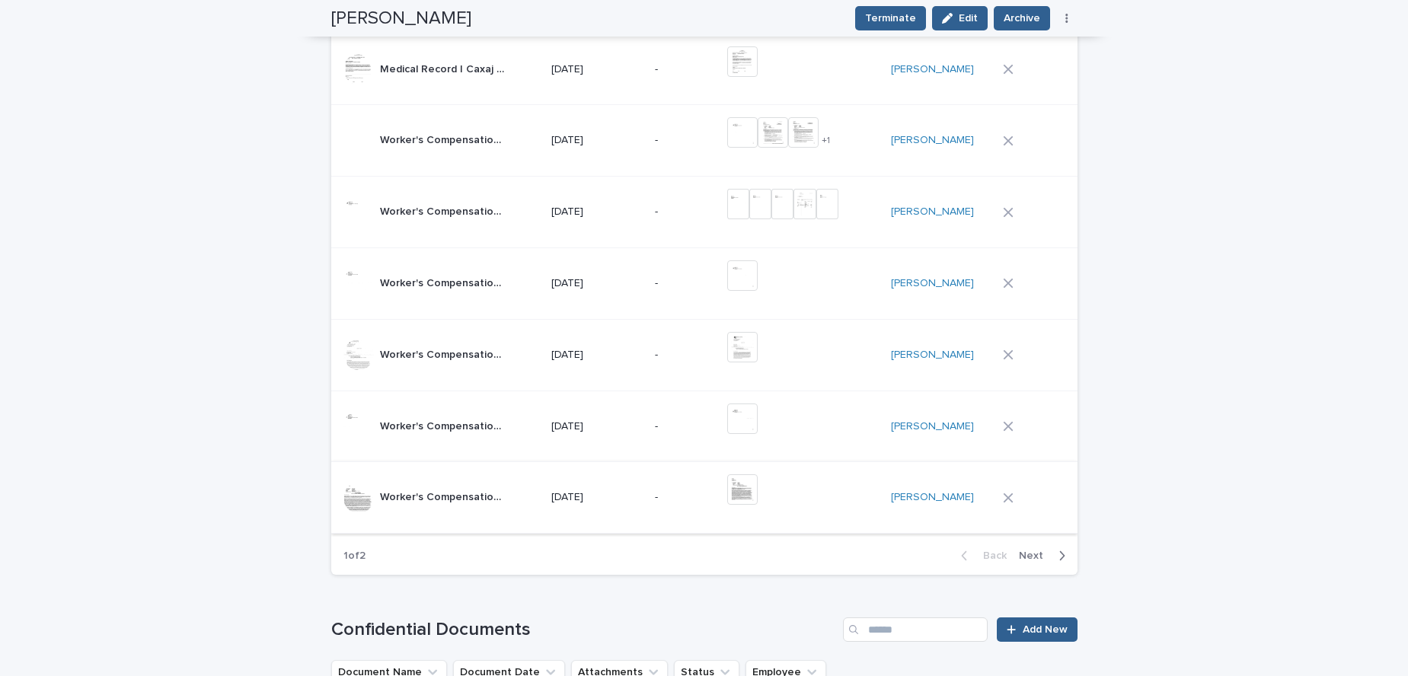
click at [748, 497] on img at bounding box center [742, 489] width 30 height 30
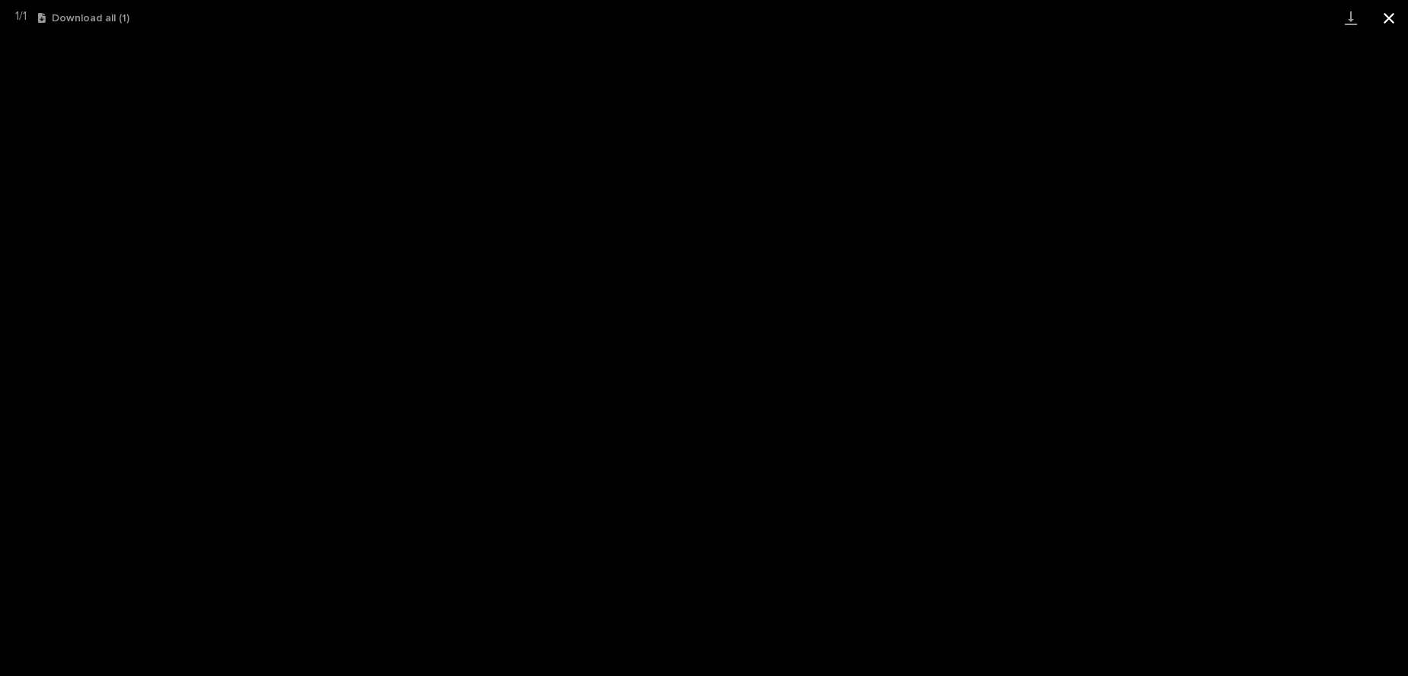
click at [1393, 20] on button "Close gallery" at bounding box center [1389, 18] width 38 height 36
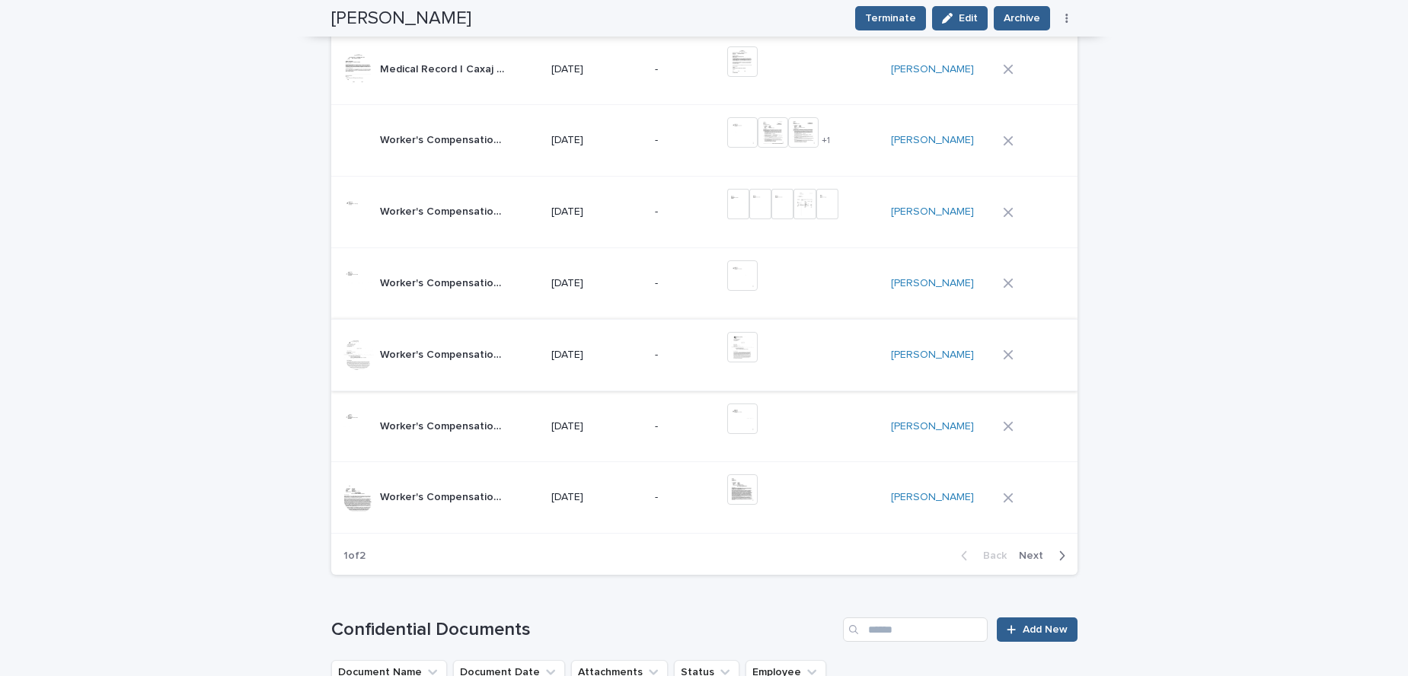
click at [752, 344] on img at bounding box center [742, 347] width 30 height 30
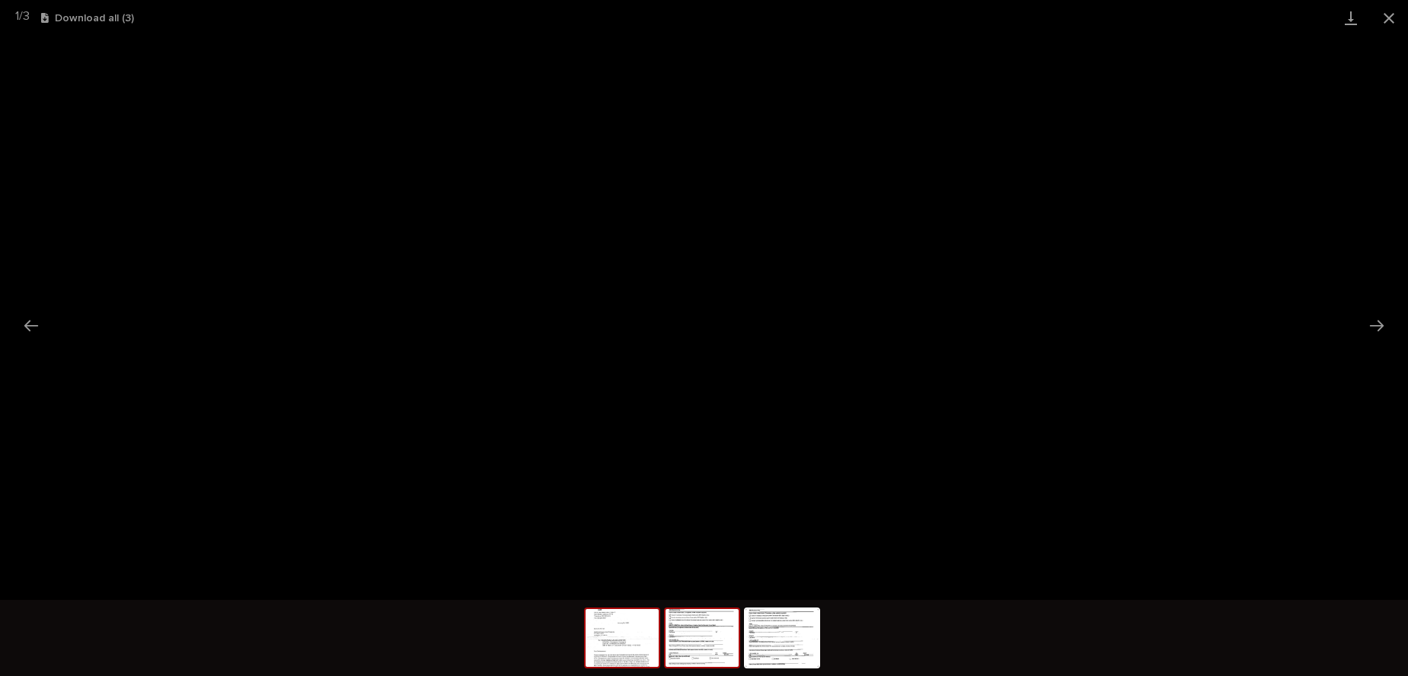
click at [705, 643] on img at bounding box center [701, 638] width 73 height 58
click at [1393, 18] on button "Close gallery" at bounding box center [1389, 18] width 38 height 36
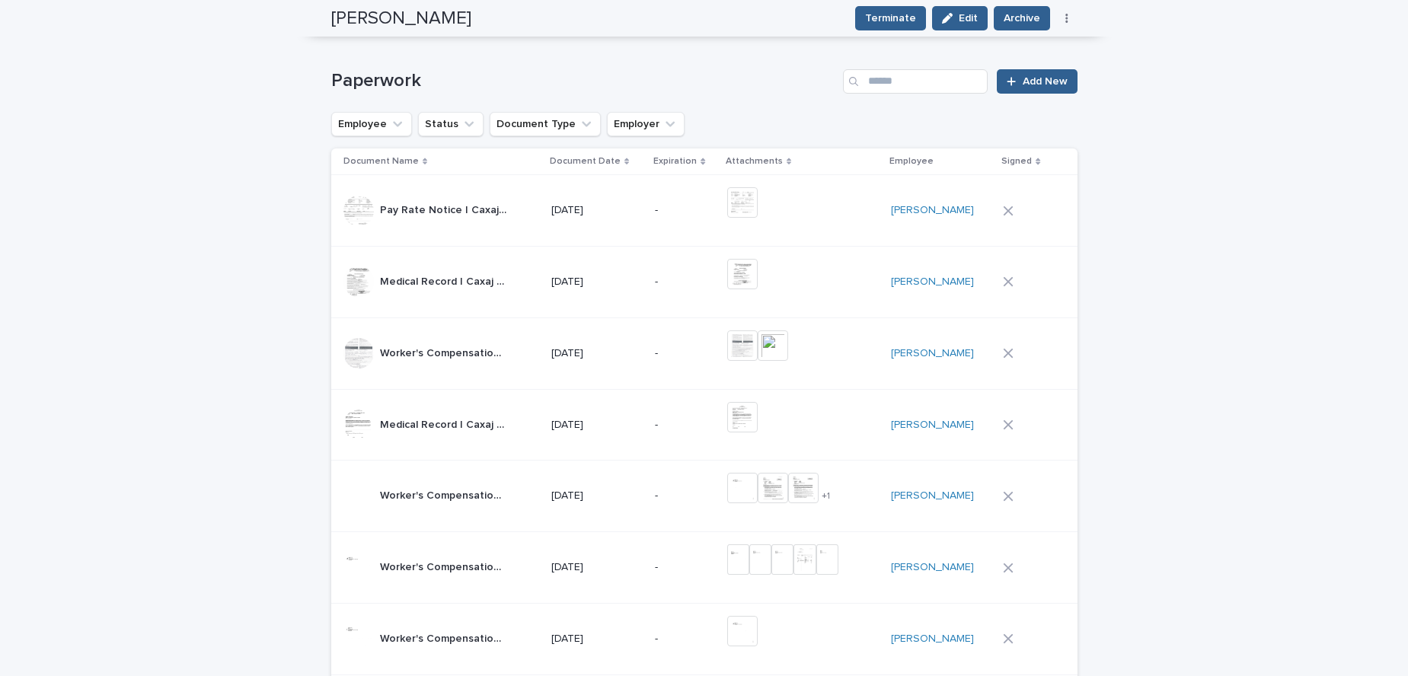
scroll to position [599, 0]
click at [748, 285] on img at bounding box center [742, 276] width 30 height 30
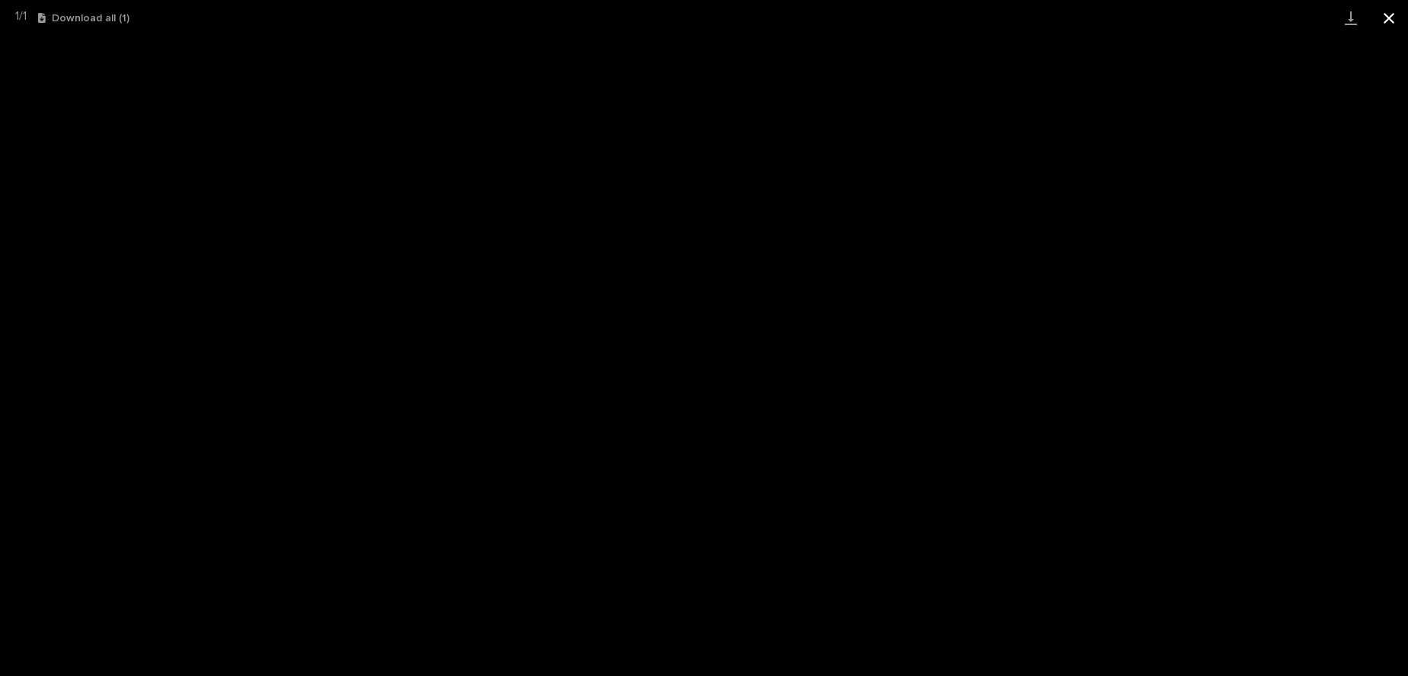
click at [1391, 26] on button "Close gallery" at bounding box center [1389, 18] width 38 height 36
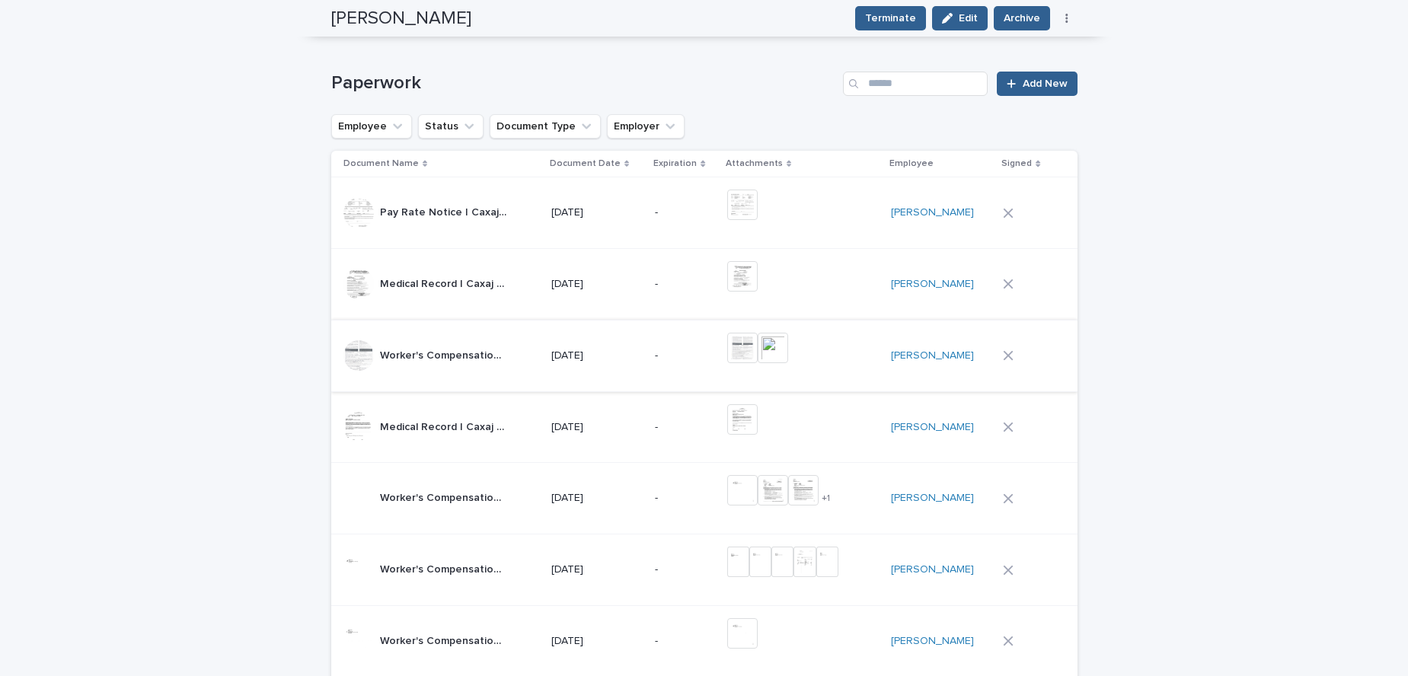
click at [783, 350] on img at bounding box center [773, 348] width 30 height 30
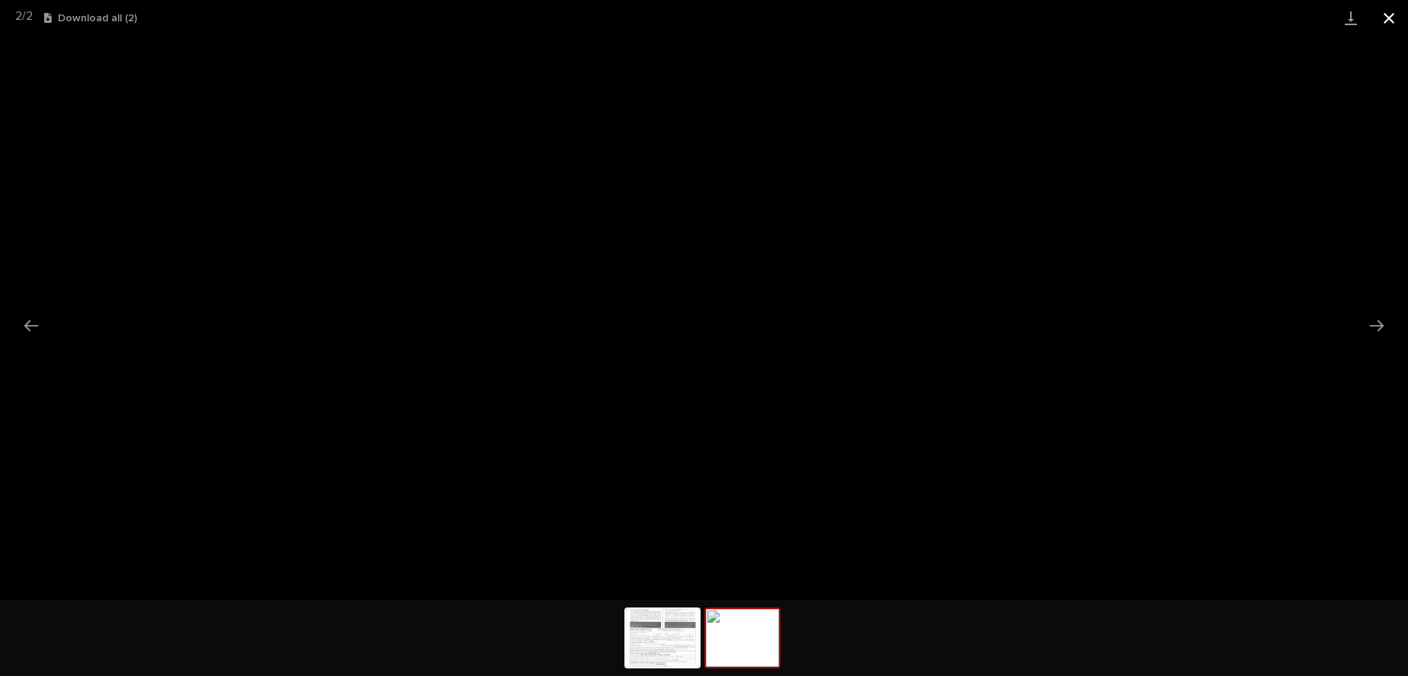
click at [1381, 21] on button "Close gallery" at bounding box center [1389, 18] width 38 height 36
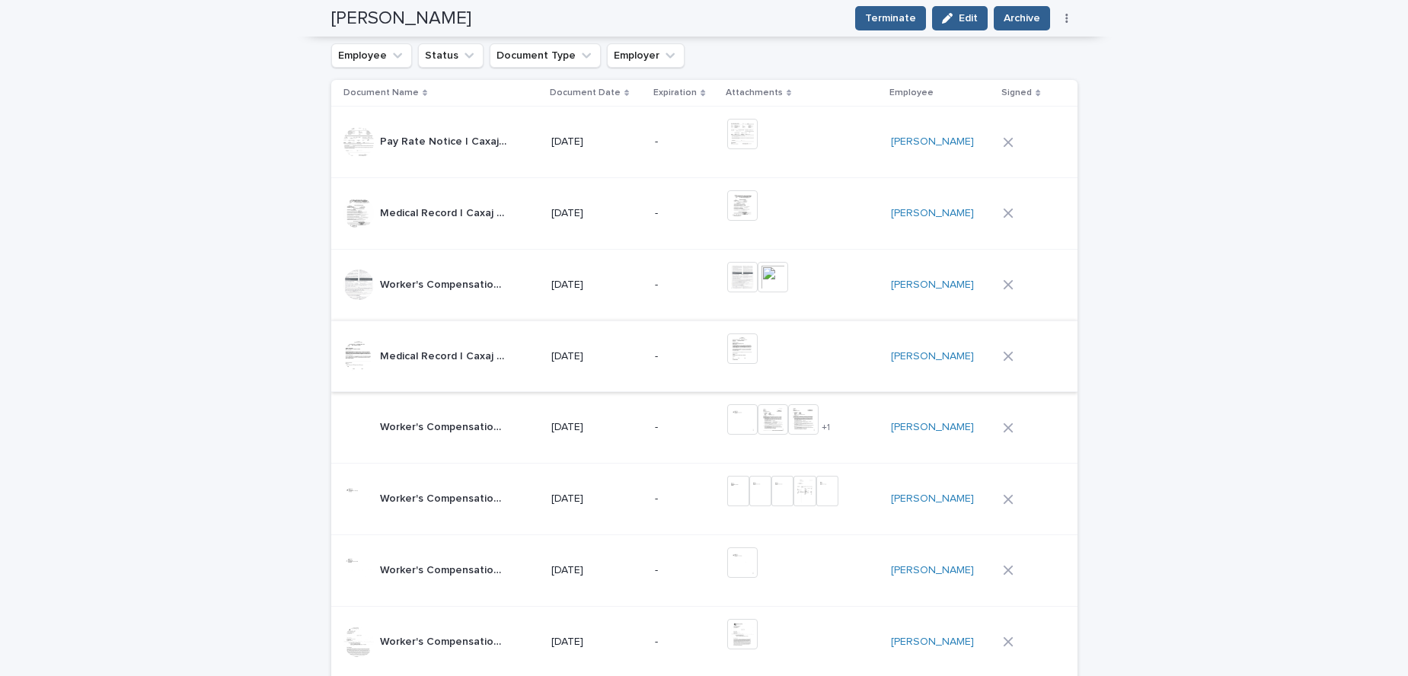
scroll to position [677, 0]
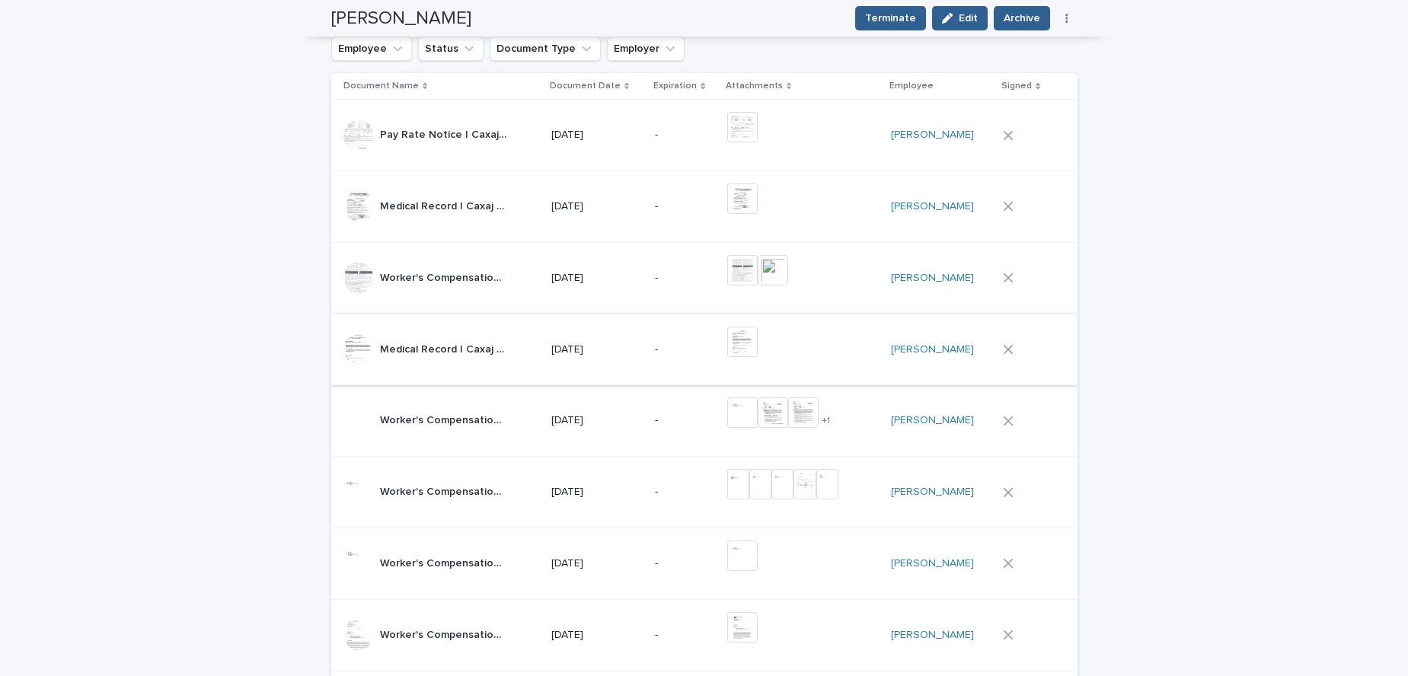
click at [755, 425] on img at bounding box center [742, 412] width 30 height 30
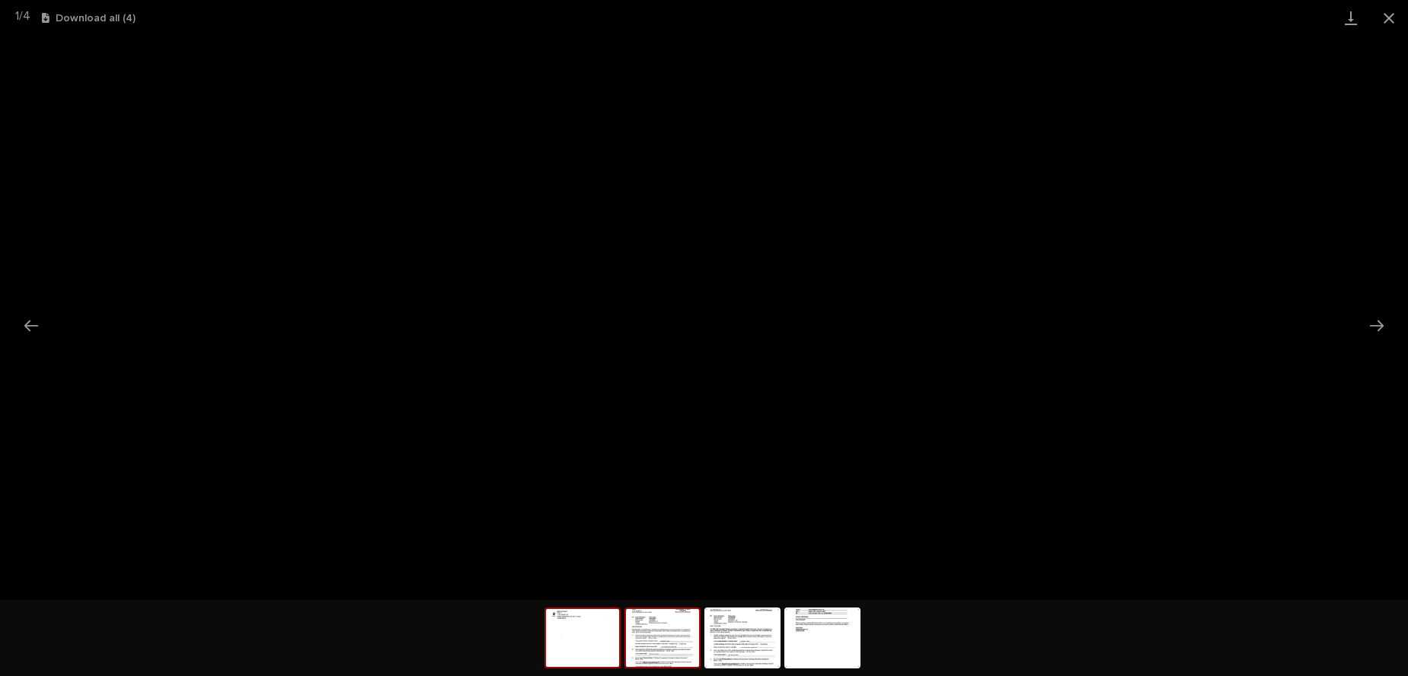
click at [672, 646] on img at bounding box center [662, 638] width 73 height 58
click at [743, 646] on img at bounding box center [742, 638] width 73 height 58
click at [1392, 21] on button "Close gallery" at bounding box center [1389, 18] width 38 height 36
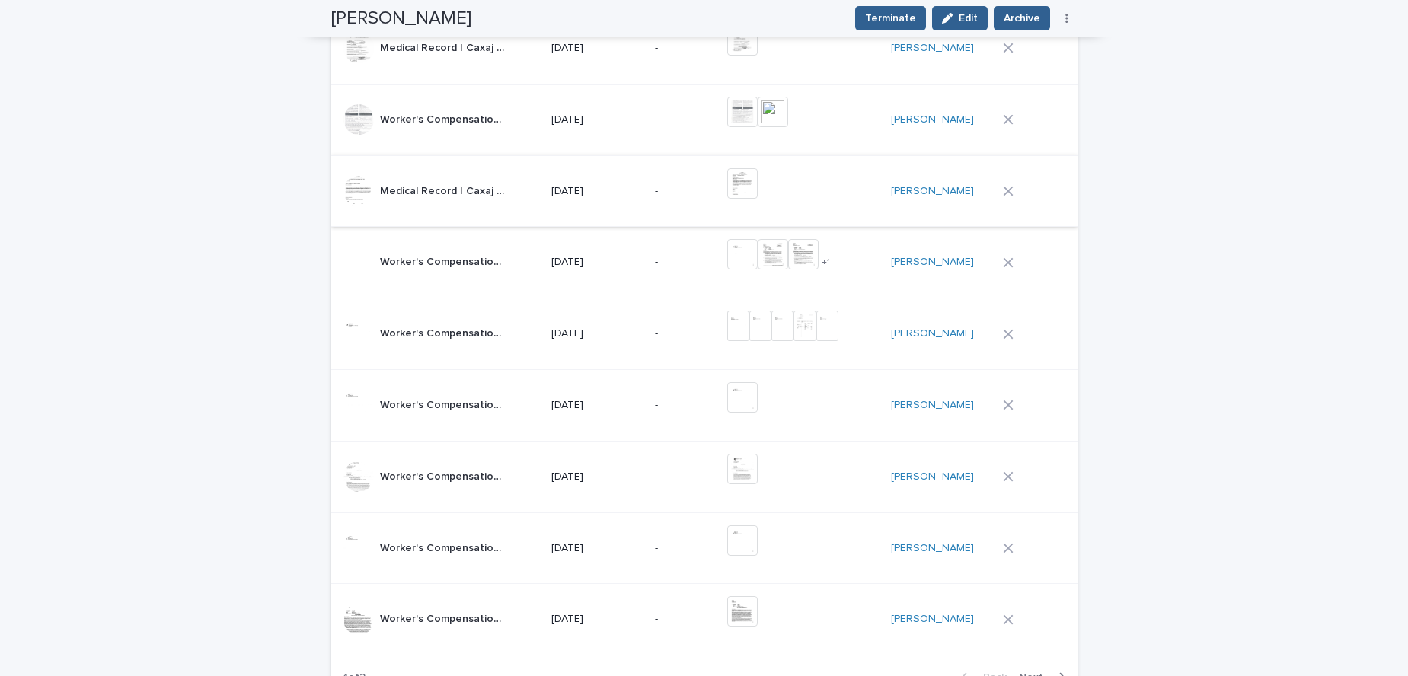
scroll to position [837, 0]
click at [749, 329] on img at bounding box center [738, 324] width 22 height 30
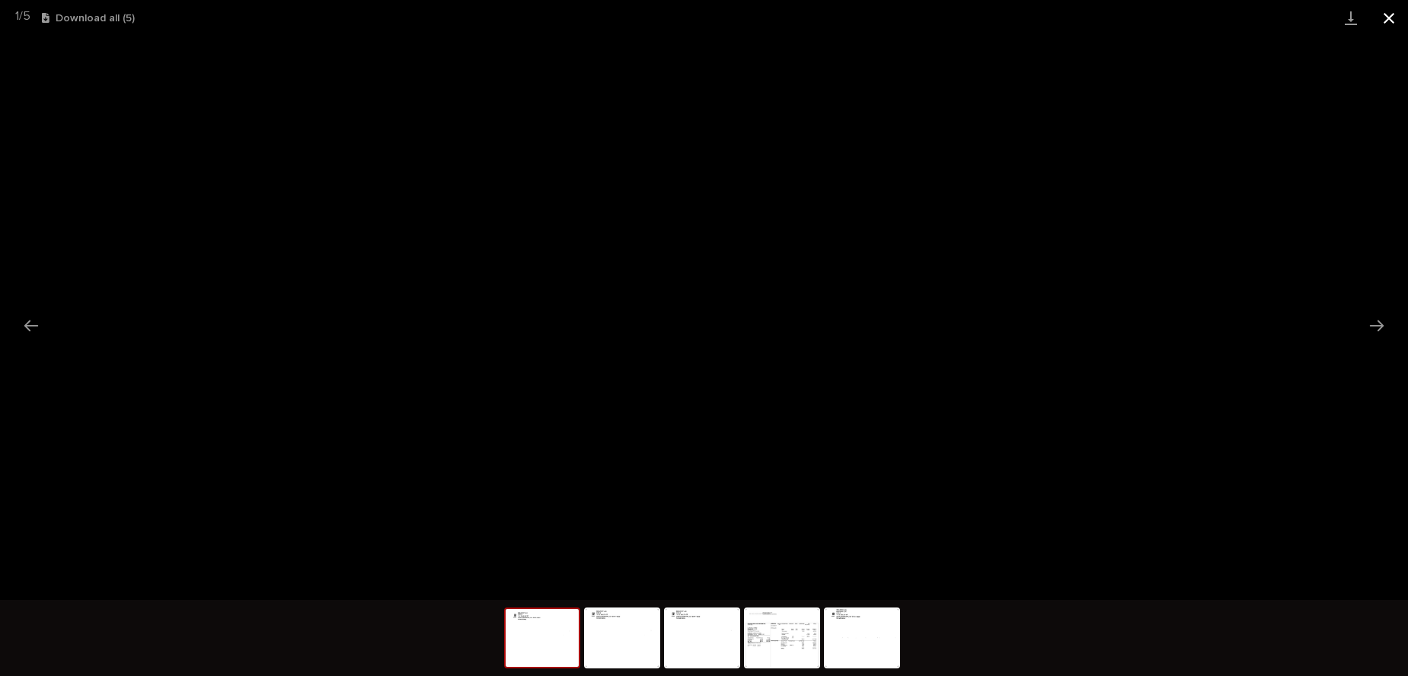
click at [1391, 23] on button "Close gallery" at bounding box center [1389, 18] width 38 height 36
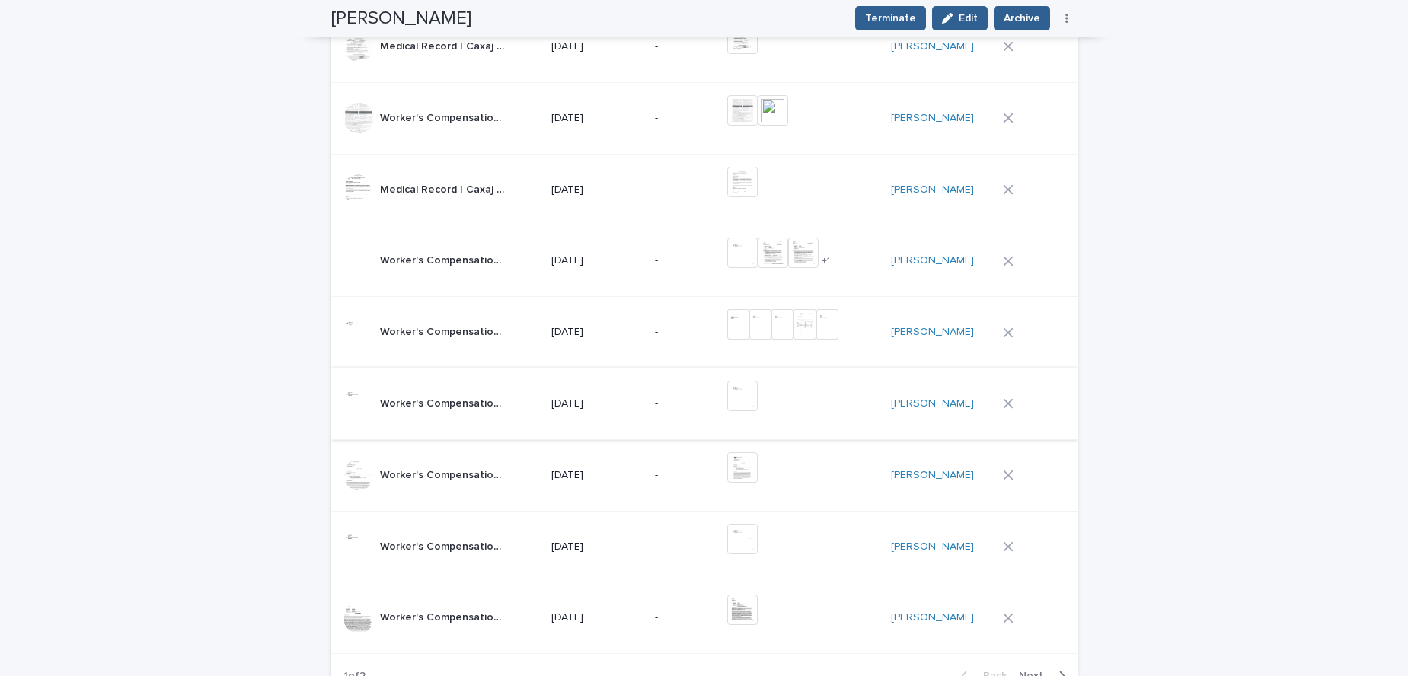
click at [758, 400] on img at bounding box center [742, 396] width 30 height 30
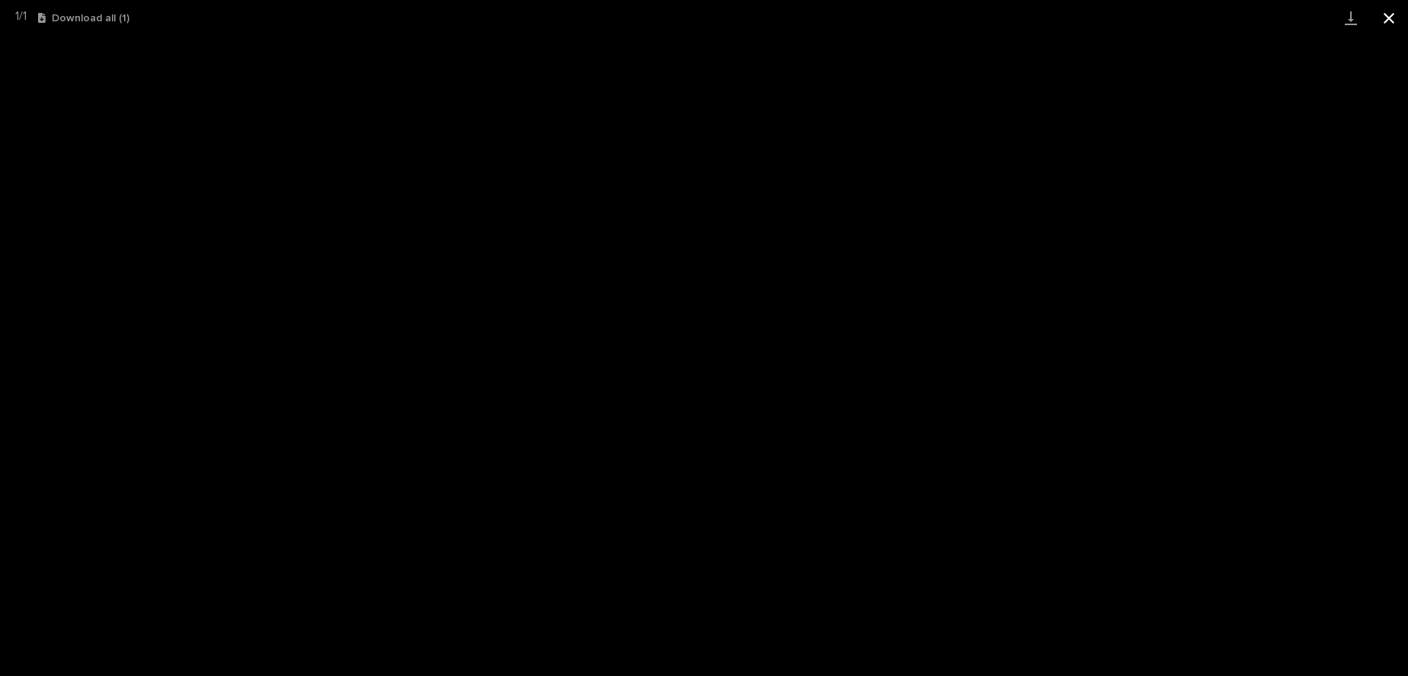
click at [1389, 22] on button "Close gallery" at bounding box center [1389, 18] width 38 height 36
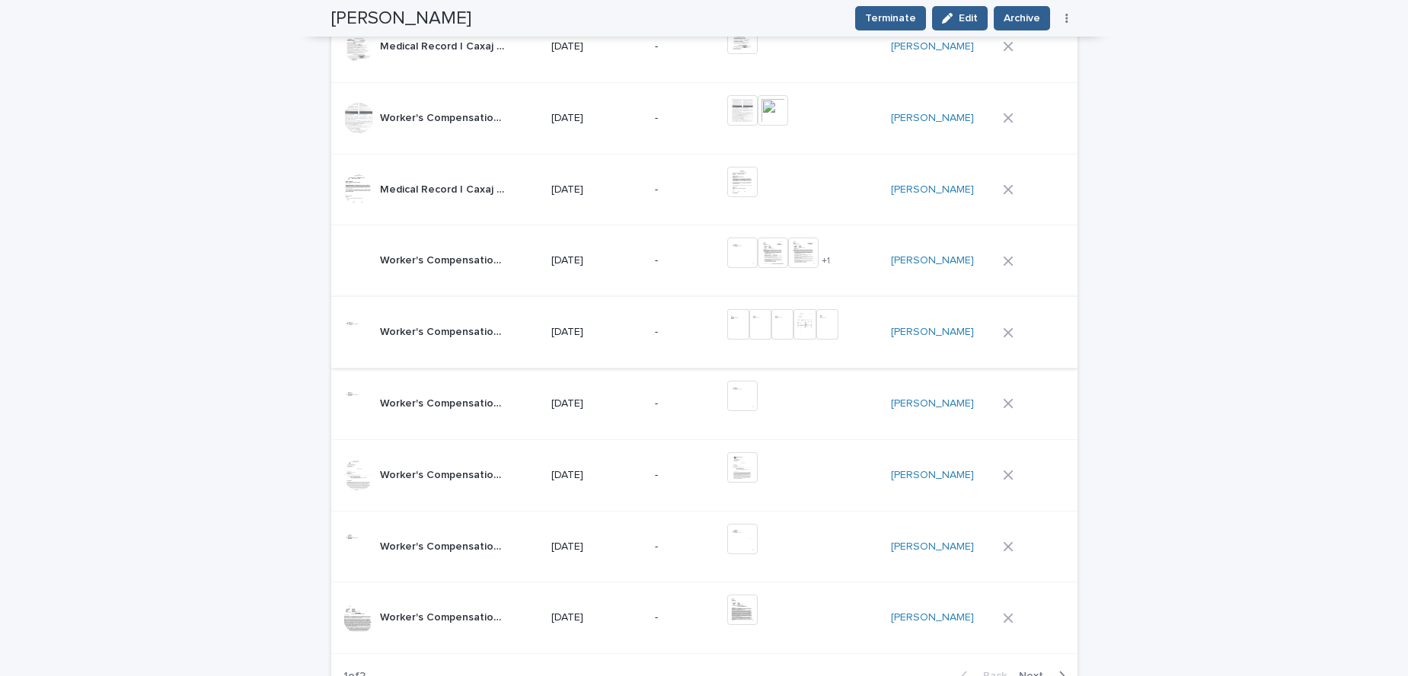
click at [769, 333] on img at bounding box center [760, 324] width 22 height 30
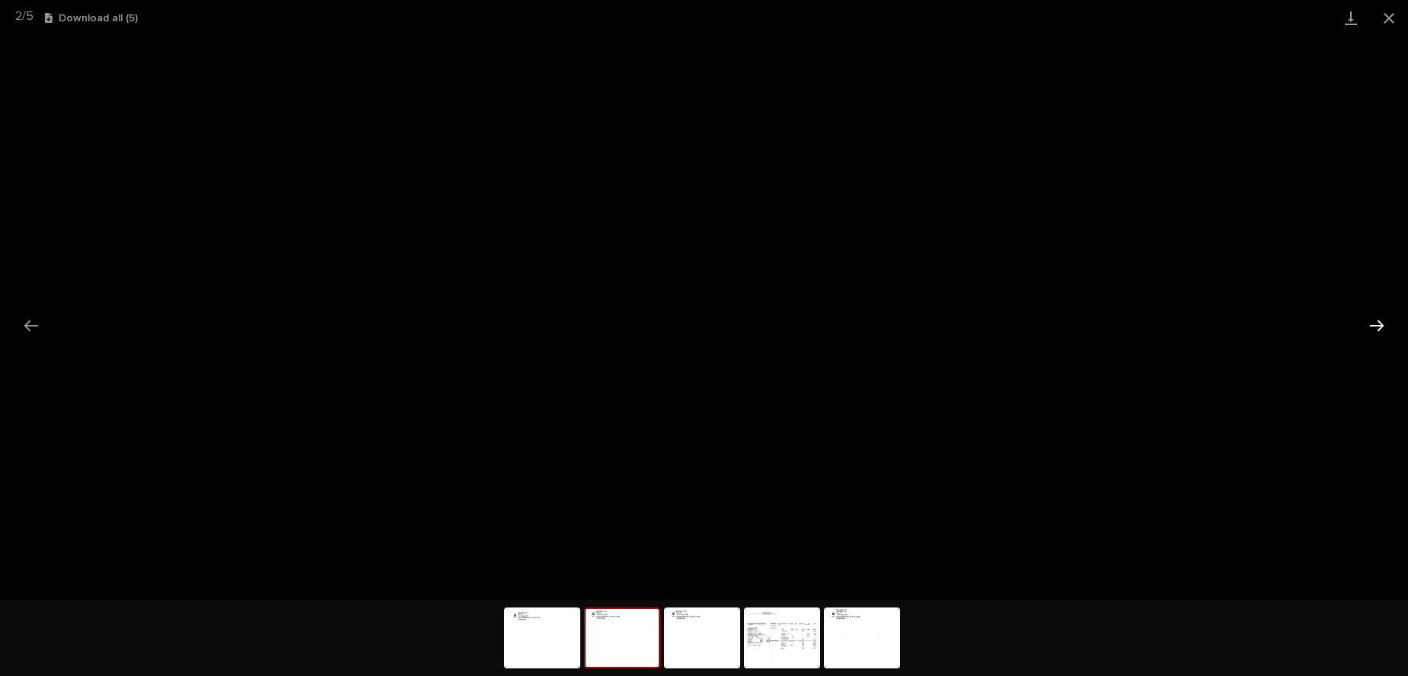
click at [1386, 328] on button "Next slide" at bounding box center [1377, 326] width 32 height 30
click at [1376, 325] on button "Next slide" at bounding box center [1377, 326] width 32 height 30
click at [1374, 327] on button "Next slide" at bounding box center [1377, 326] width 32 height 30
click at [1394, 17] on button "Close gallery" at bounding box center [1389, 18] width 38 height 36
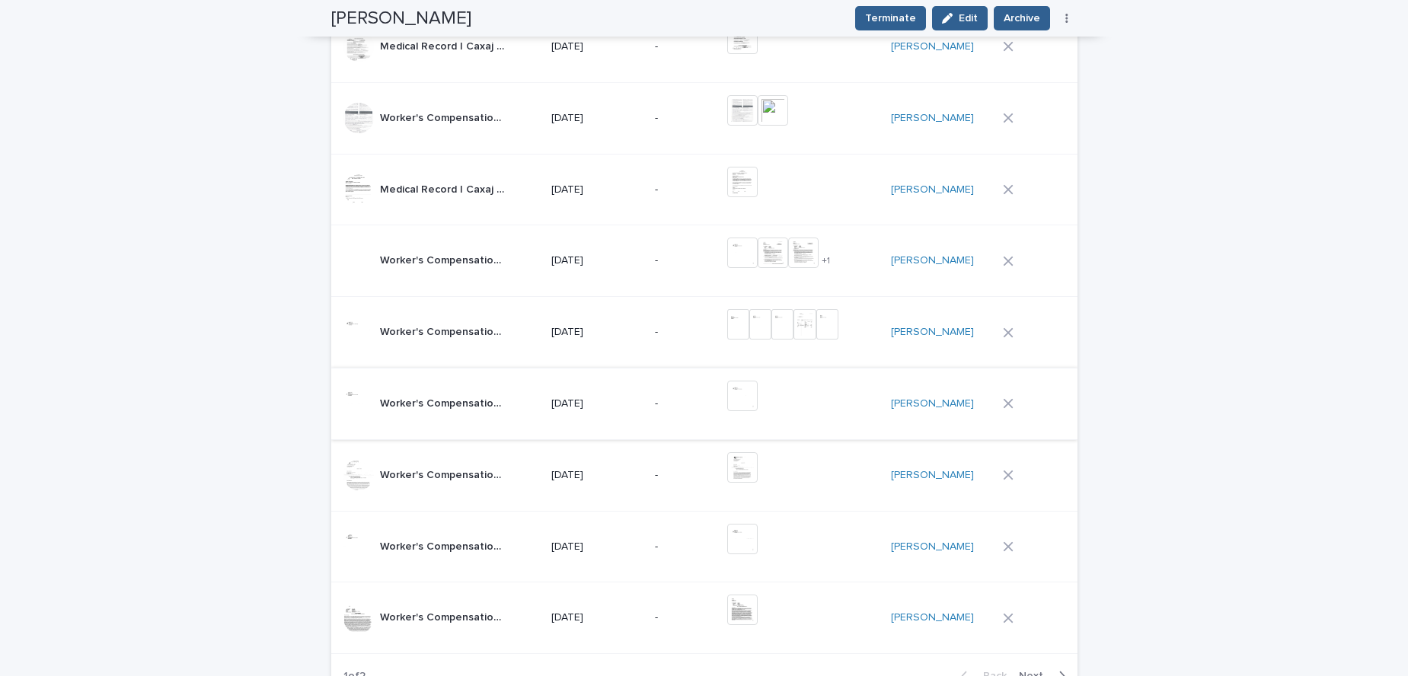
scroll to position [897, 0]
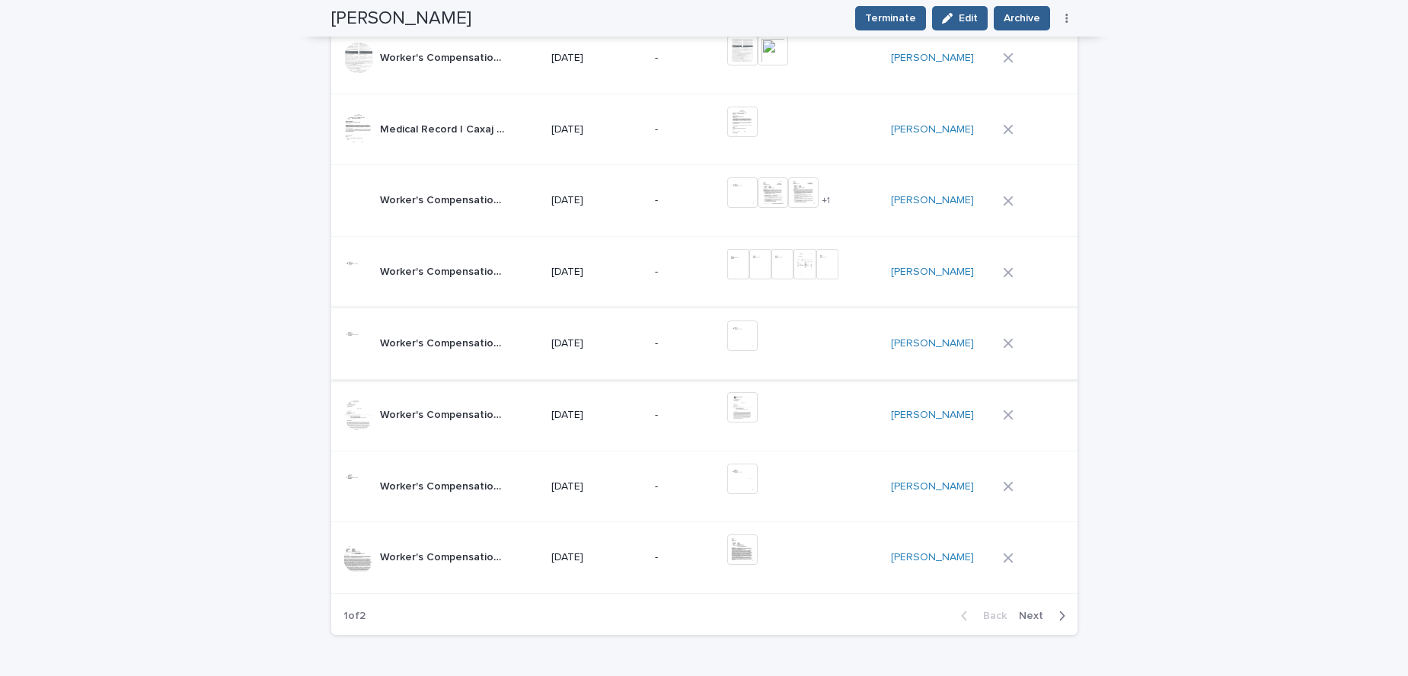
click at [751, 337] on img at bounding box center [742, 336] width 30 height 30
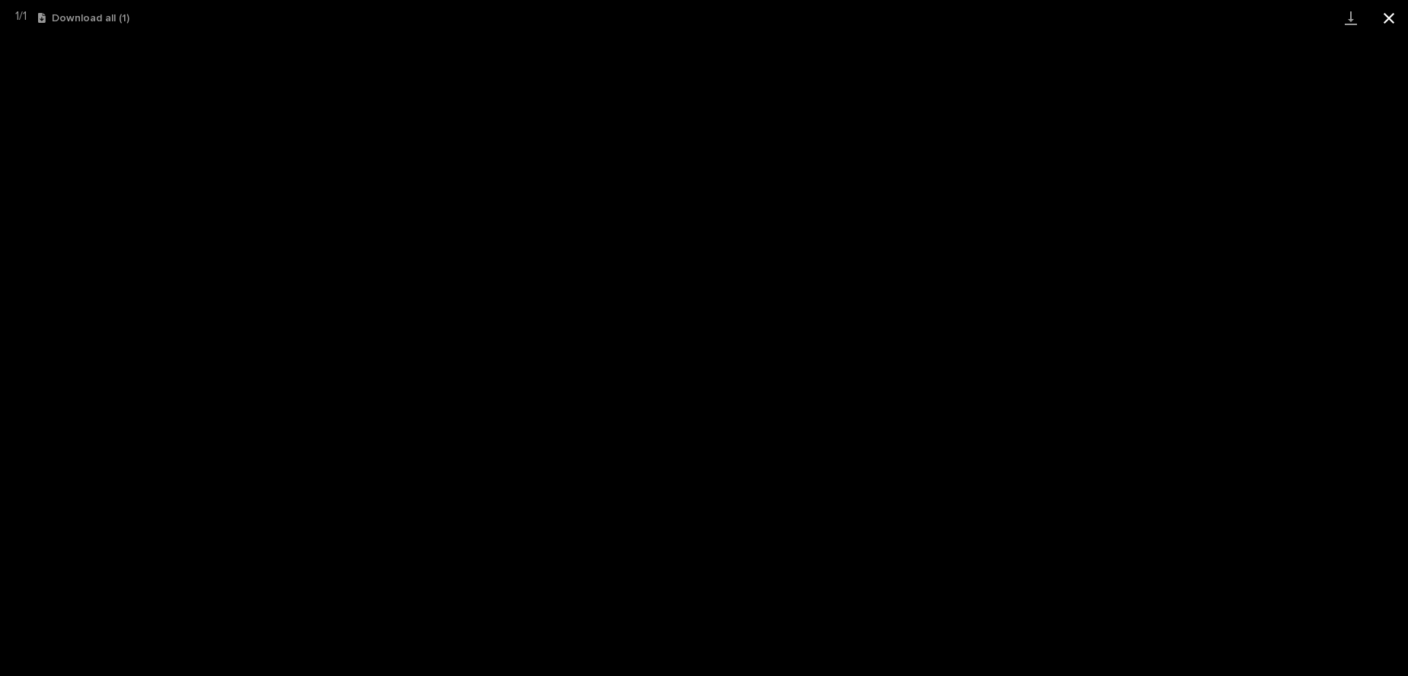
click at [1391, 24] on button "Close gallery" at bounding box center [1389, 18] width 38 height 36
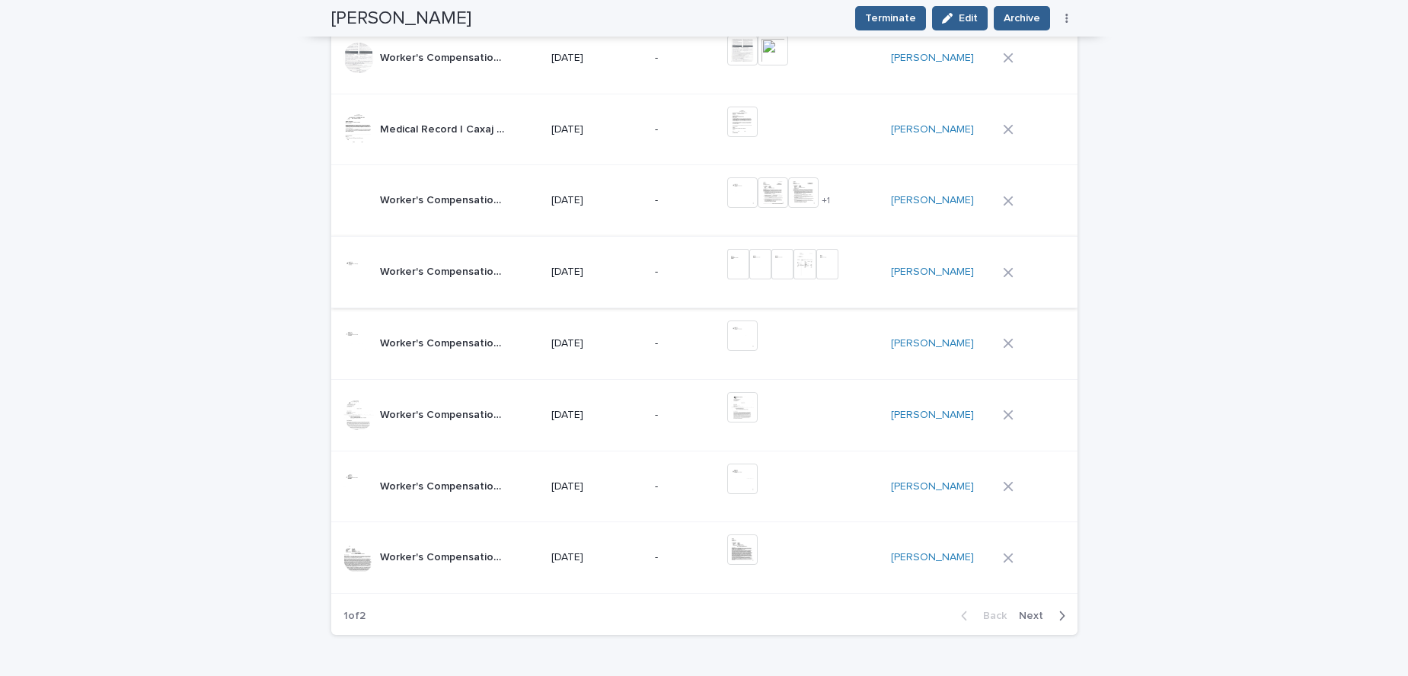
click at [749, 270] on img at bounding box center [738, 264] width 22 height 30
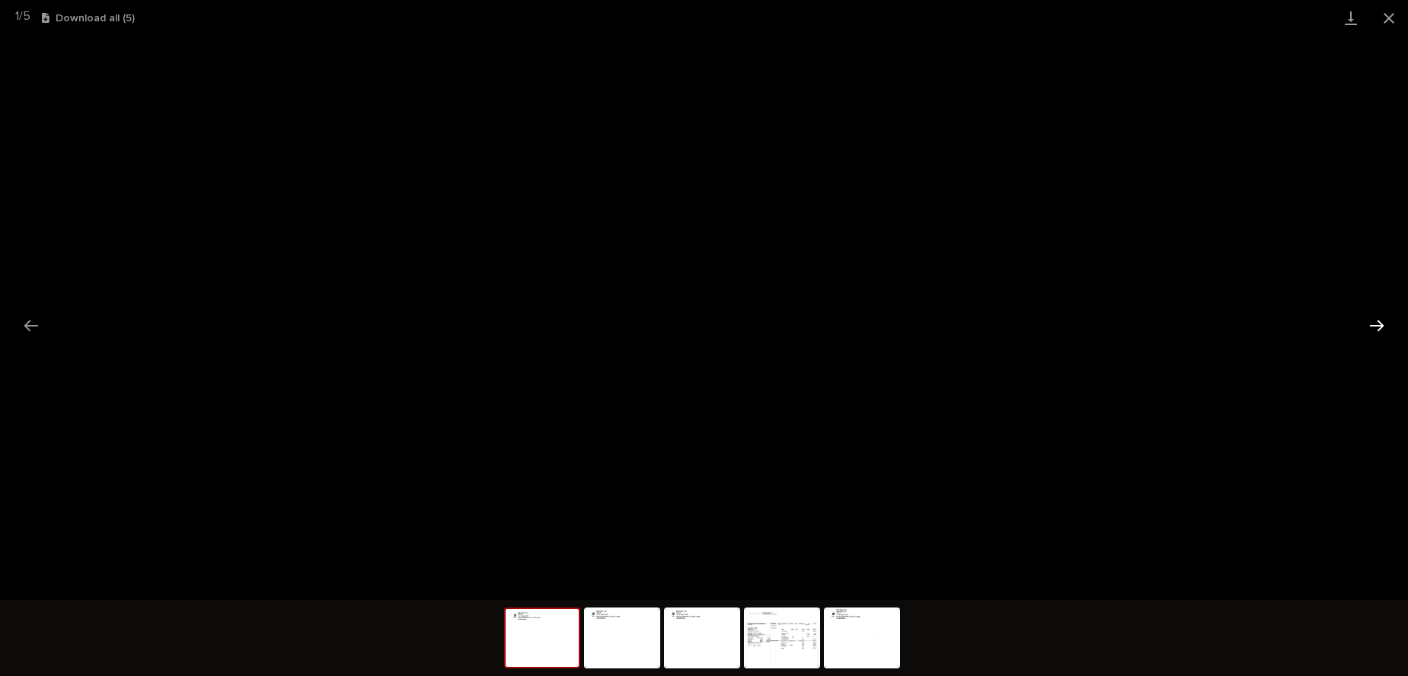
click at [1369, 330] on button "Next slide" at bounding box center [1377, 326] width 32 height 30
click at [1373, 327] on button "Next slide" at bounding box center [1377, 326] width 32 height 30
click at [1379, 324] on button "Next slide" at bounding box center [1377, 326] width 32 height 30
click at [1378, 337] on button "Next slide" at bounding box center [1377, 326] width 32 height 30
click at [1391, 22] on button "Close gallery" at bounding box center [1389, 18] width 38 height 36
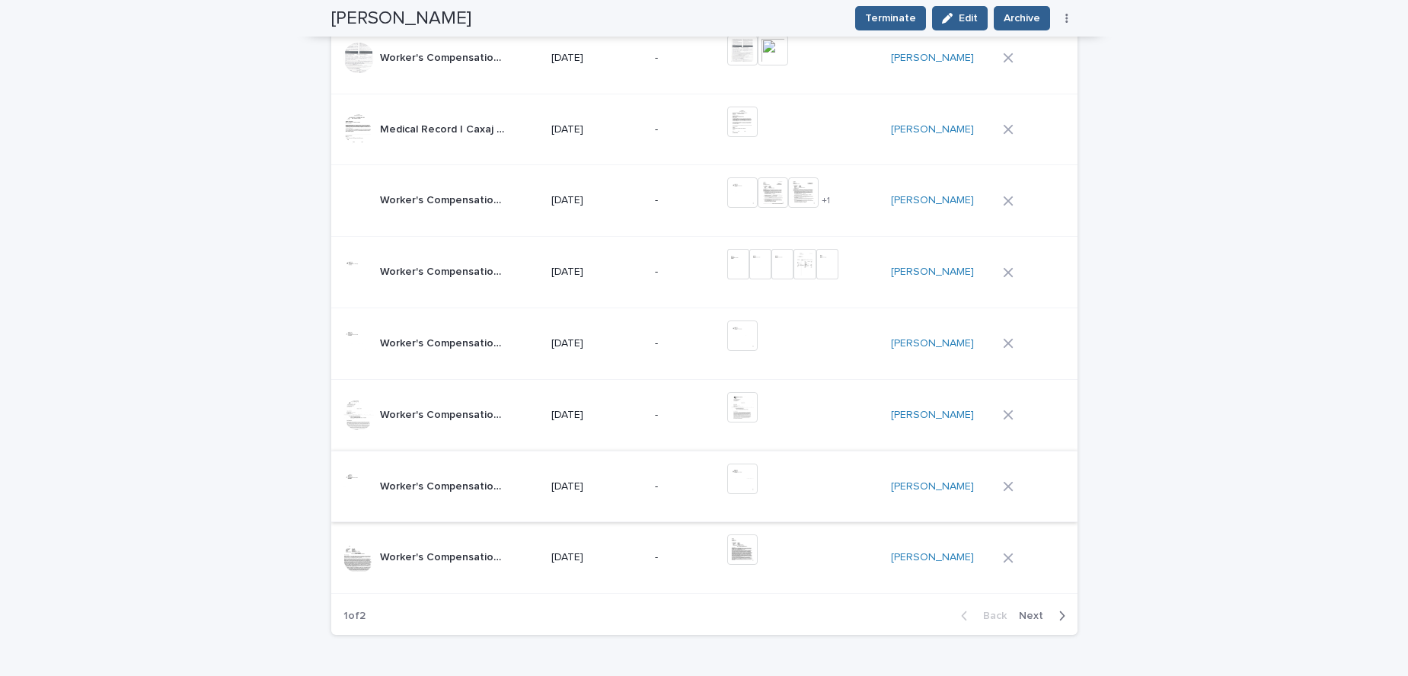
click at [751, 481] on img at bounding box center [742, 479] width 30 height 30
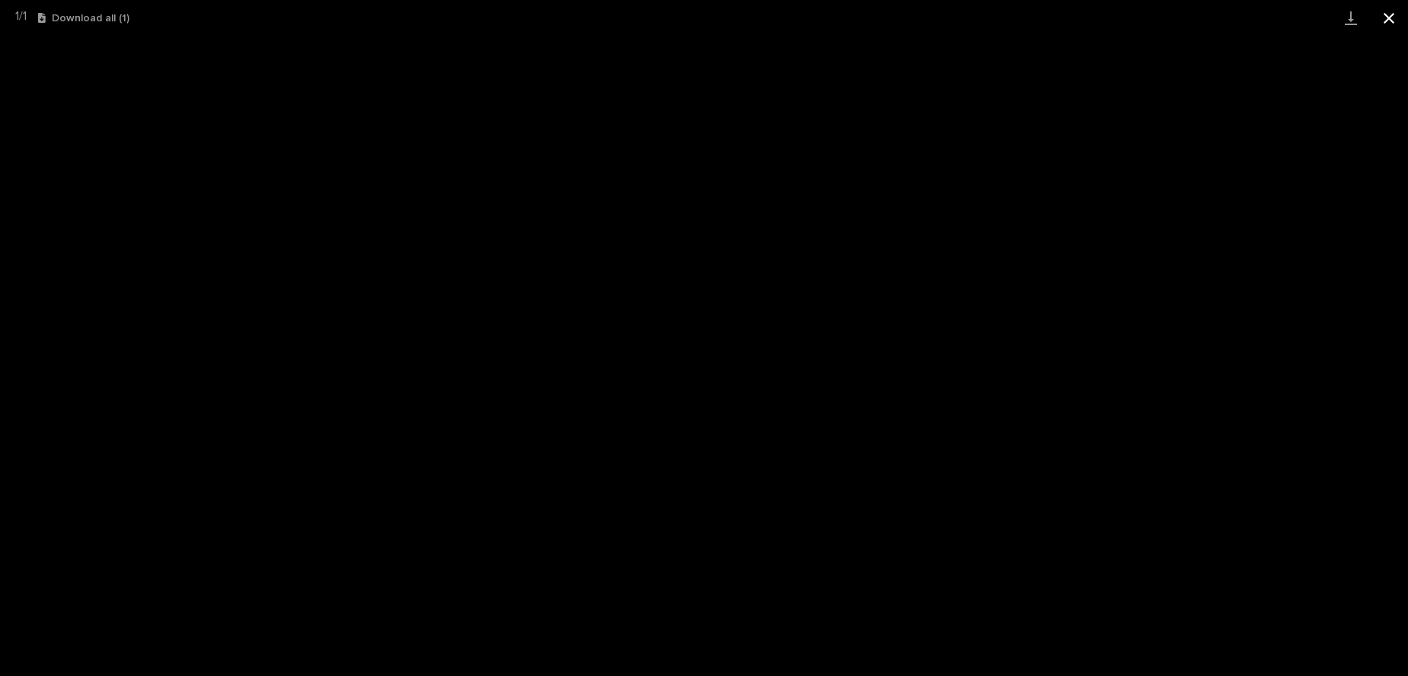
click at [1389, 22] on button "Close gallery" at bounding box center [1389, 18] width 38 height 36
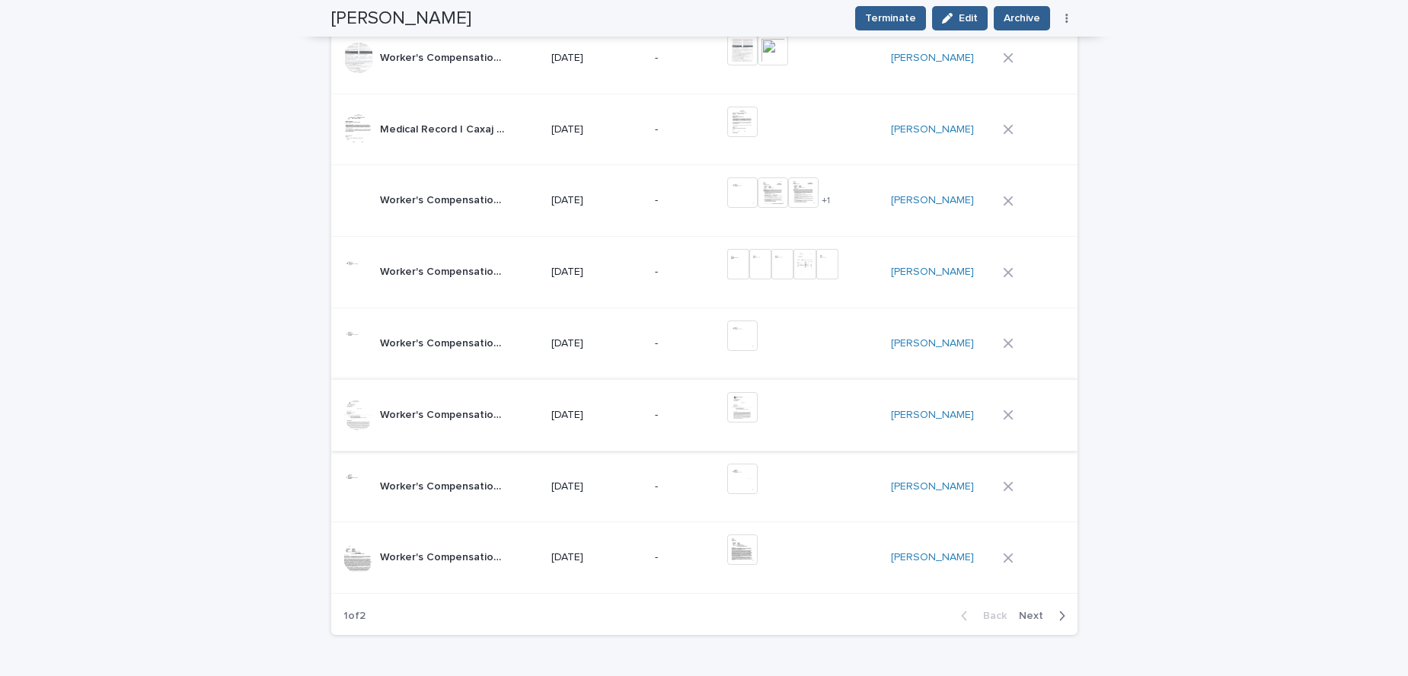
click at [755, 413] on img at bounding box center [742, 407] width 30 height 30
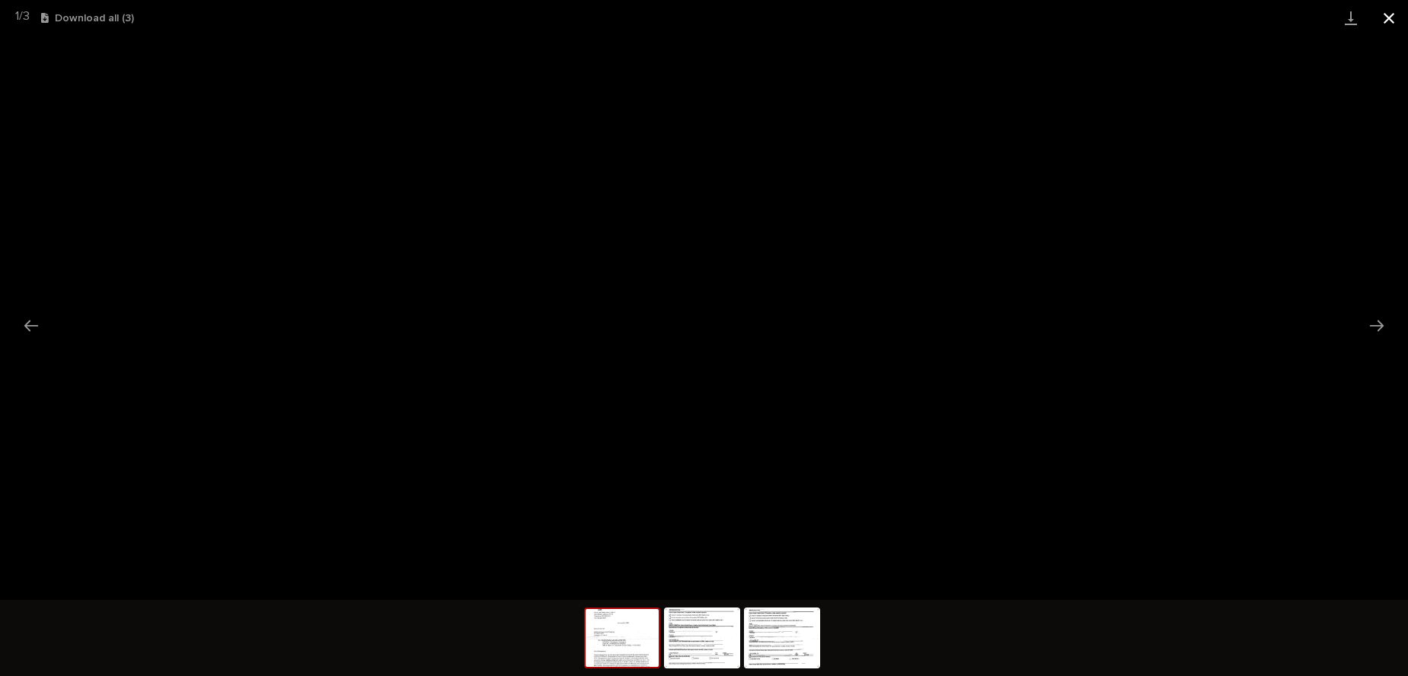
click at [1388, 19] on button "Close gallery" at bounding box center [1389, 18] width 38 height 36
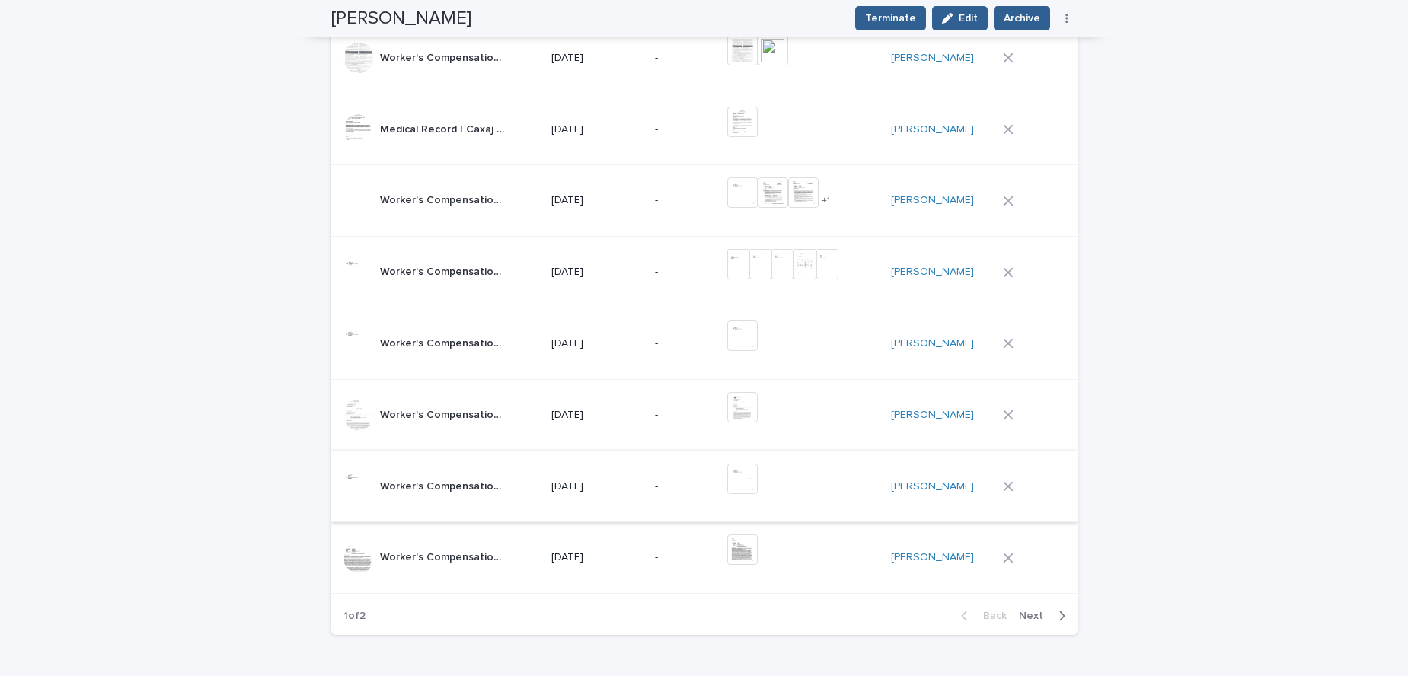
click at [753, 484] on img at bounding box center [742, 479] width 30 height 30
click at [743, 488] on body "**********" at bounding box center [704, 338] width 1408 height 676
click at [755, 483] on img at bounding box center [742, 479] width 30 height 30
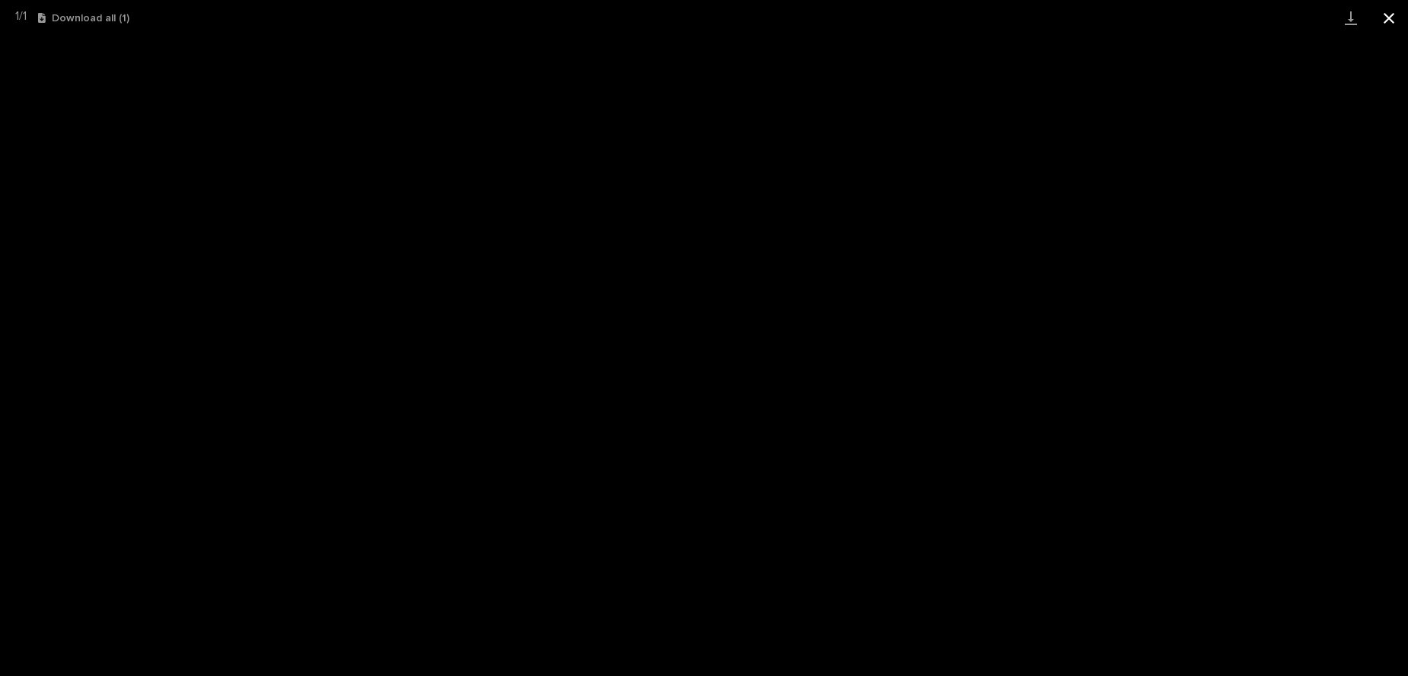
click at [1396, 24] on button "Close gallery" at bounding box center [1389, 18] width 38 height 36
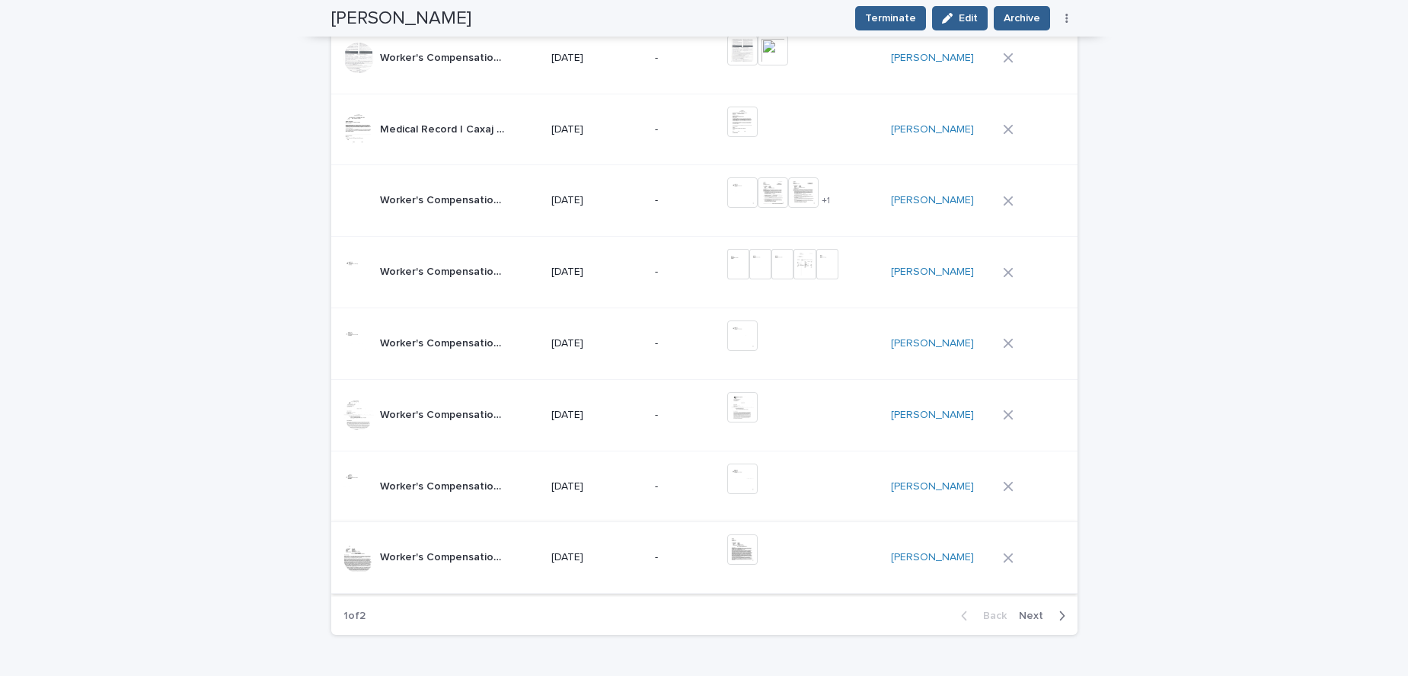
click at [755, 546] on img at bounding box center [742, 549] width 30 height 30
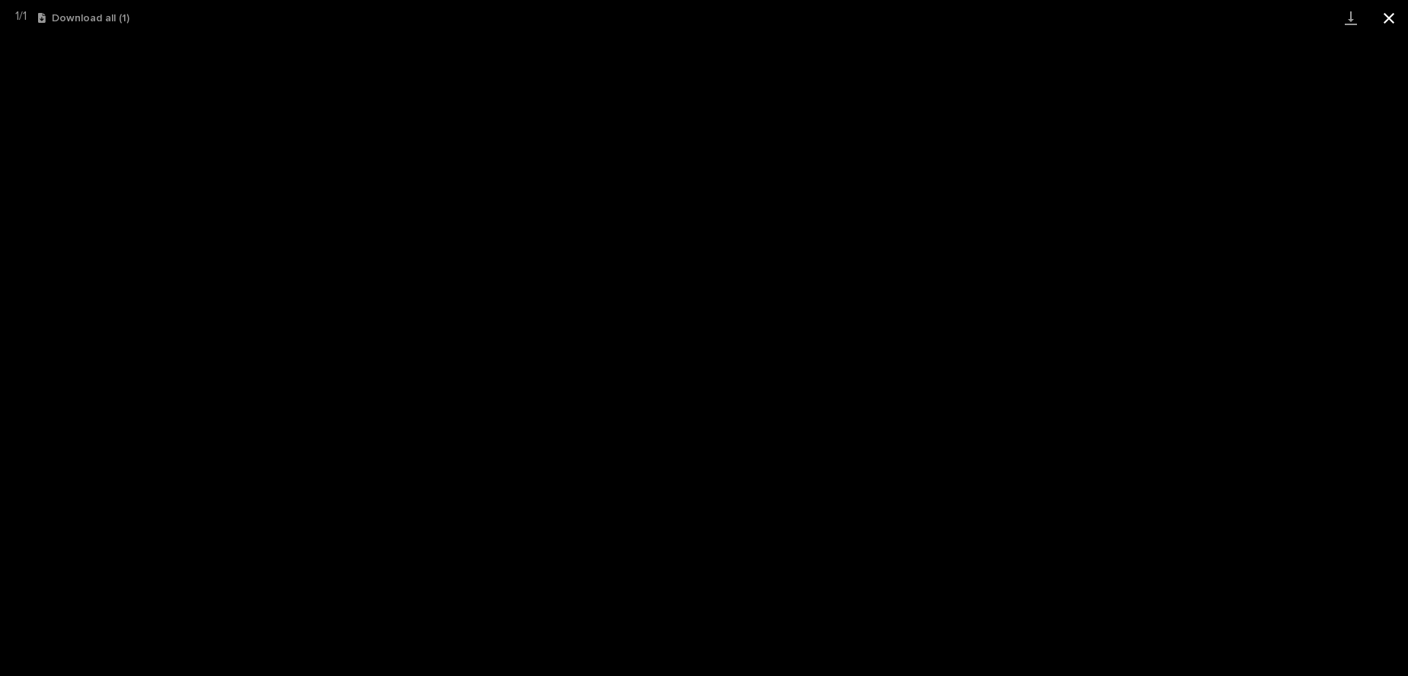
click at [1389, 21] on button "Close gallery" at bounding box center [1389, 18] width 38 height 36
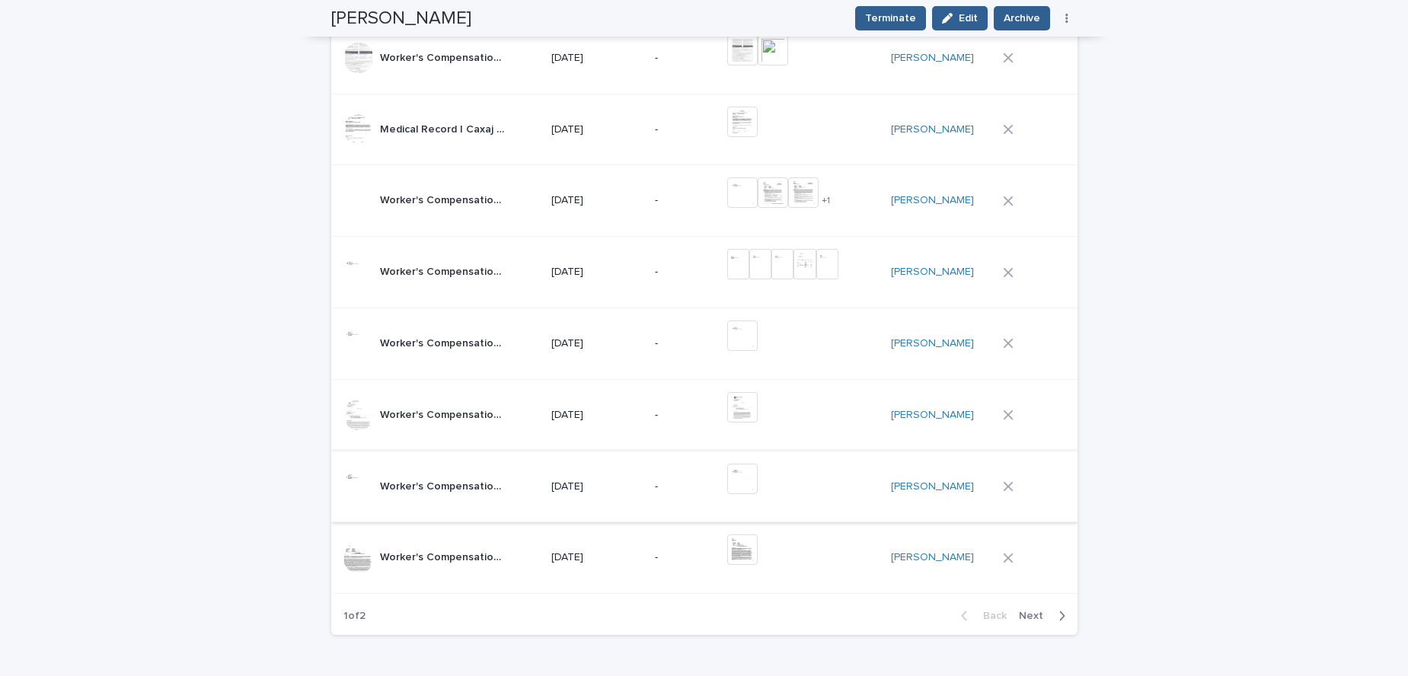
scroll to position [908, 0]
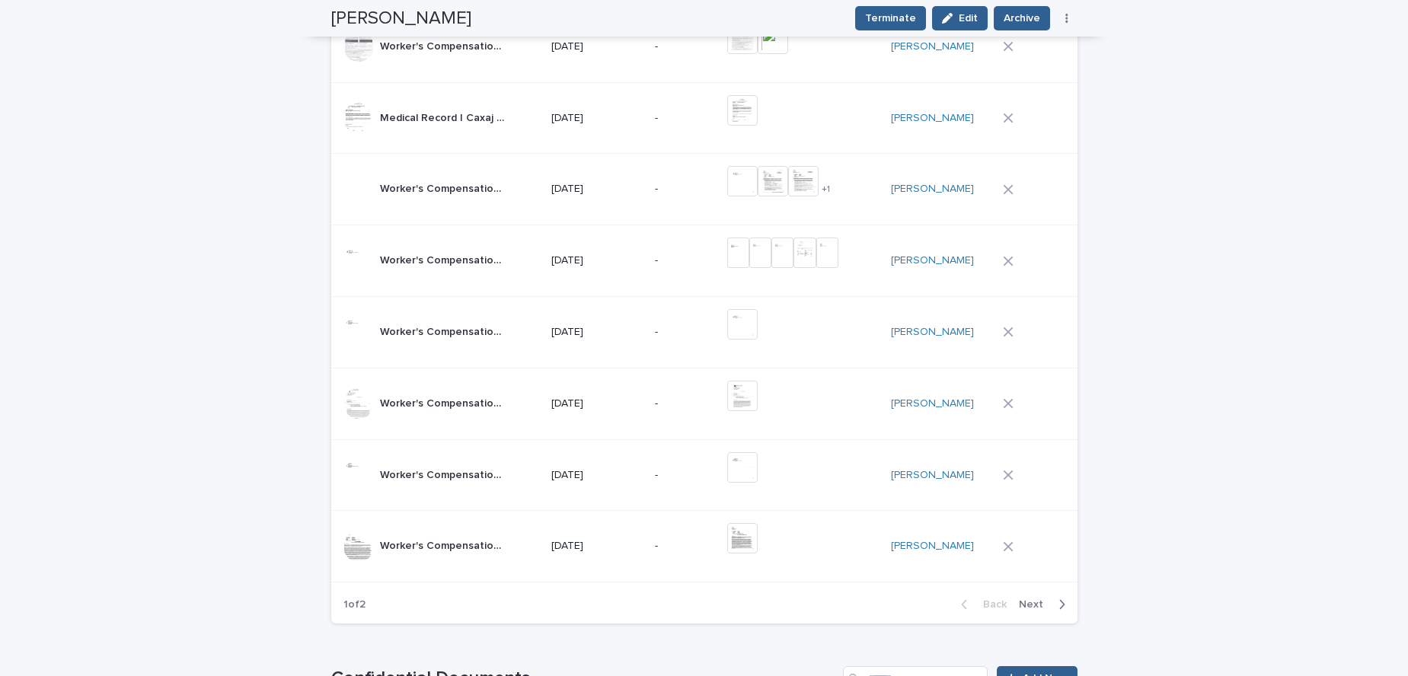
click at [1042, 603] on span "Next" at bounding box center [1036, 604] width 34 height 11
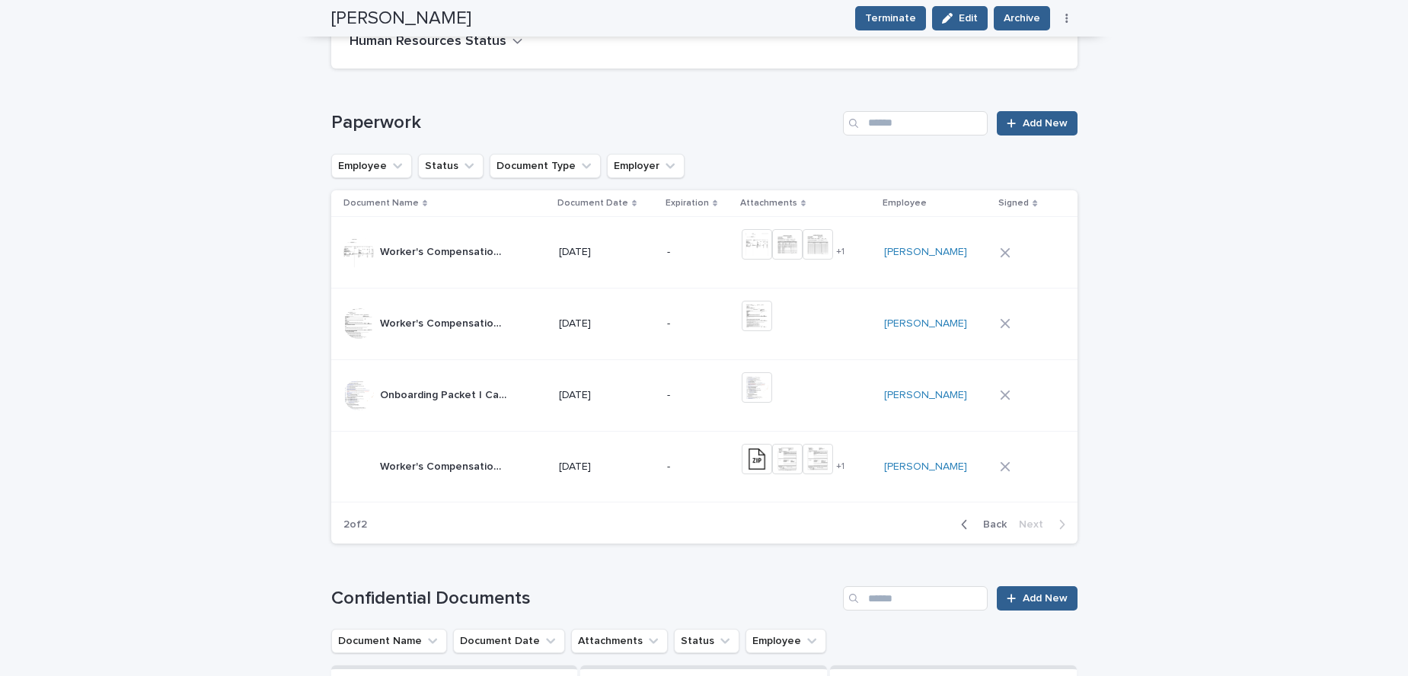
scroll to position [553, 0]
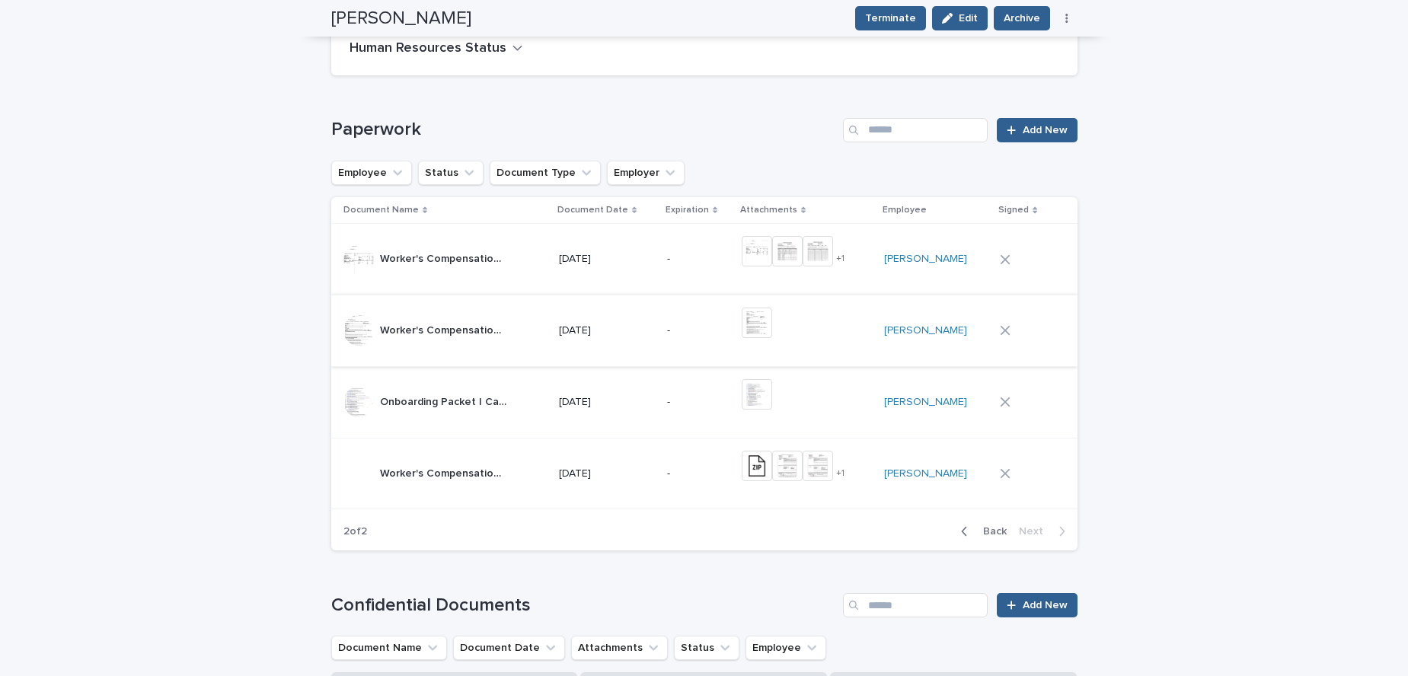
click at [771, 326] on img at bounding box center [757, 323] width 30 height 30
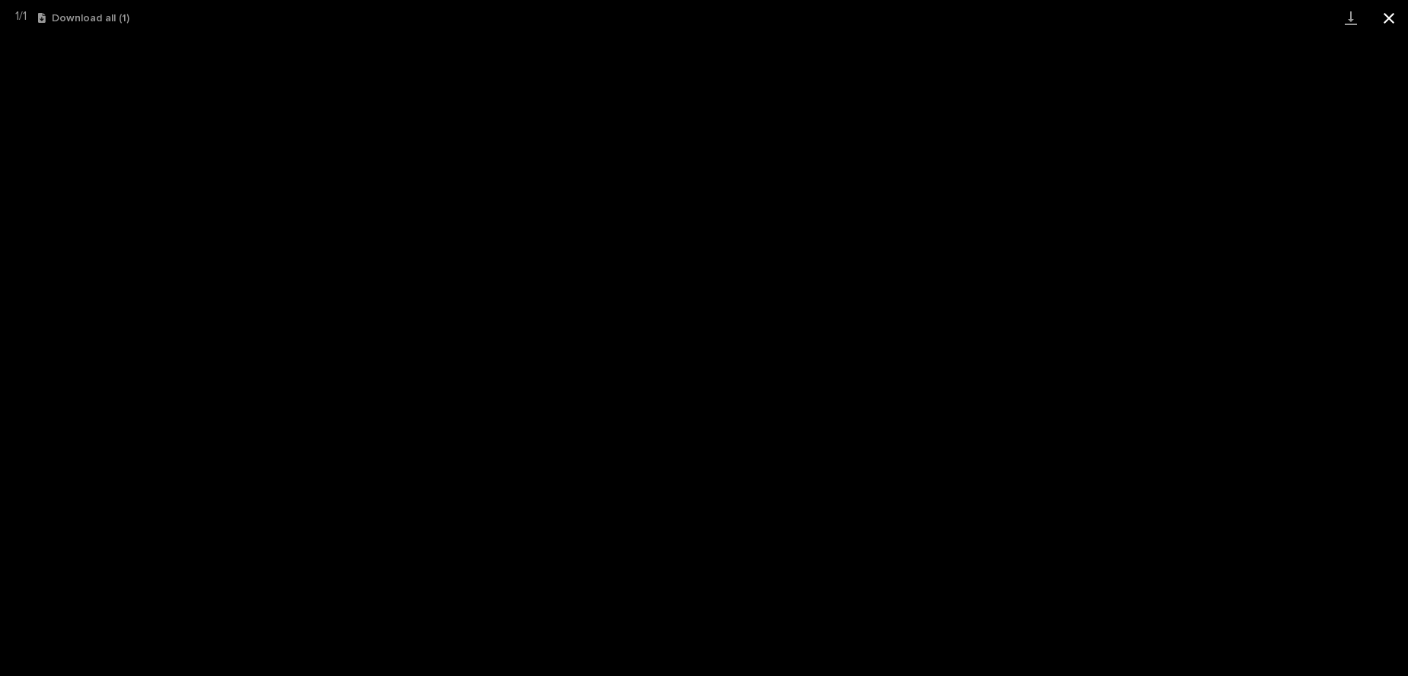
click at [1393, 20] on button "Close gallery" at bounding box center [1389, 18] width 38 height 36
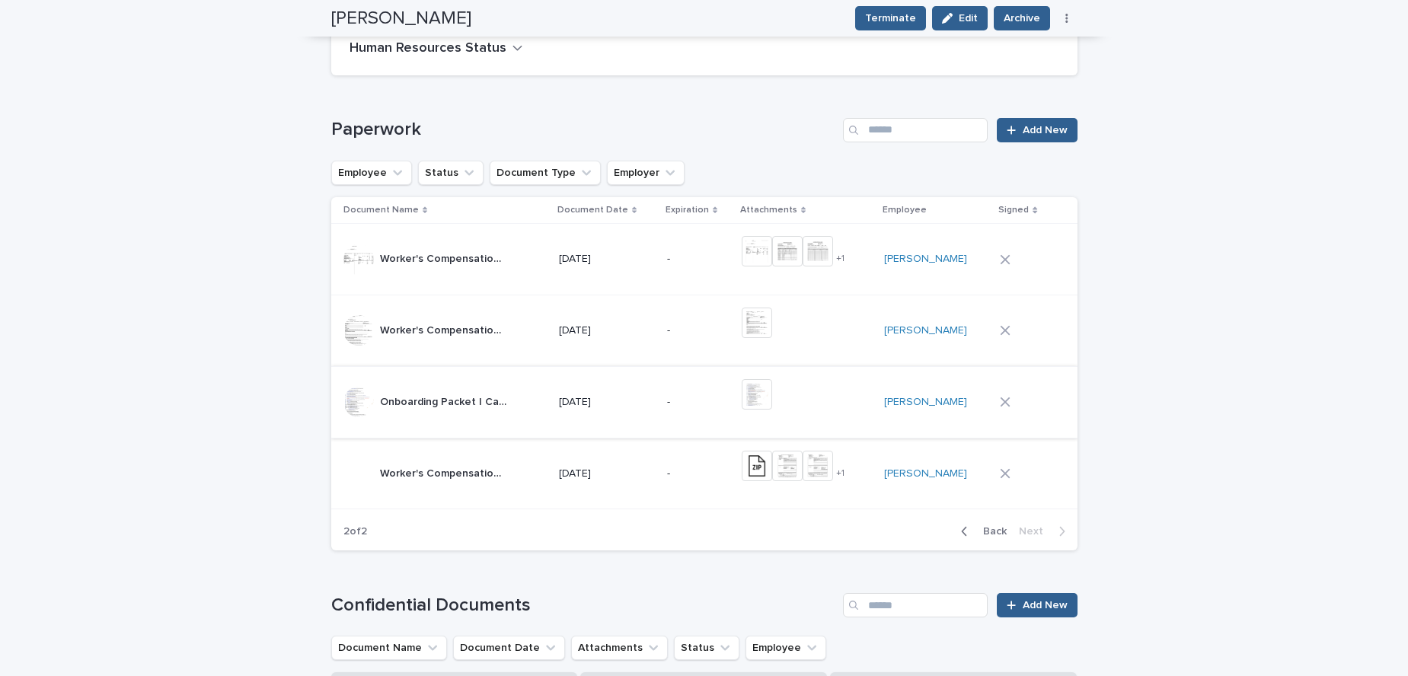
click at [771, 401] on img at bounding box center [757, 394] width 30 height 30
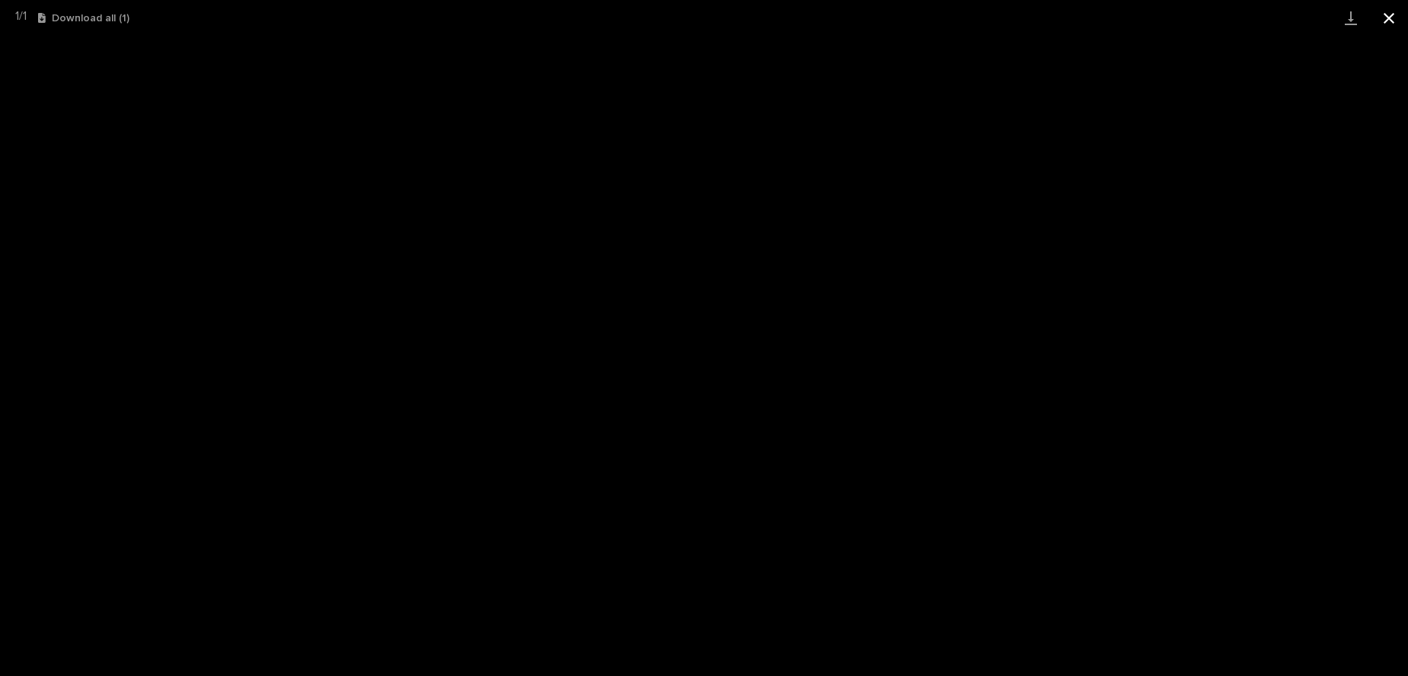
click at [1386, 18] on button "Close gallery" at bounding box center [1389, 18] width 38 height 36
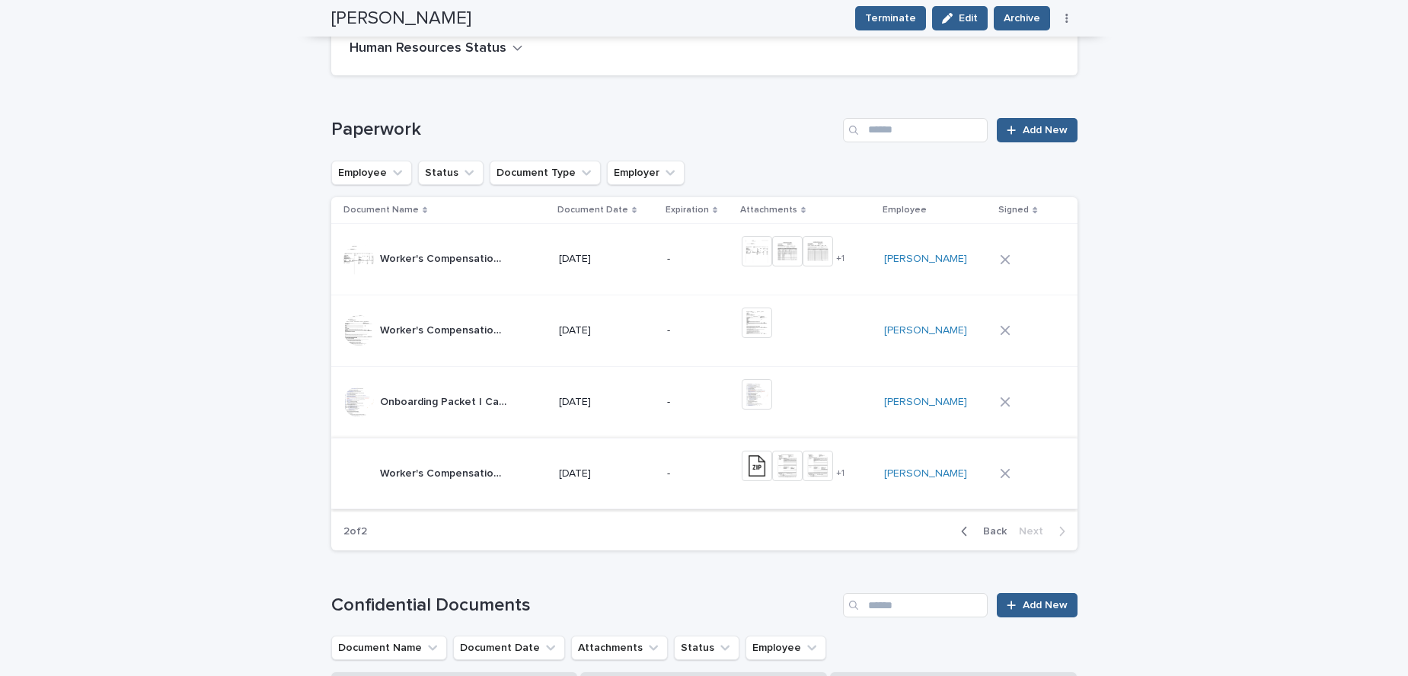
click at [772, 471] on img at bounding box center [757, 466] width 30 height 30
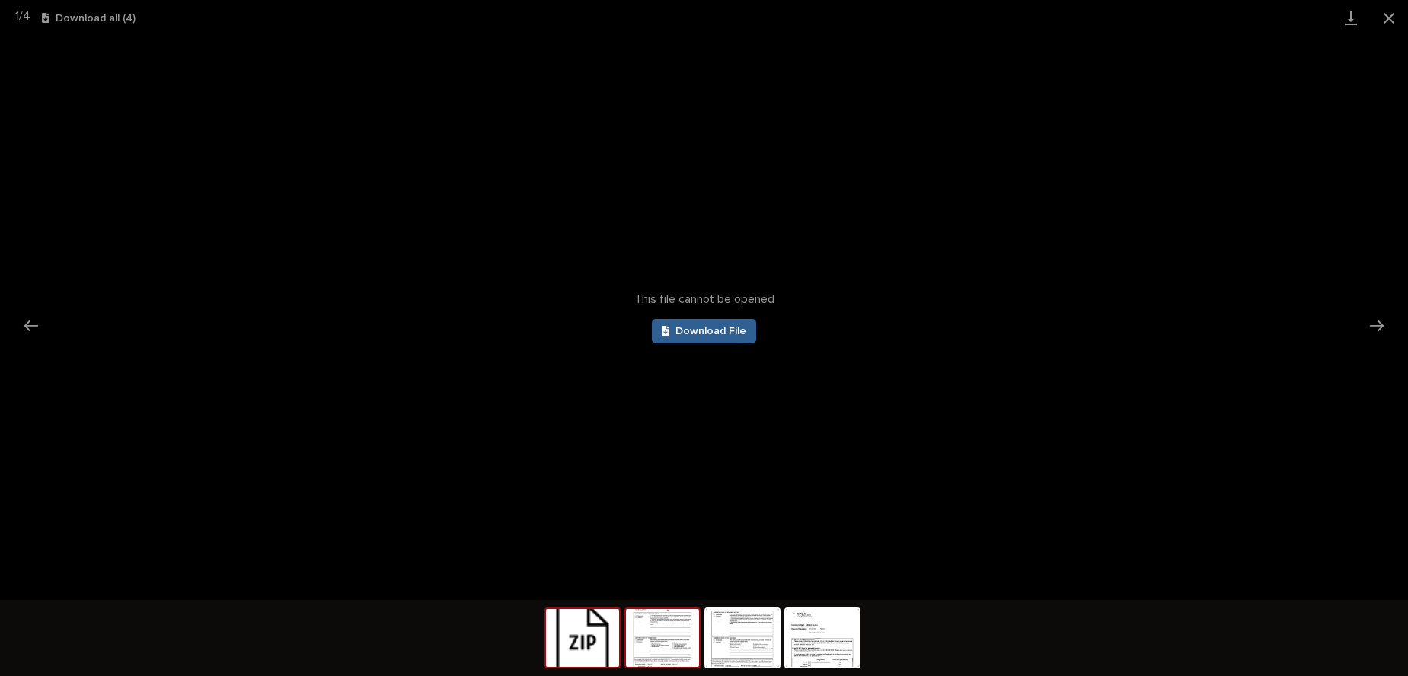
click at [670, 655] on img at bounding box center [662, 638] width 73 height 58
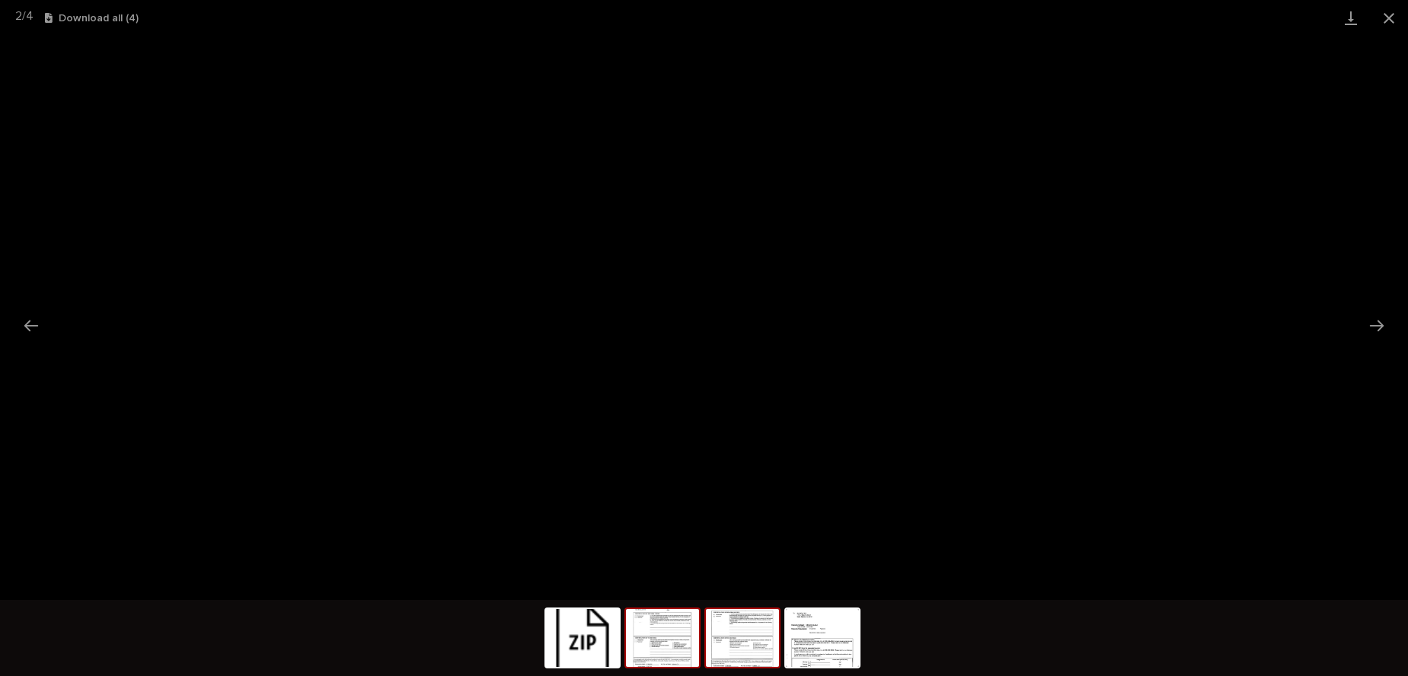
click at [758, 644] on img at bounding box center [742, 638] width 73 height 58
click at [825, 654] on img at bounding box center [822, 638] width 73 height 58
click at [1396, 13] on button "Close gallery" at bounding box center [1389, 18] width 38 height 36
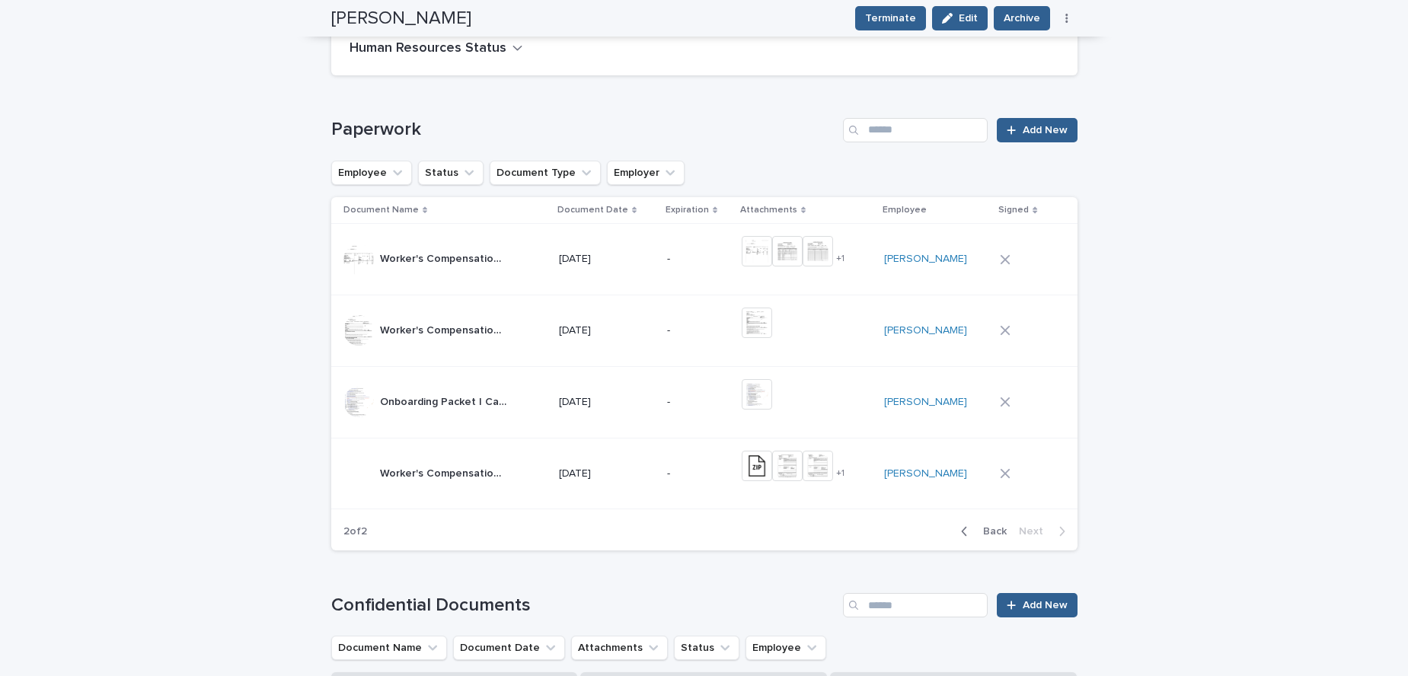
click at [975, 534] on span "Back" at bounding box center [990, 531] width 33 height 11
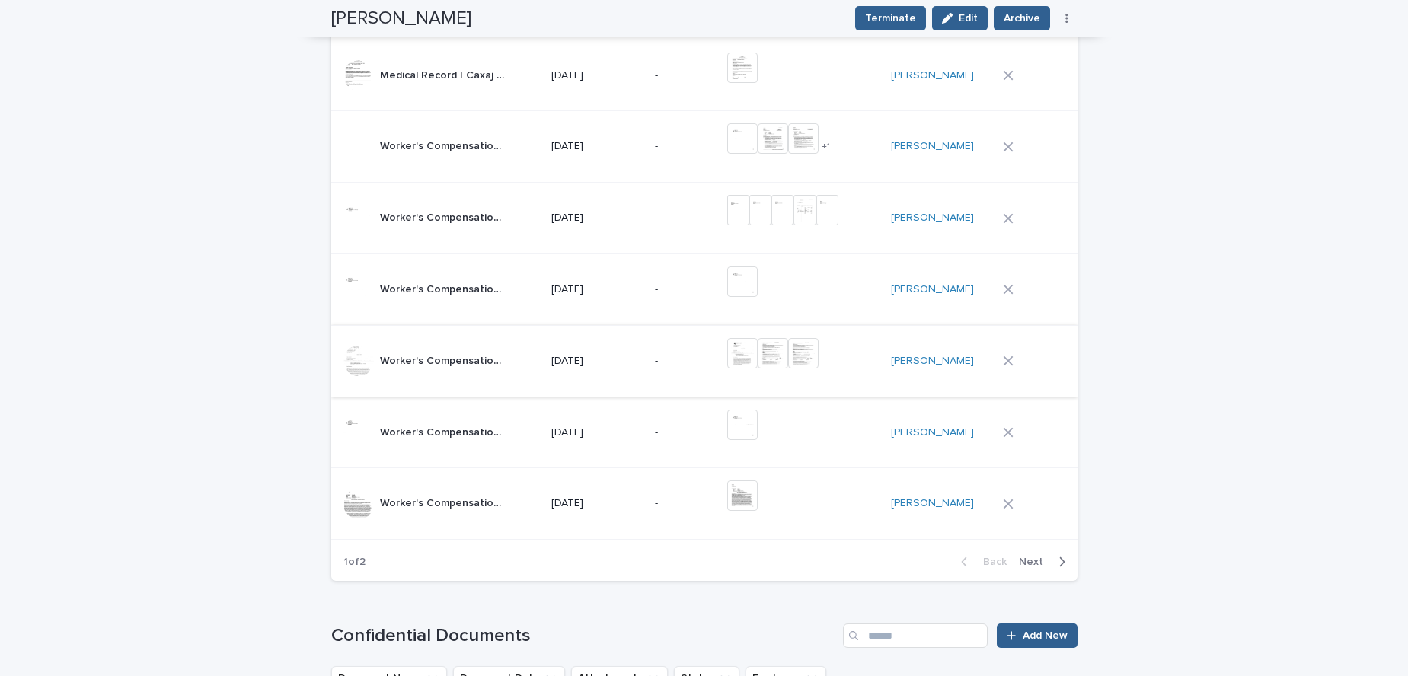
scroll to position [961, 0]
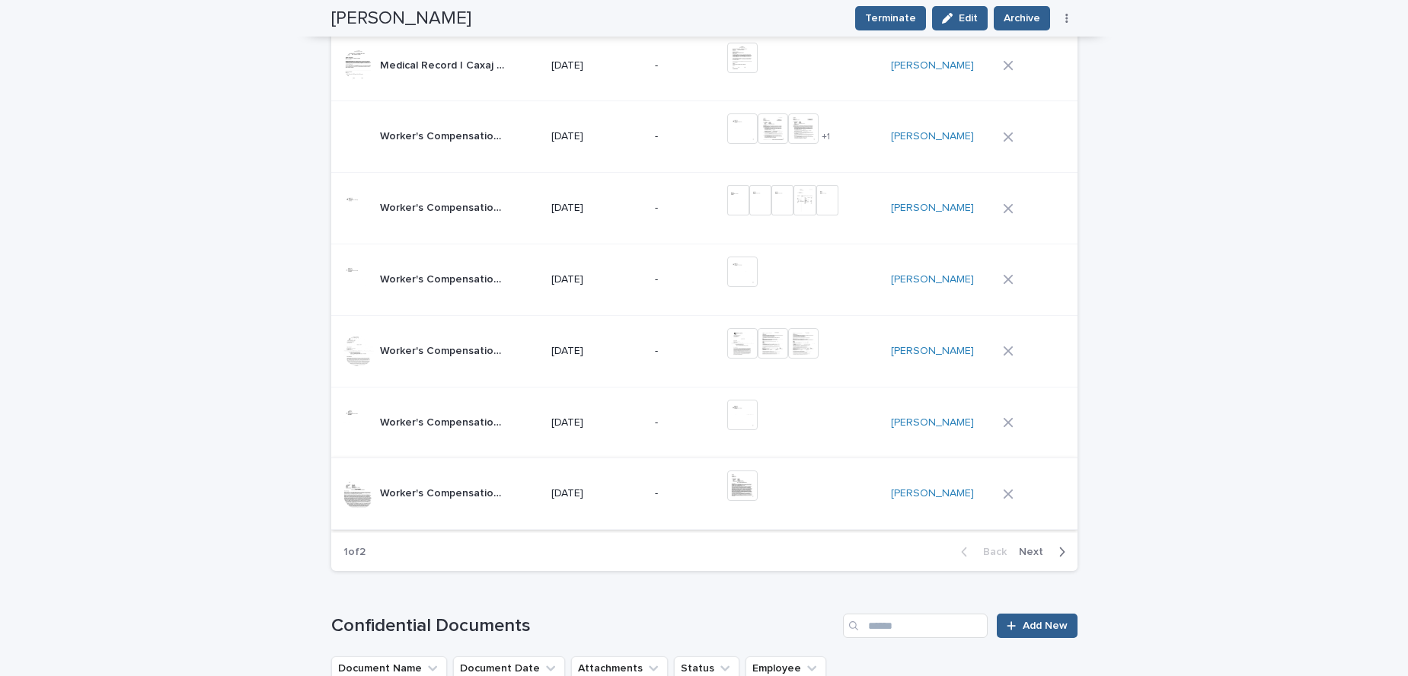
click at [758, 484] on img at bounding box center [742, 486] width 30 height 30
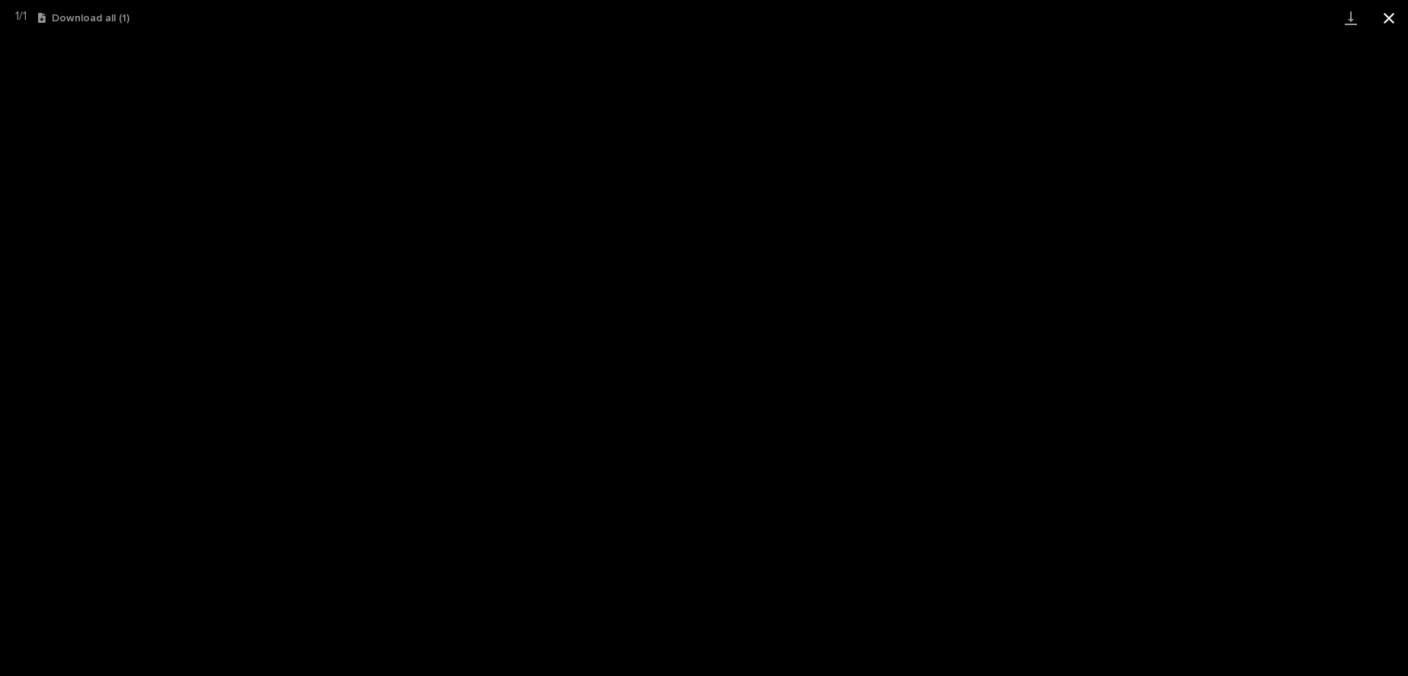
click at [1391, 18] on button "Close gallery" at bounding box center [1389, 18] width 38 height 36
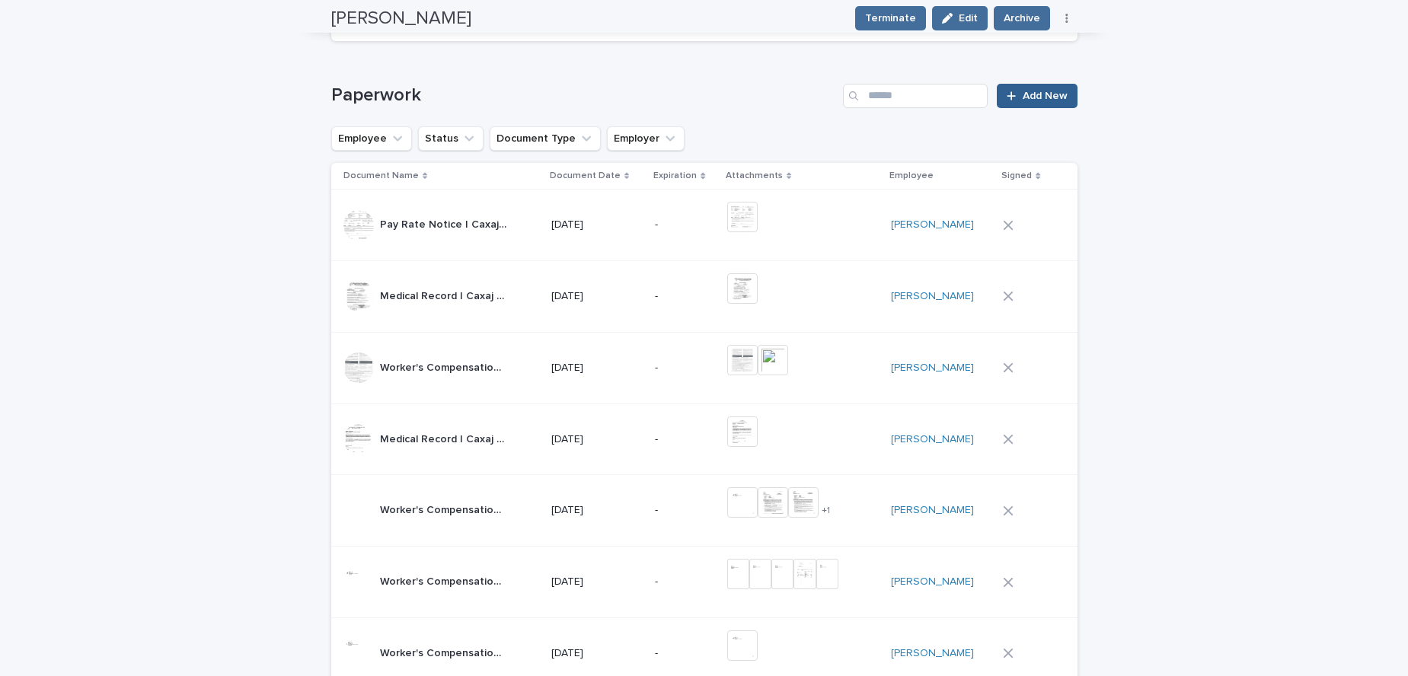
scroll to position [600, 0]
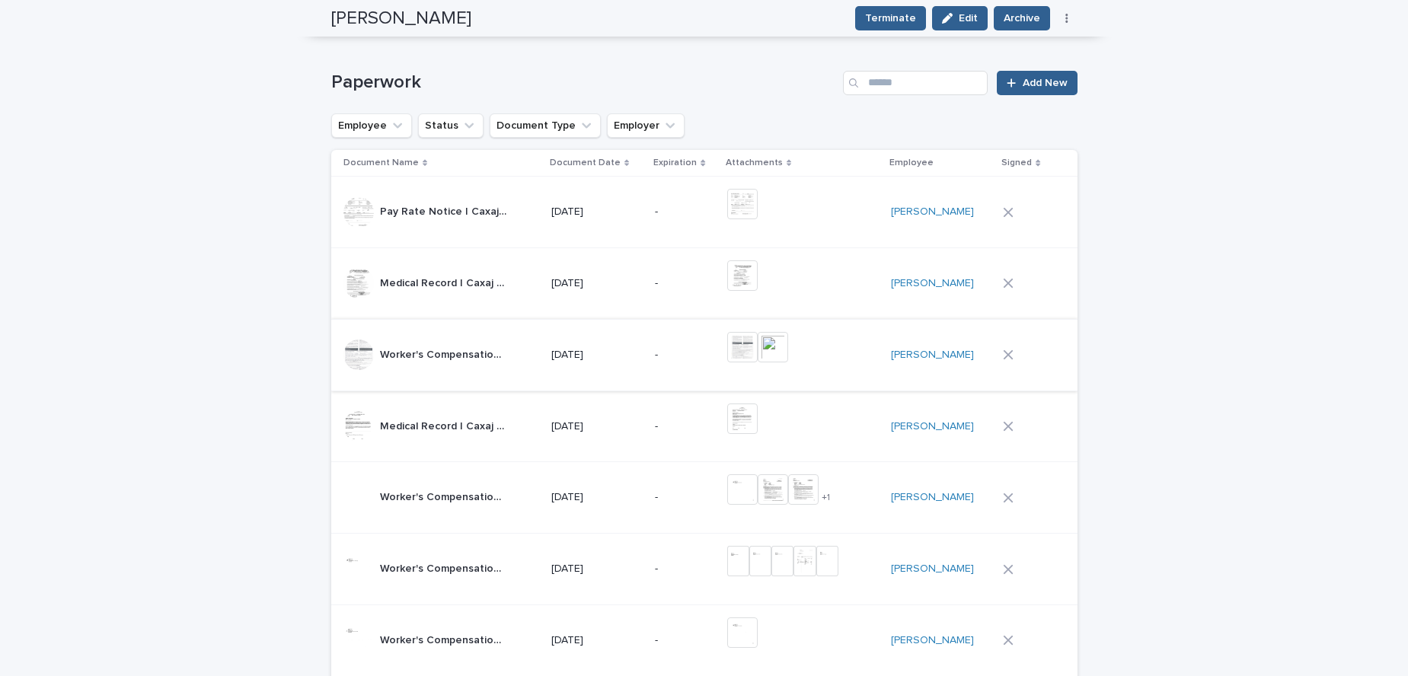
click at [786, 348] on img at bounding box center [773, 347] width 30 height 30
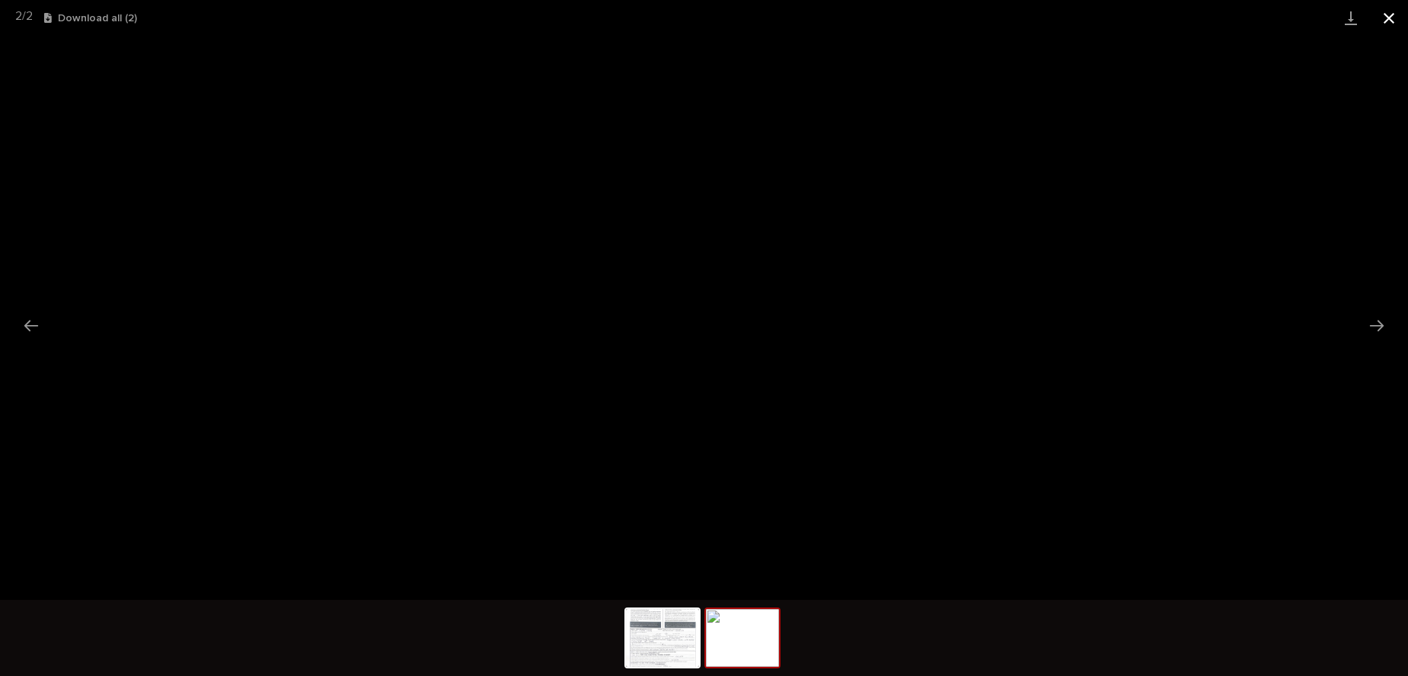
click at [1388, 26] on button "Close gallery" at bounding box center [1389, 18] width 38 height 36
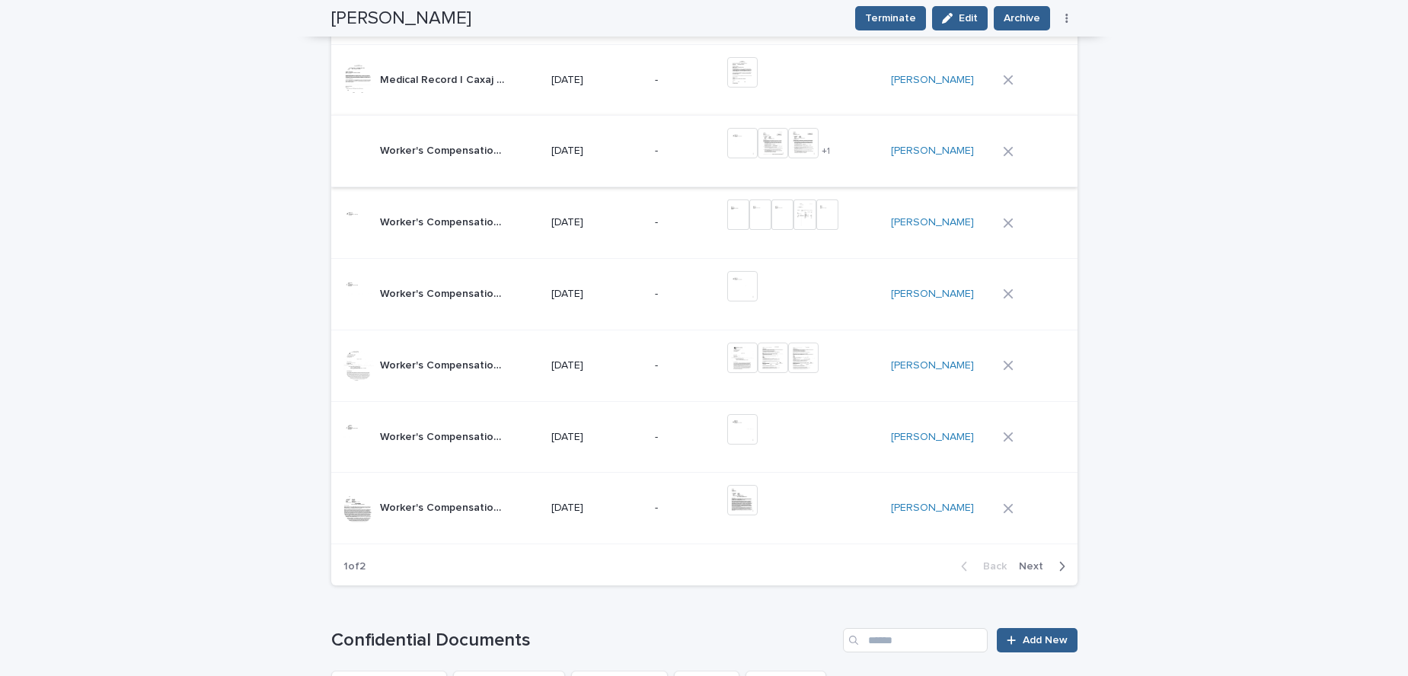
scroll to position [947, 0]
click at [1026, 569] on span "Next" at bounding box center [1036, 565] width 34 height 11
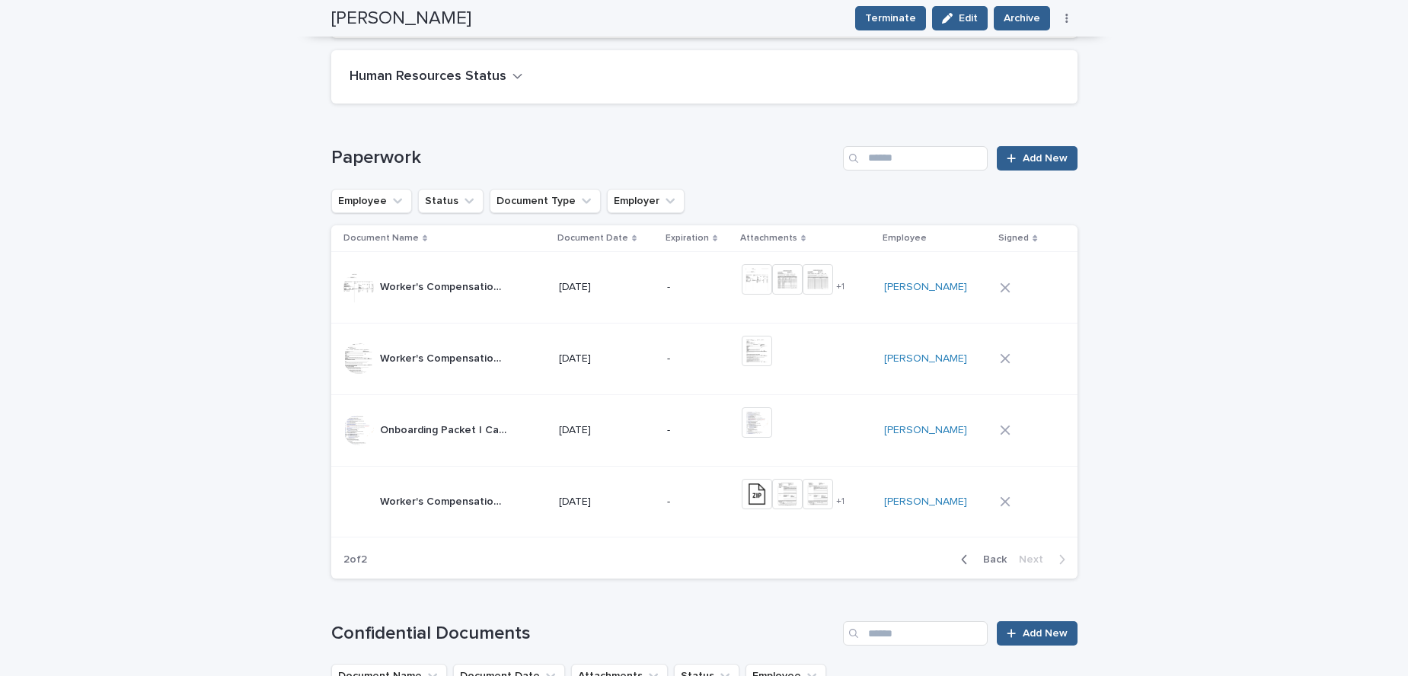
scroll to position [519, 0]
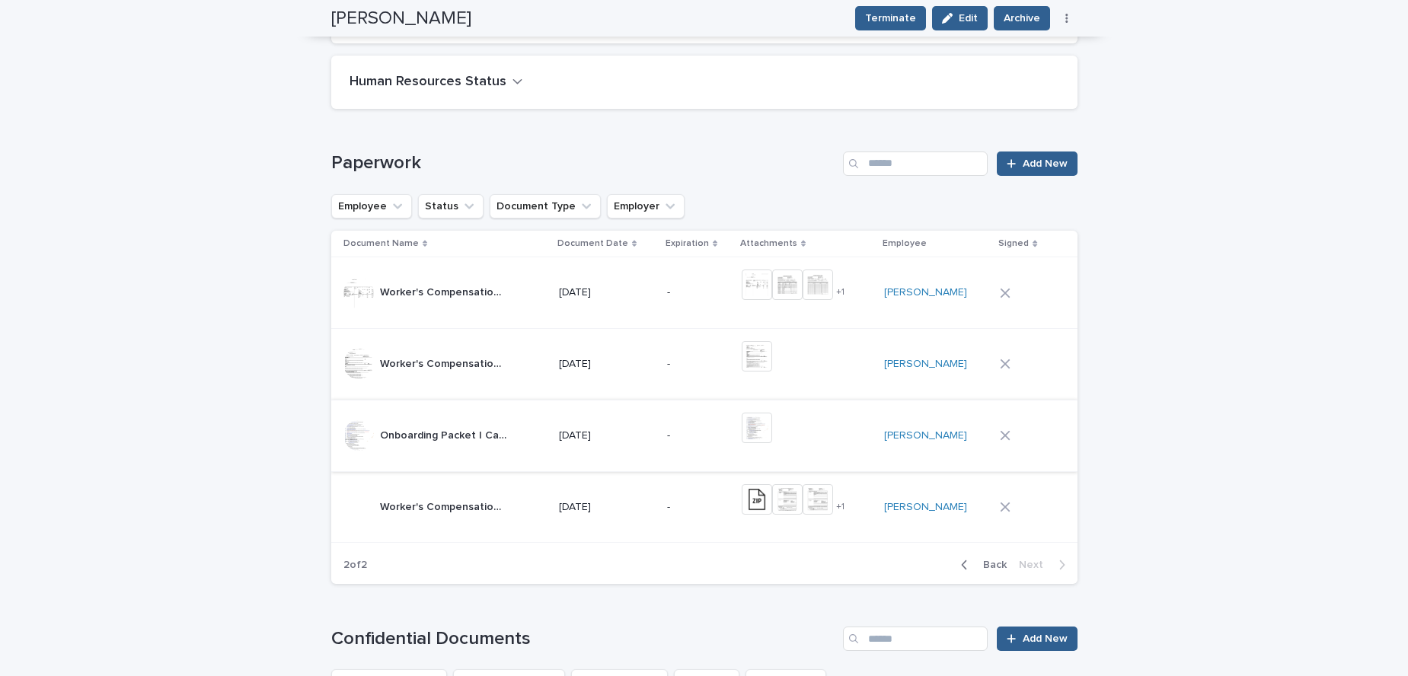
click at [772, 429] on img at bounding box center [757, 428] width 30 height 30
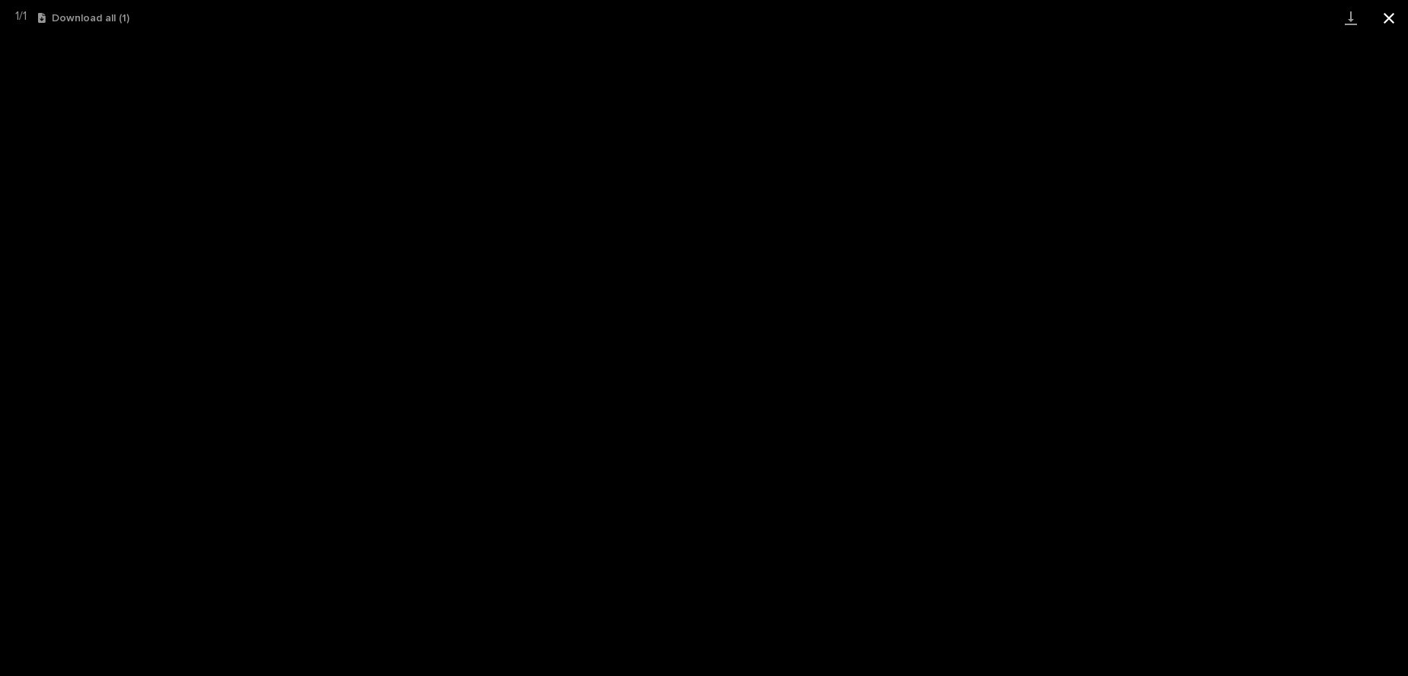
click at [1388, 21] on button "Close gallery" at bounding box center [1389, 18] width 38 height 36
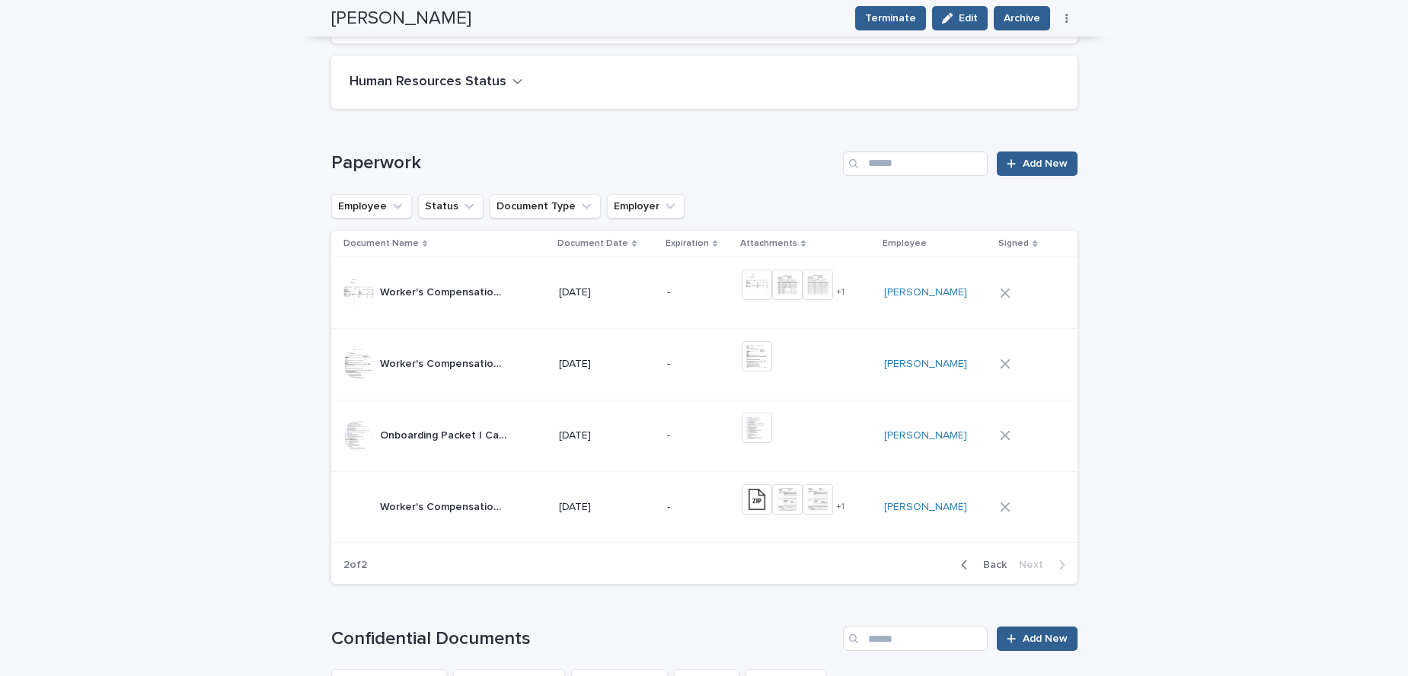
scroll to position [516, 0]
click at [974, 571] on span "Back" at bounding box center [990, 568] width 33 height 11
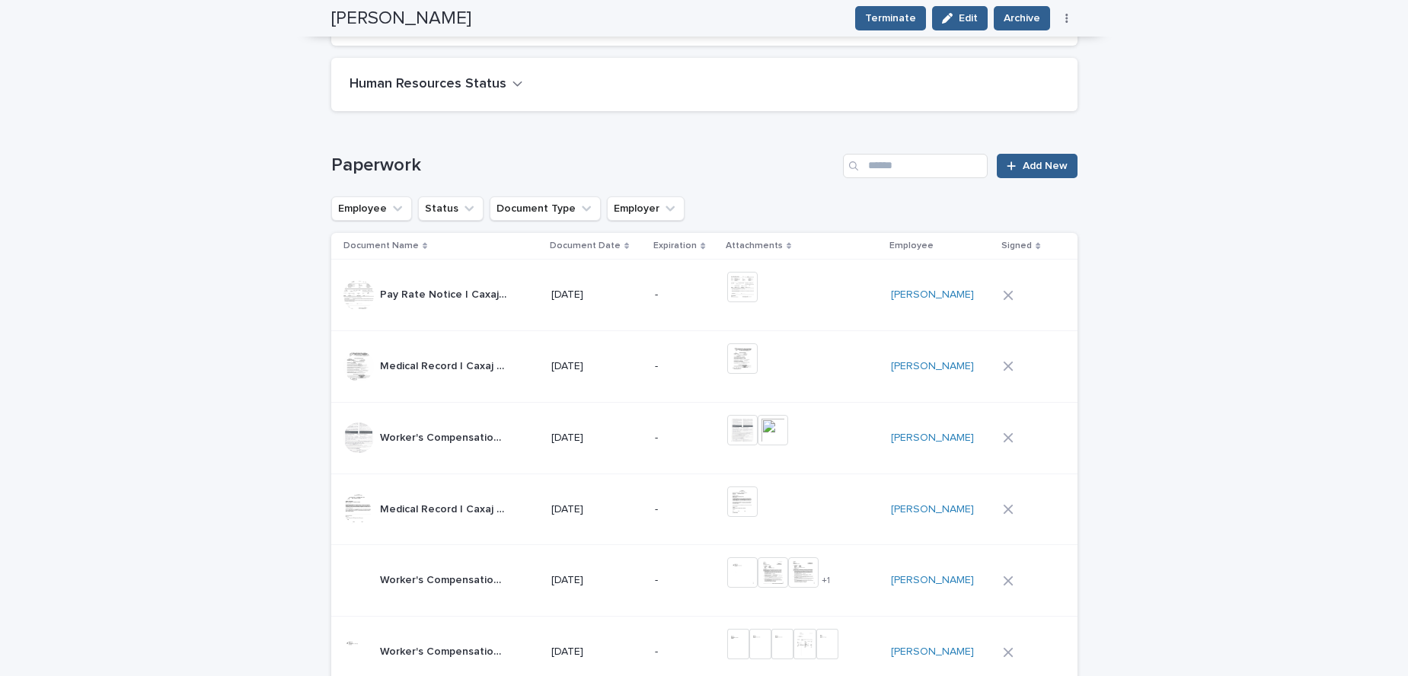
scroll to position [514, 0]
click at [755, 357] on img at bounding box center [742, 361] width 30 height 30
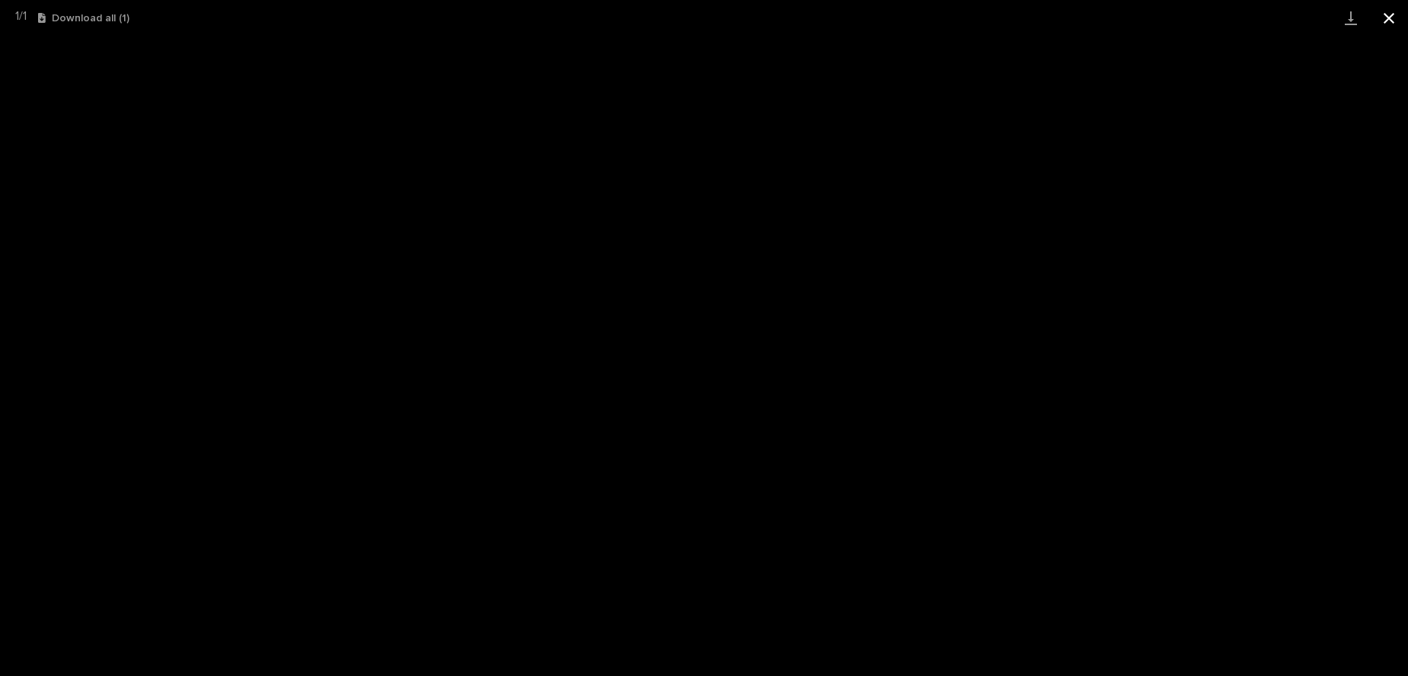
click at [1393, 11] on button "Close gallery" at bounding box center [1389, 18] width 38 height 36
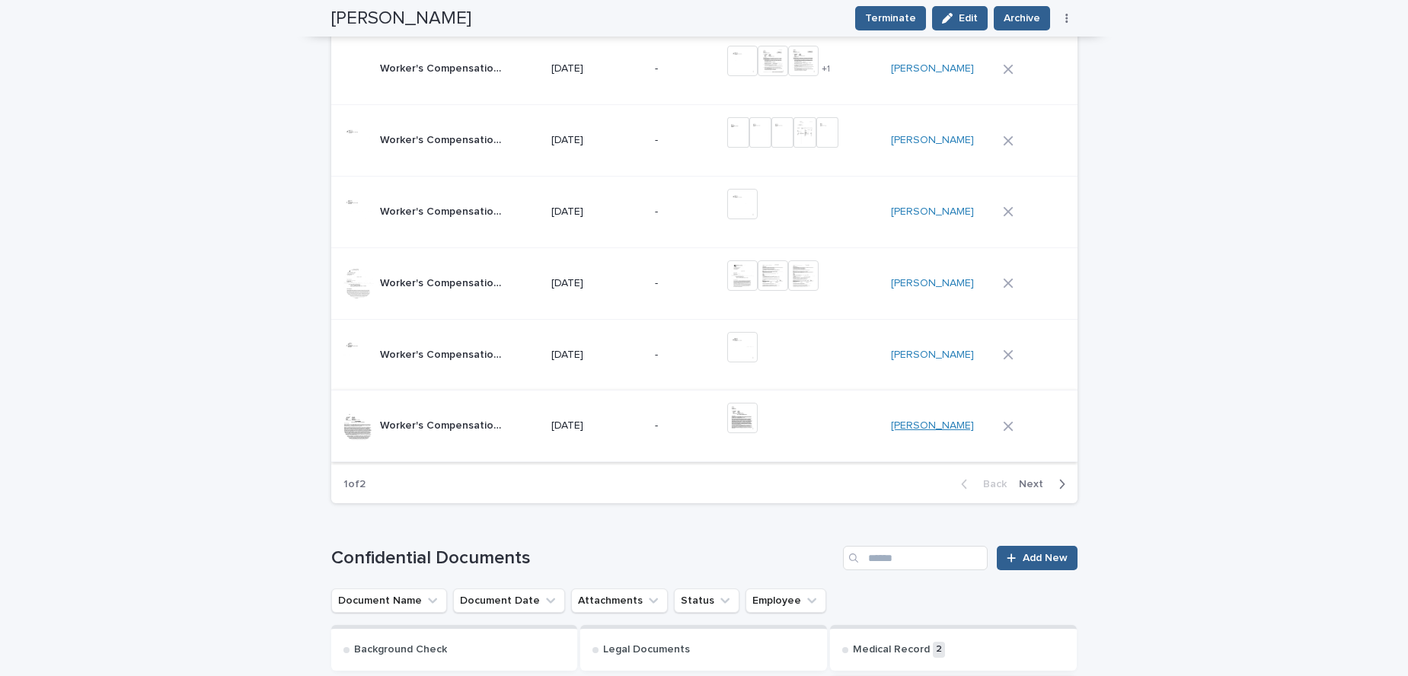
scroll to position [1030, 0]
click at [1032, 476] on button "Next" at bounding box center [1045, 483] width 65 height 14
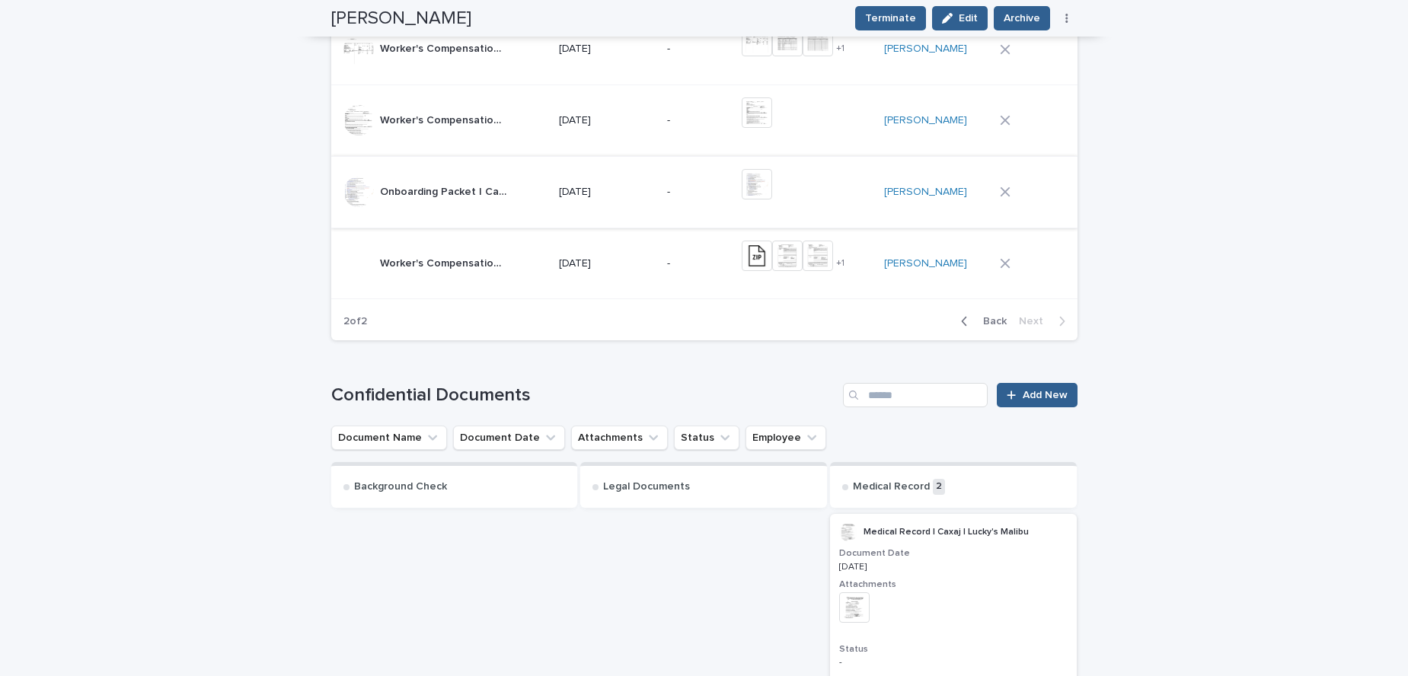
scroll to position [573, 0]
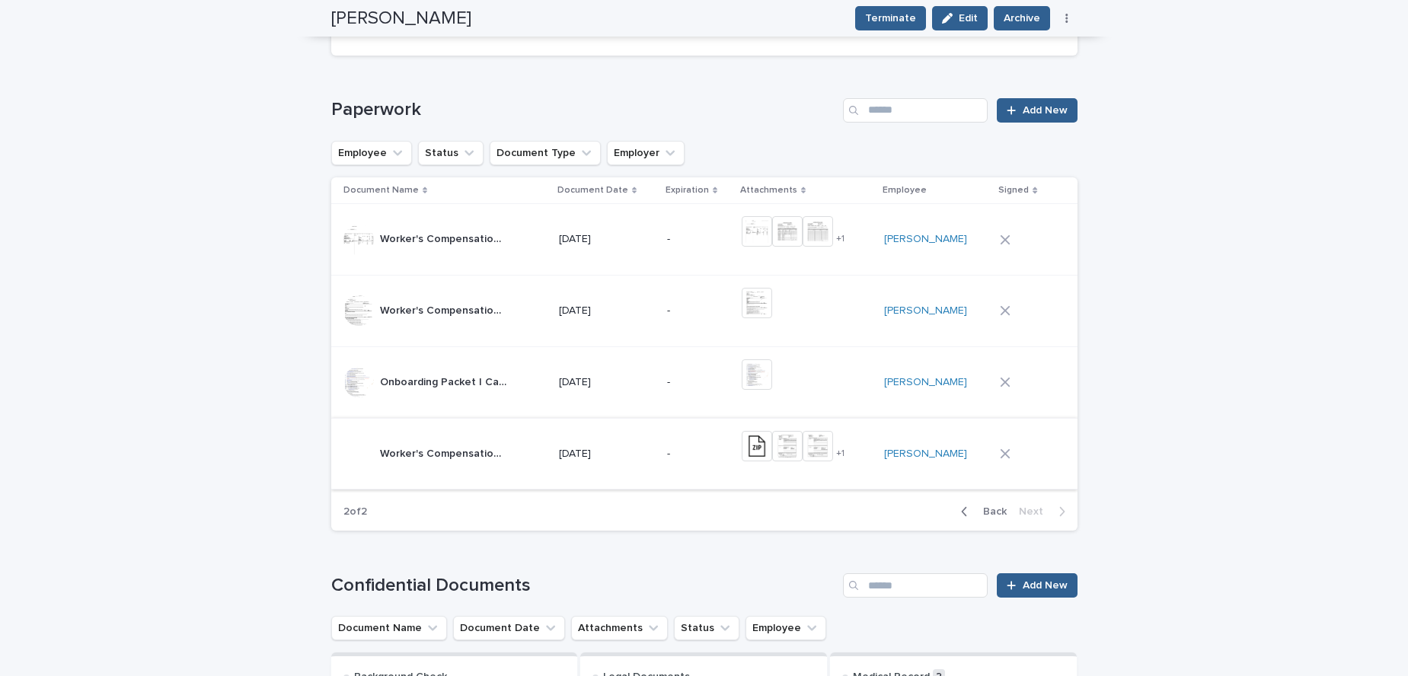
click at [771, 454] on img at bounding box center [757, 446] width 30 height 30
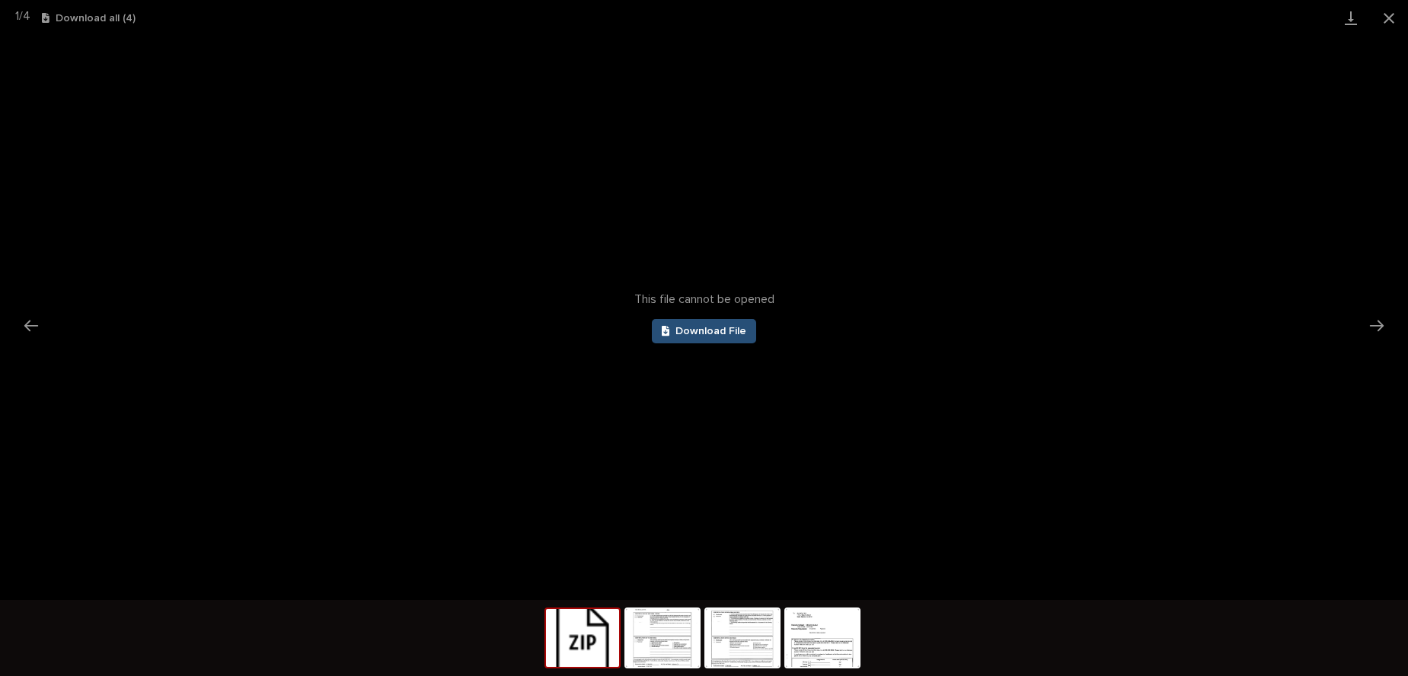
click at [729, 335] on span "Download File" at bounding box center [710, 331] width 71 height 11
click at [1387, 11] on button "Close gallery" at bounding box center [1389, 18] width 38 height 36
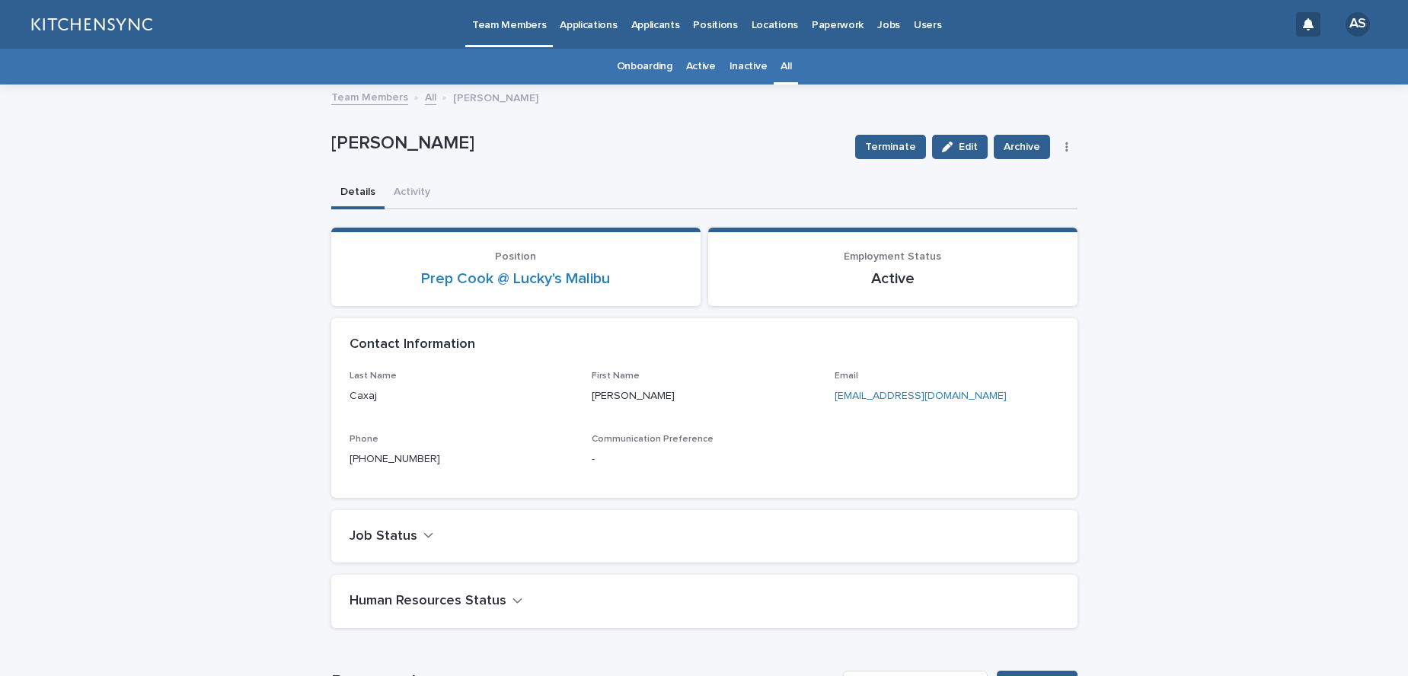
click at [774, 65] on div "All" at bounding box center [786, 67] width 24 height 36
click at [781, 67] on link "All" at bounding box center [785, 67] width 11 height 36
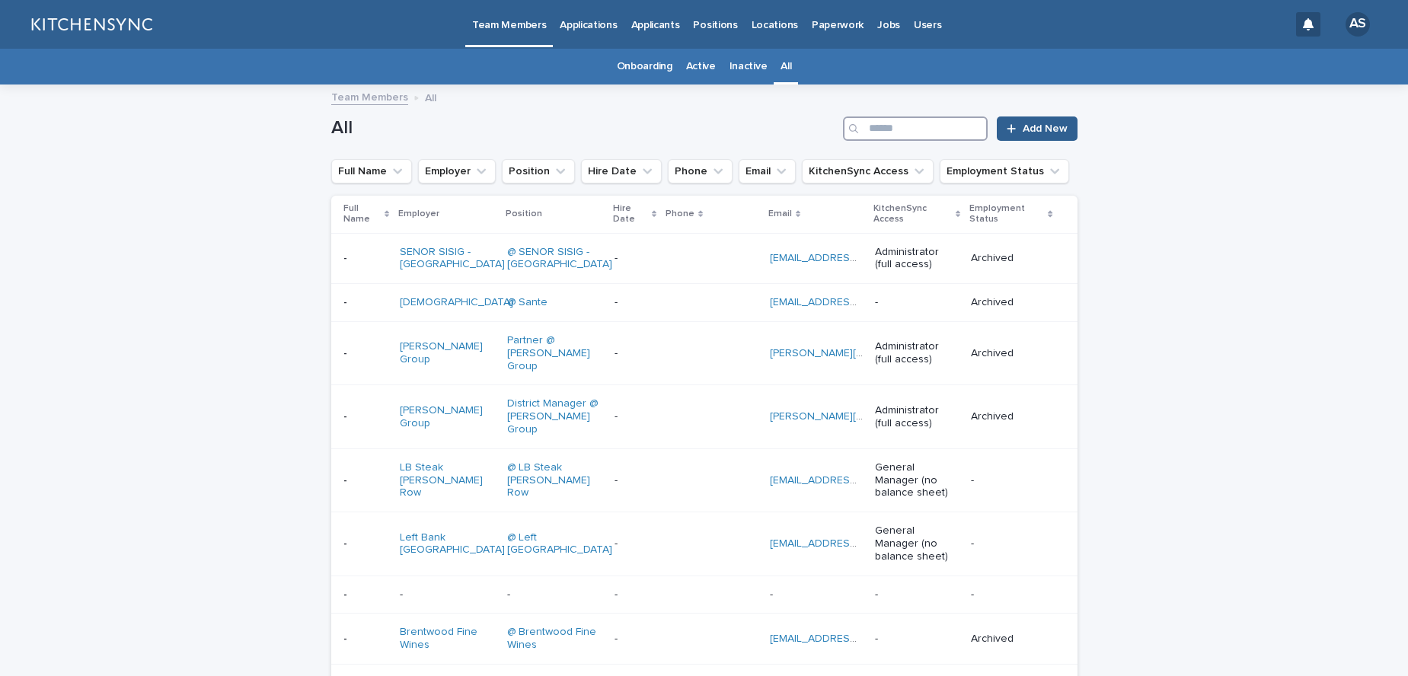
click at [946, 127] on input "Search" at bounding box center [915, 128] width 145 height 24
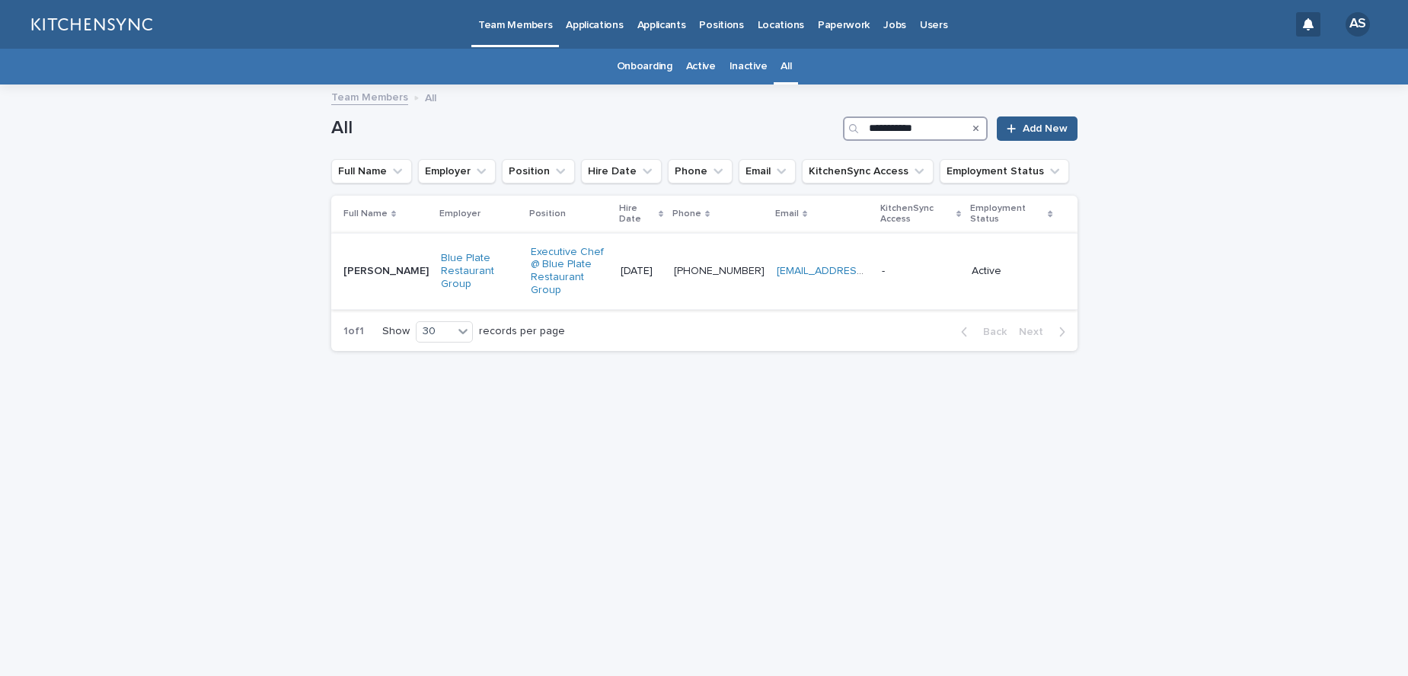
type input "**********"
click at [372, 286] on td "[PERSON_NAME] [PERSON_NAME]" at bounding box center [383, 271] width 104 height 76
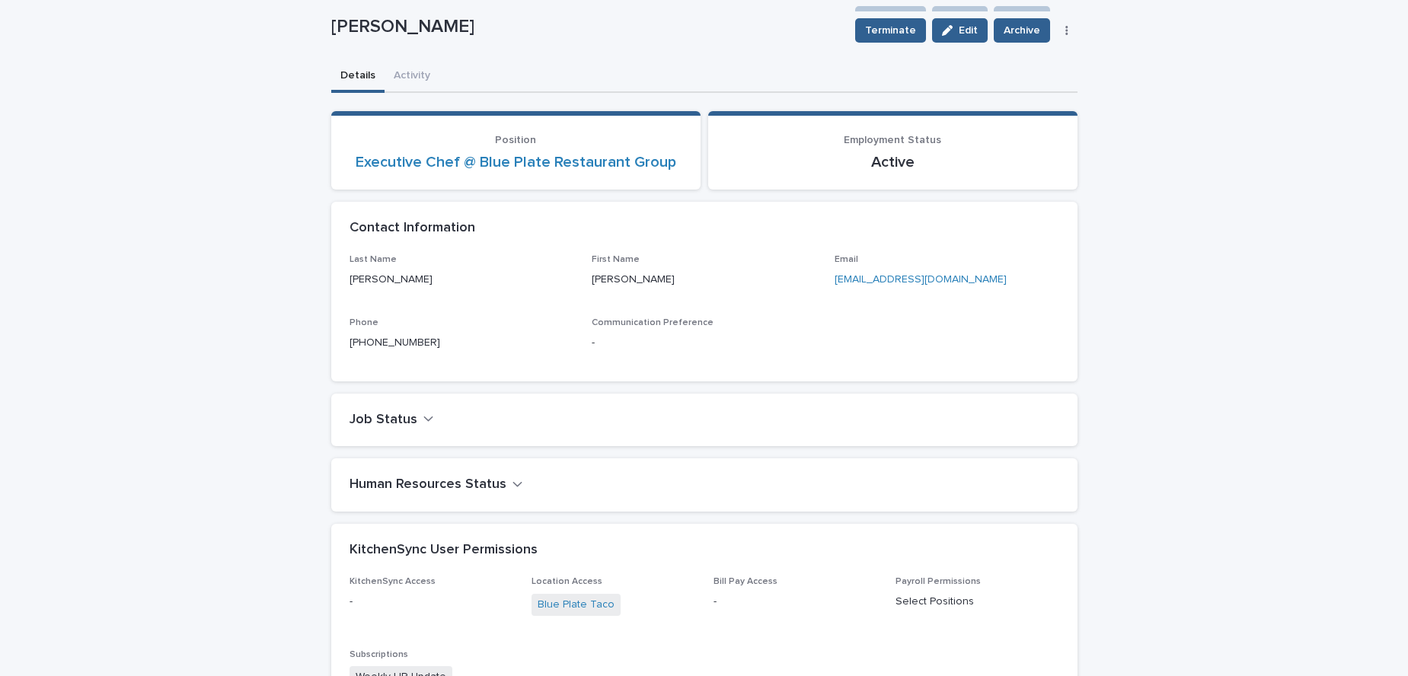
scroll to position [116, 0]
click at [624, 54] on div "[PERSON_NAME] Terminate Edit Archive Resend Packet Re-Hire Employee" at bounding box center [704, 31] width 746 height 61
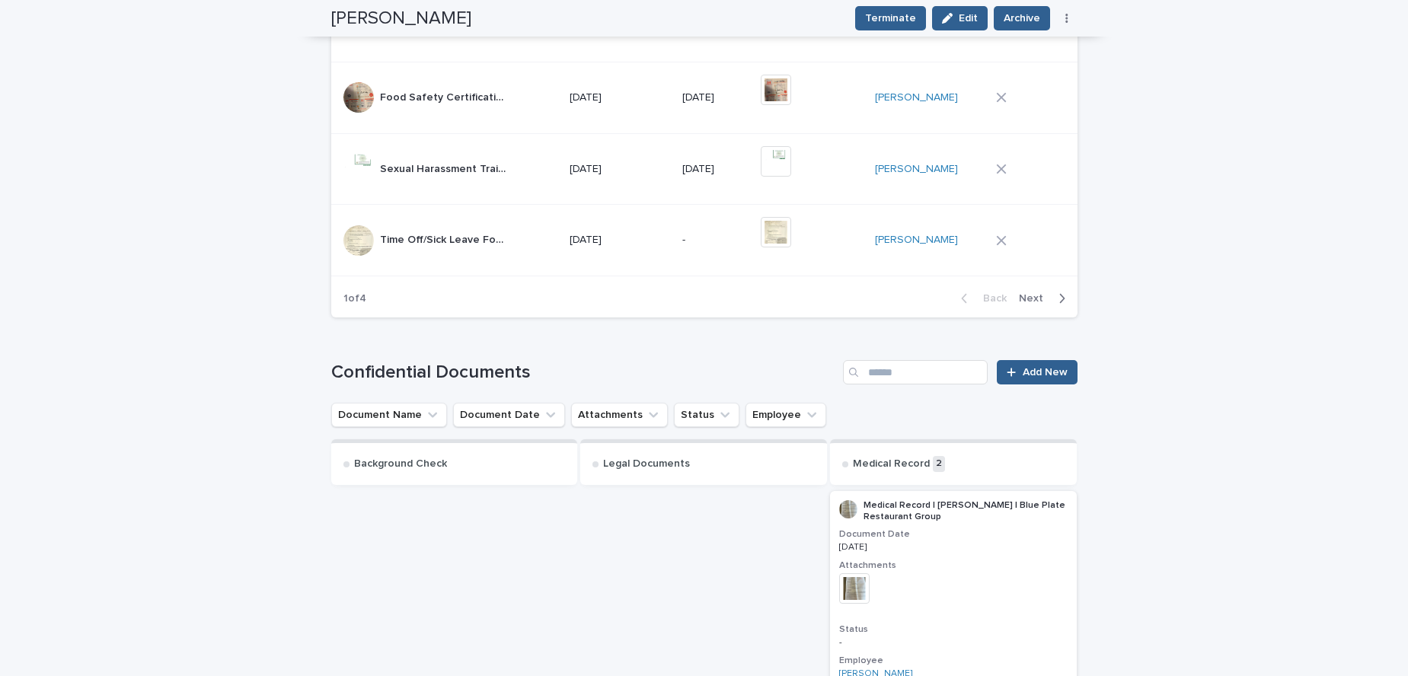
scroll to position [1815, 0]
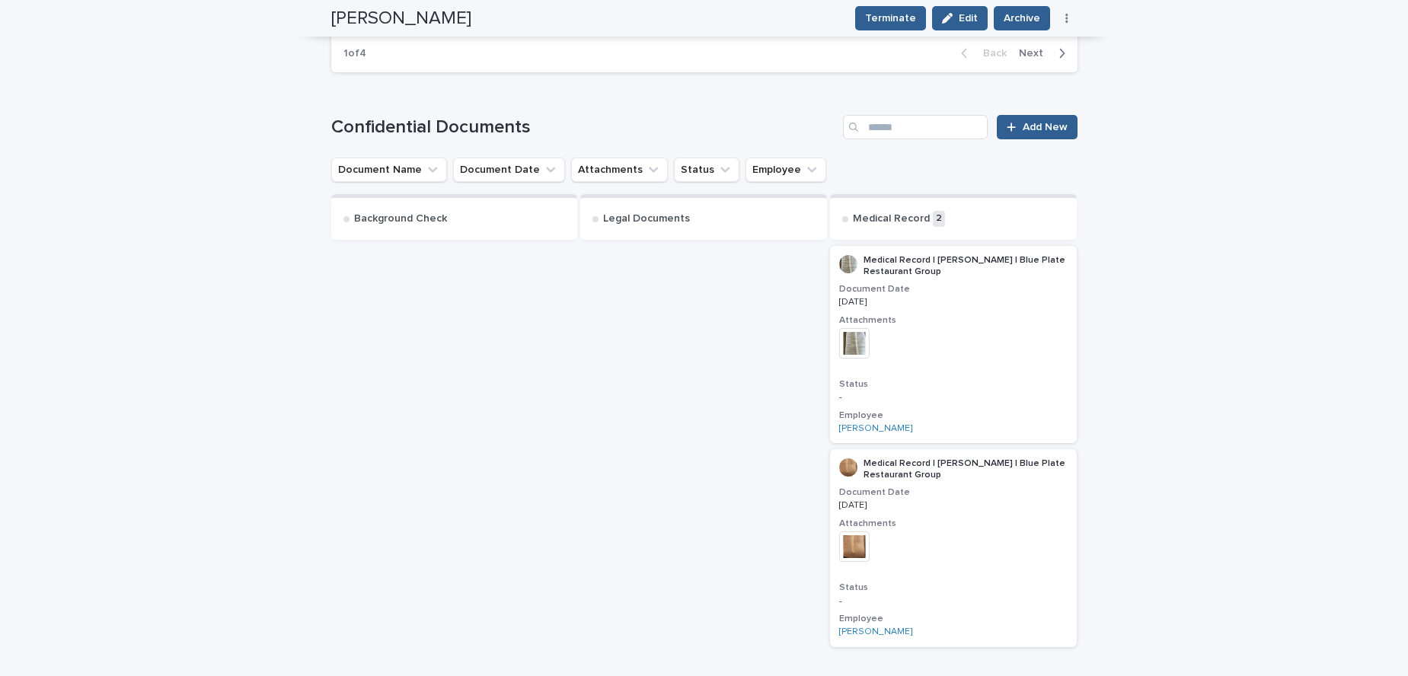
click at [848, 338] on img at bounding box center [854, 343] width 30 height 30
